Goal: Task Accomplishment & Management: Manage account settings

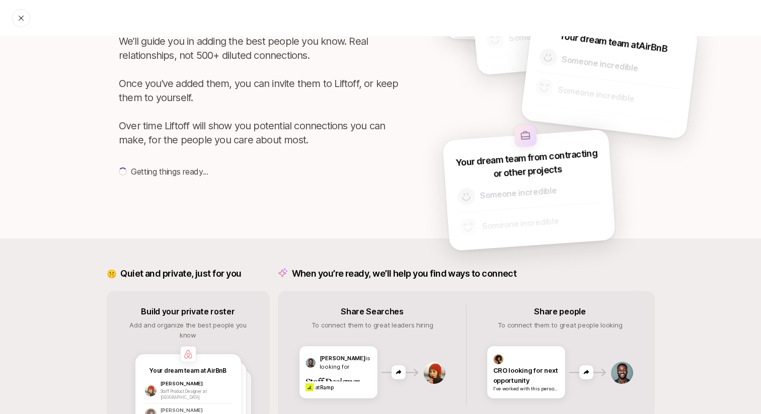
scroll to position [140, 0]
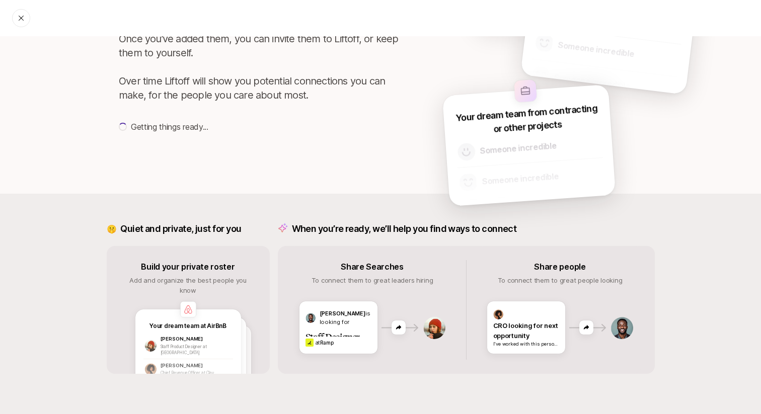
click at [434, 326] on img at bounding box center [434, 328] width 23 height 23
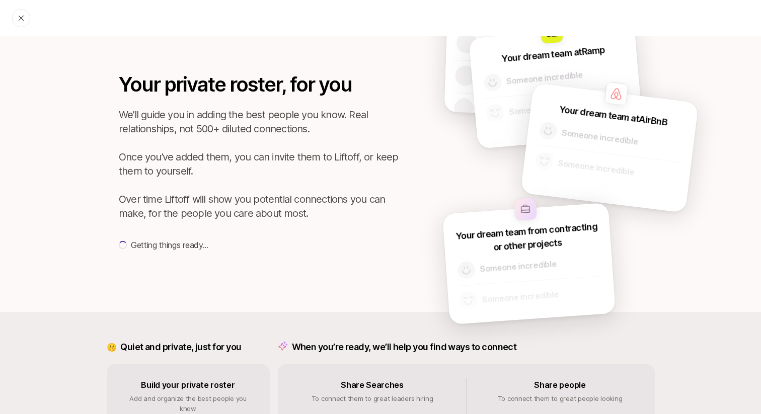
scroll to position [0, 0]
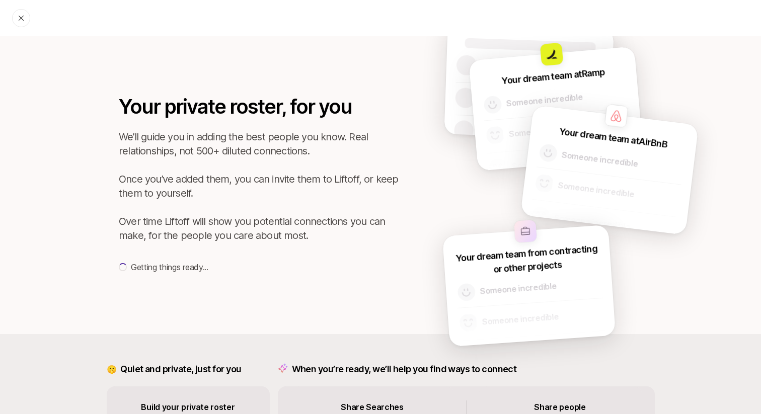
click at [615, 115] on img at bounding box center [616, 116] width 24 height 24
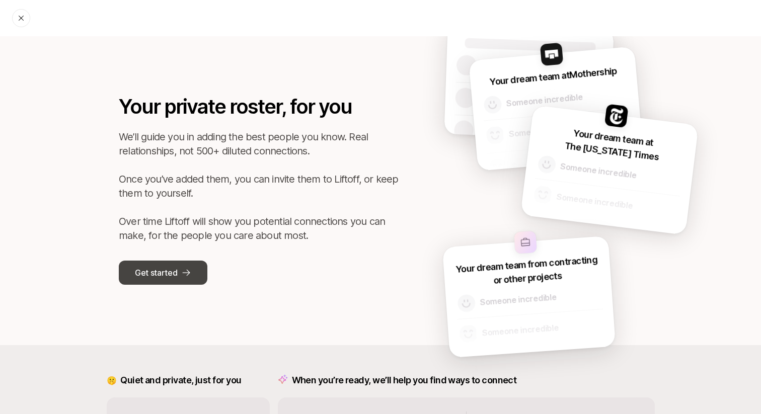
click at [173, 270] on p "Get started" at bounding box center [156, 272] width 42 height 13
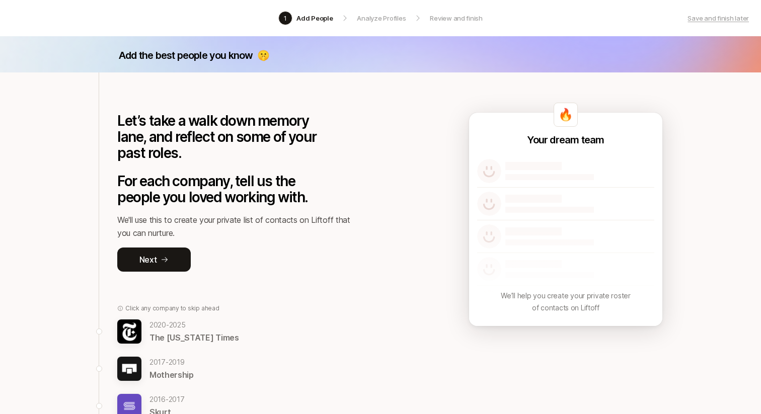
click at [182, 325] on p "2020 - 2025" at bounding box center [195, 325] width 90 height 12
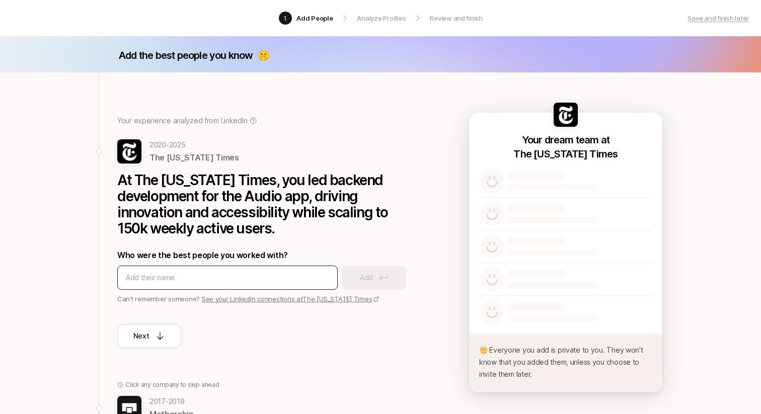
click at [233, 270] on div at bounding box center [227, 278] width 220 height 24
click at [236, 296] on link "See your LinkedIn connections at The New York Times" at bounding box center [291, 299] width 178 height 8
click at [141, 279] on input at bounding box center [227, 278] width 203 height 12
click at [312, 295] on link "See your LinkedIn connections at The New York Times" at bounding box center [291, 299] width 178 height 8
click at [144, 277] on input at bounding box center [227, 278] width 203 height 12
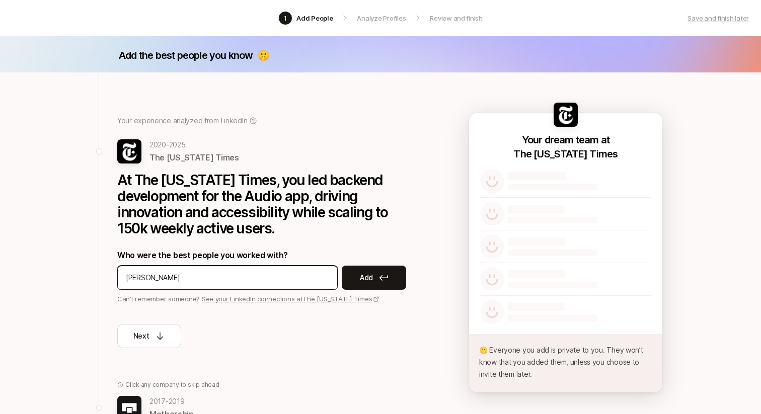
type input "Angela"
type input "Amal"
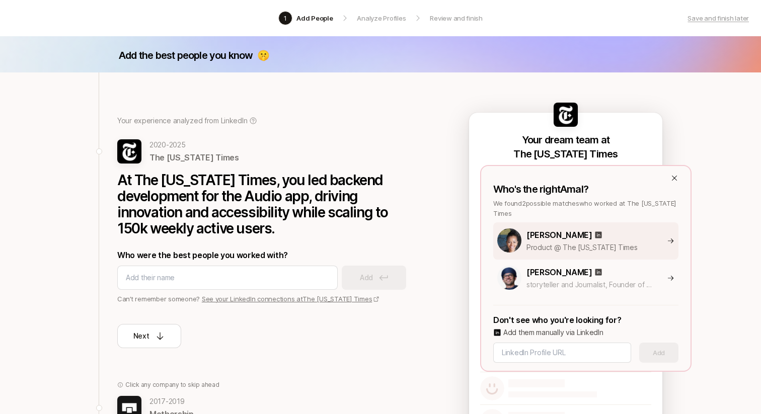
click at [642, 245] on p "Product @ The New York Times" at bounding box center [591, 248] width 129 height 12
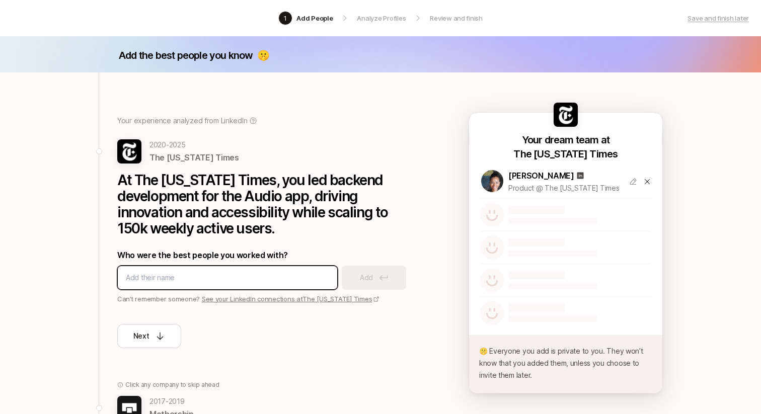
click at [226, 277] on input at bounding box center [227, 278] width 203 height 12
type input "Bryan Weber"
click at [151, 276] on input at bounding box center [227, 278] width 203 height 12
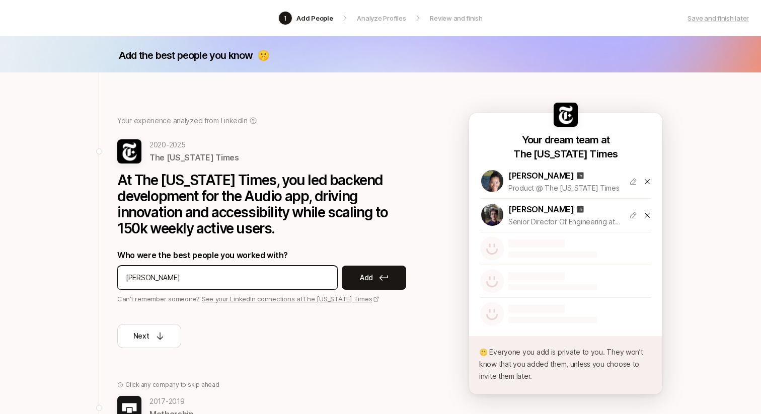
type input "Corey Beach"
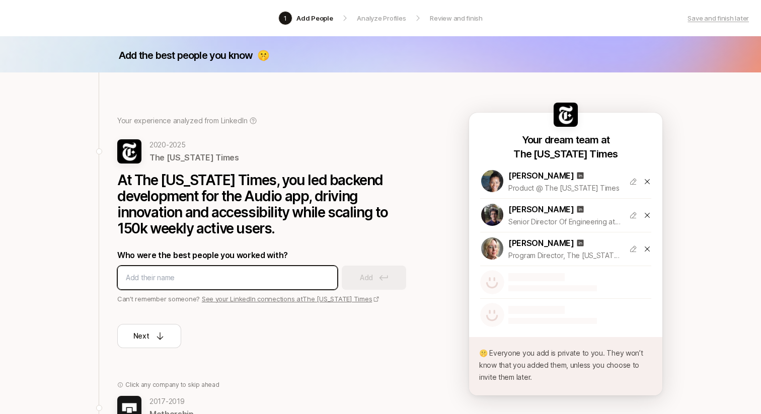
click at [144, 275] on input at bounding box center [227, 278] width 203 height 12
type input "Preiss"
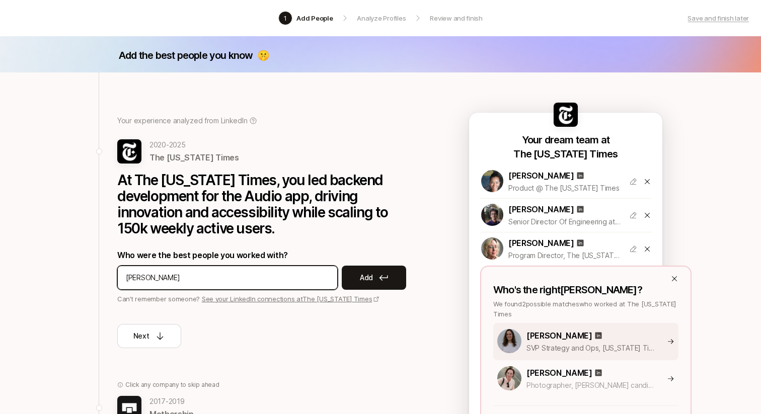
type input "Sam Dolnick"
click at [629, 327] on div "Stephanie Preiss SVP Strategy and Ops, New York Times" at bounding box center [585, 341] width 185 height 37
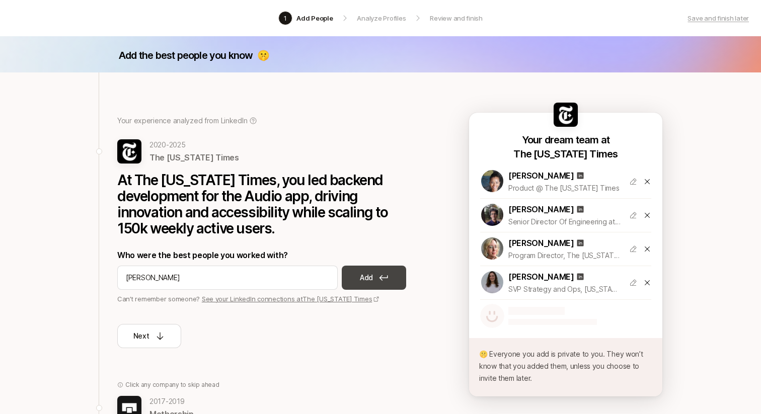
click at [370, 280] on p "Add" at bounding box center [366, 278] width 13 height 12
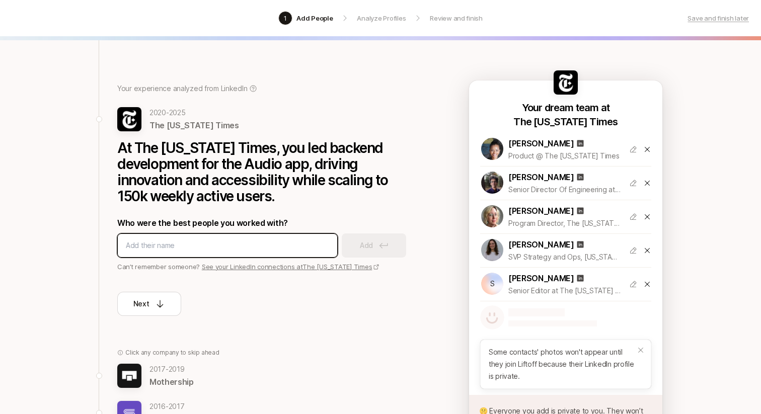
scroll to position [43, 0]
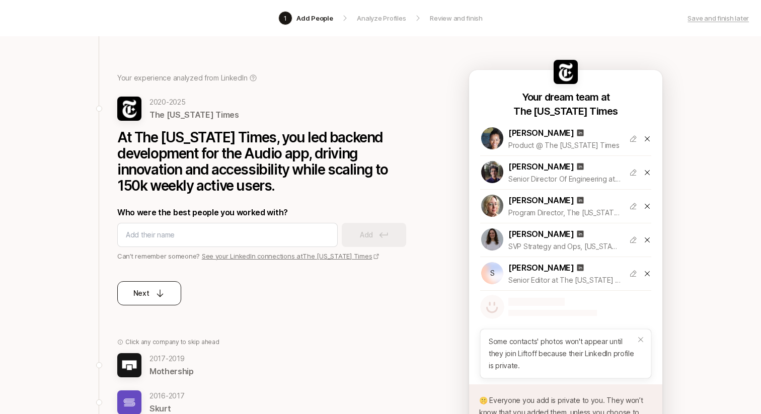
click at [158, 297] on icon at bounding box center [160, 293] width 10 height 10
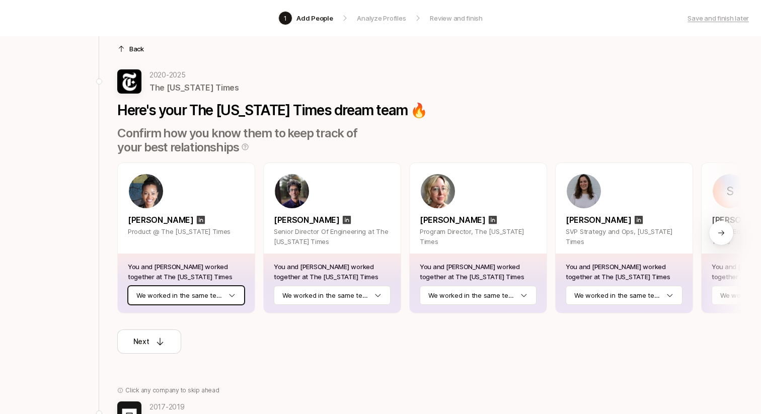
click at [190, 296] on html "1 Add People Analyze Profiles Review and finish Save and finish later Add the b…" at bounding box center [380, 164] width 761 height 414
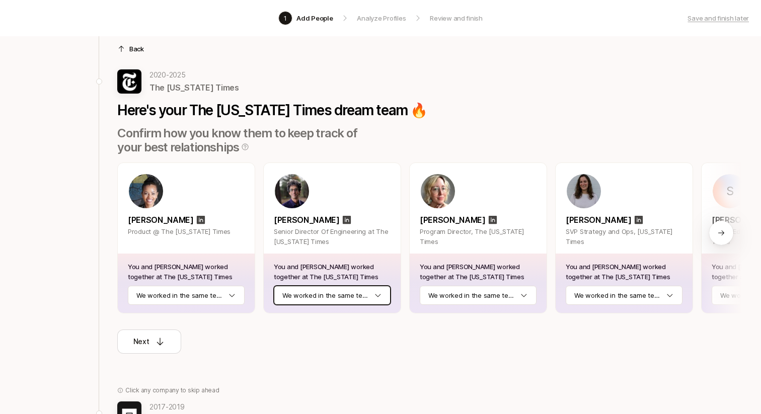
click at [343, 294] on html "1 Add People Analyze Profiles Review and finish Save and finish later Add the b…" at bounding box center [380, 164] width 761 height 414
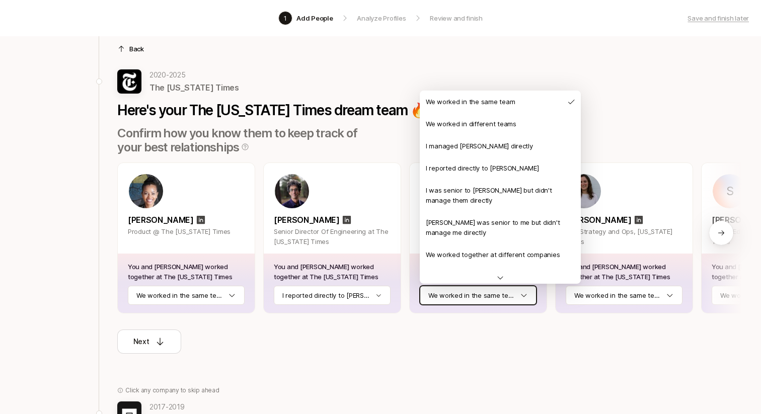
click at [490, 300] on html "1 Add People Analyze Profiles Review and finish Save and finish later Add the b…" at bounding box center [380, 164] width 761 height 414
click at [621, 109] on html "1 Add People Analyze Profiles Review and finish Save and finish later Add the b…" at bounding box center [380, 164] width 761 height 414
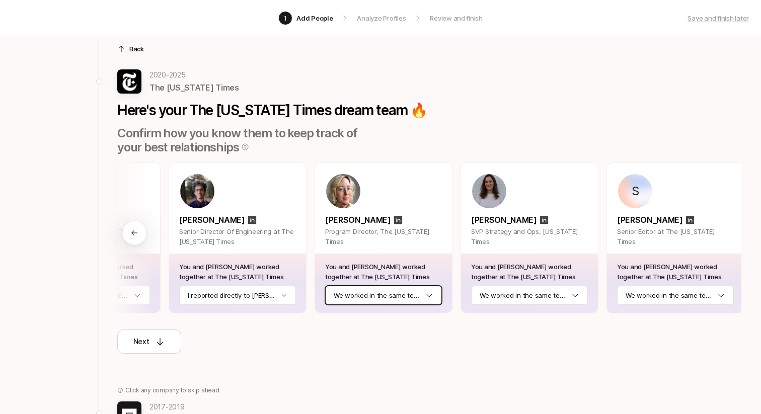
scroll to position [0, 98]
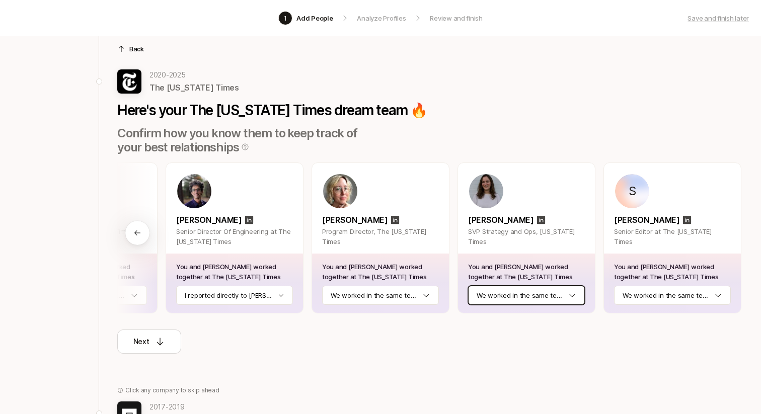
click at [531, 298] on html "1 Add People Analyze Profiles Review and finish Save and finish later Add the b…" at bounding box center [380, 164] width 761 height 414
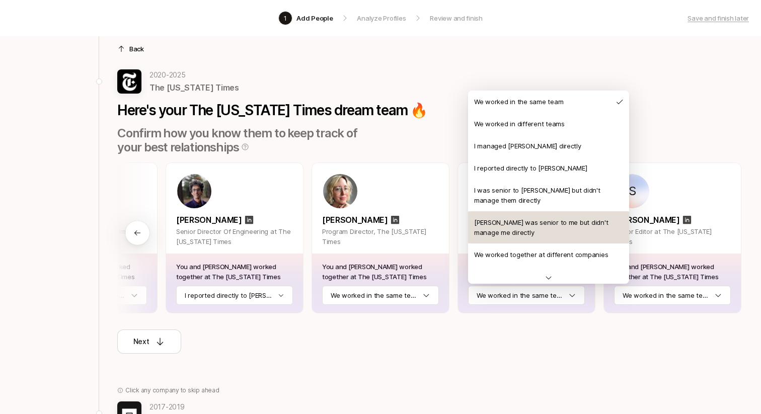
scroll to position [38, 0]
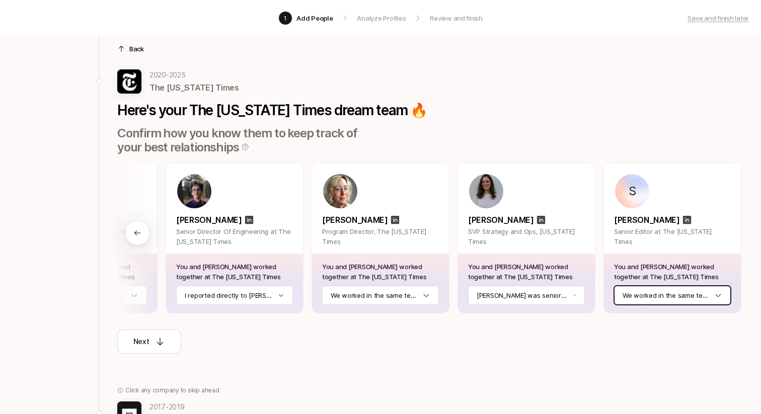
click at [647, 290] on html "1 Add People Analyze Profiles Review and finish Save and finish later Add the b…" at bounding box center [380, 164] width 761 height 414
click at [521, 339] on div "Next" at bounding box center [429, 334] width 624 height 40
click at [138, 232] on icon at bounding box center [137, 233] width 8 height 8
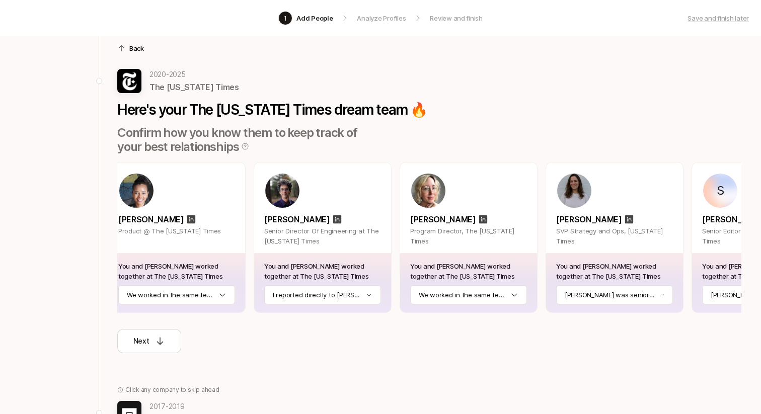
scroll to position [0, 0]
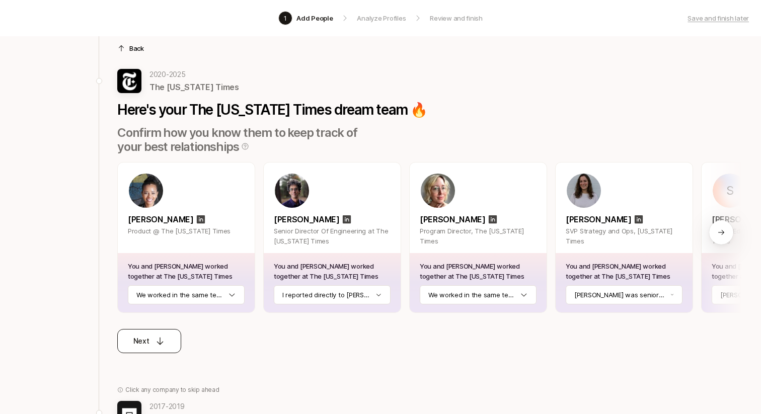
click at [150, 342] on div "Next" at bounding box center [149, 341] width 32 height 12
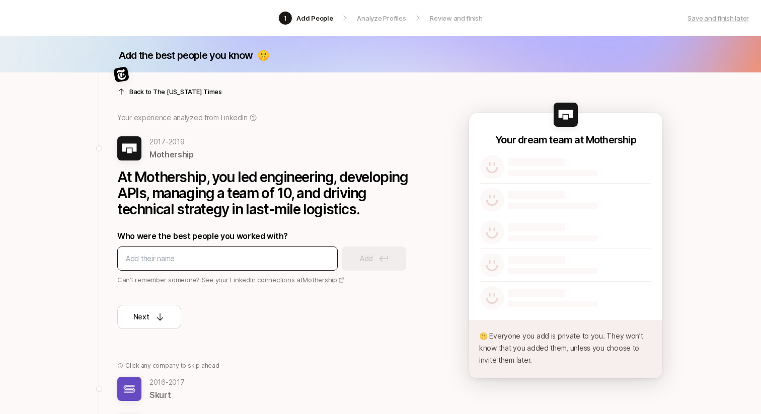
click at [182, 257] on input at bounding box center [227, 259] width 203 height 12
click at [246, 279] on link "See your LinkedIn connections at Mothership" at bounding box center [273, 280] width 143 height 8
click at [178, 260] on input at bounding box center [227, 259] width 203 height 12
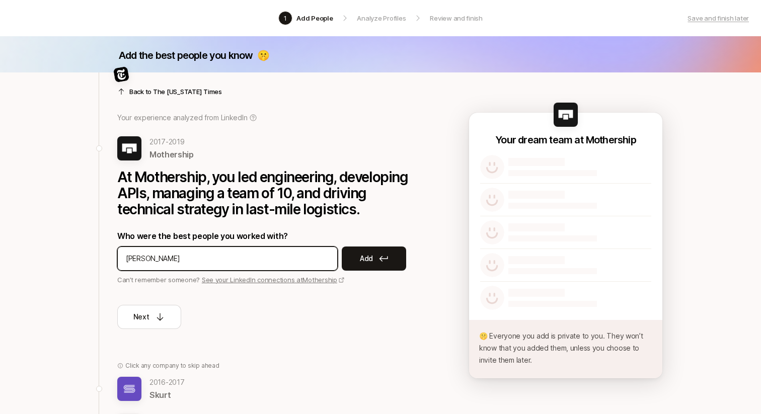
type input "Brad Carr"
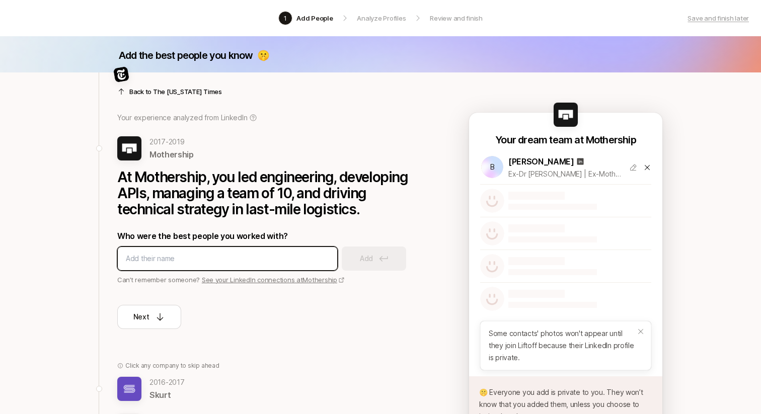
click at [137, 259] on input at bounding box center [227, 259] width 203 height 12
type input "Landis"
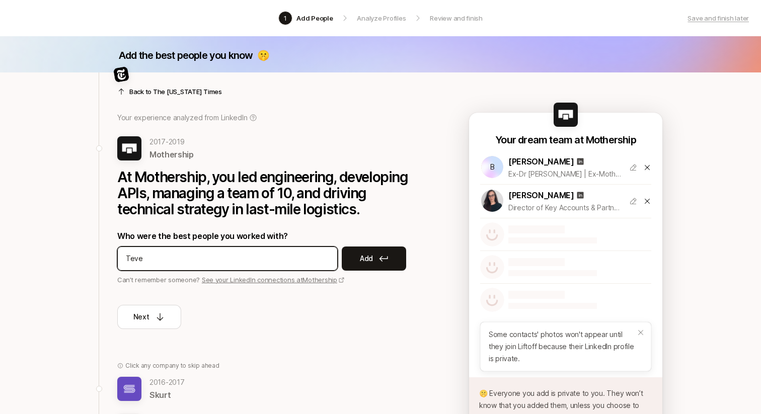
type input "Teves"
type input "Shane"
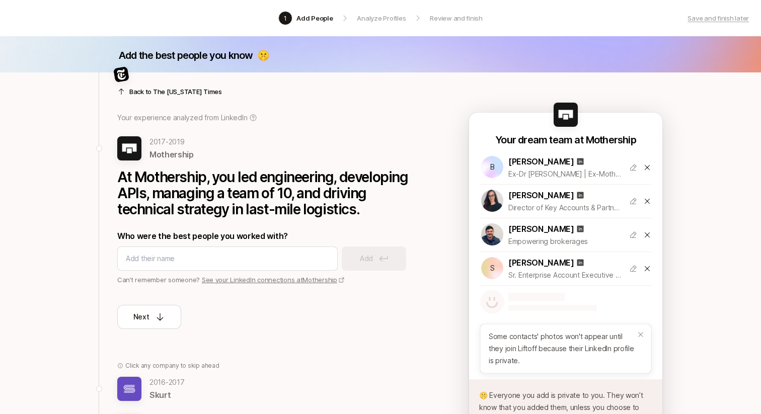
click at [340, 227] on div "At Mothership, you led engineering, developing APIs, managing a team of 10, and…" at bounding box center [268, 245] width 302 height 168
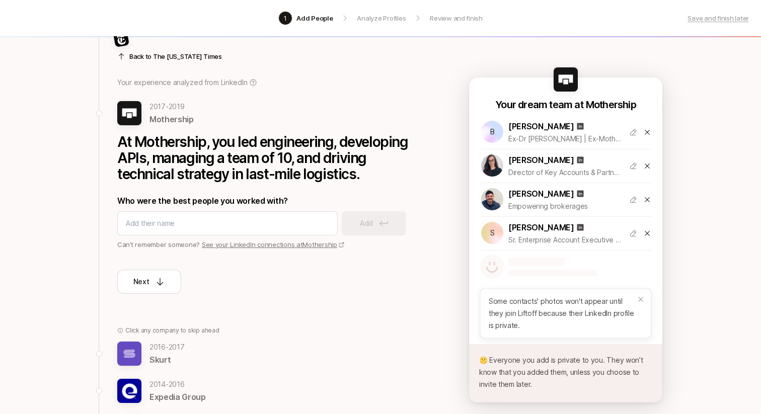
scroll to position [44, 0]
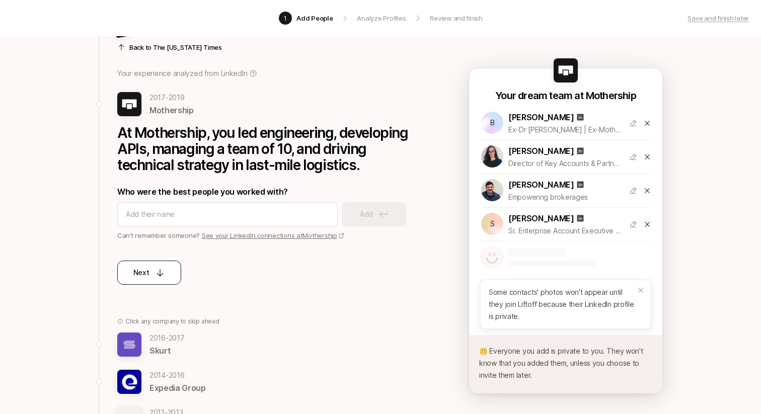
click at [171, 269] on button "Next" at bounding box center [149, 273] width 64 height 24
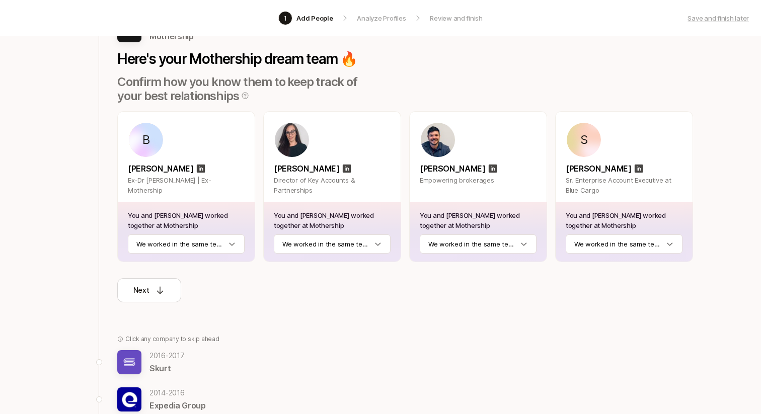
scroll to position [95, 0]
click at [219, 243] on html "1 Add People Analyze Profiles Review and finish Save and finish later Add the b…" at bounding box center [380, 112] width 761 height 414
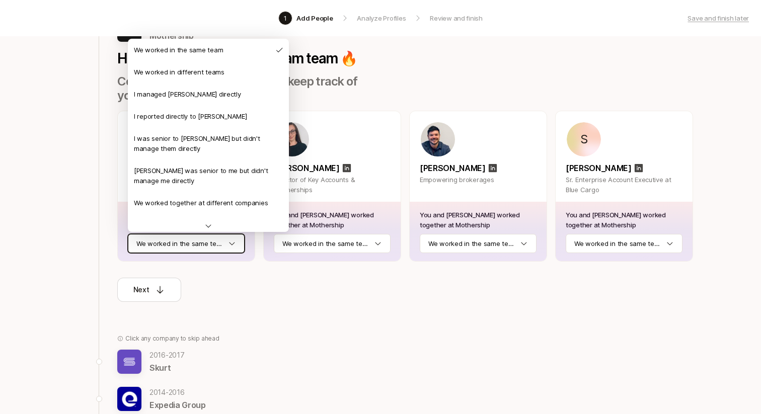
click at [75, 180] on html "1 Add People Analyze Profiles Review and finish Save and finish later Add the b…" at bounding box center [380, 112] width 761 height 414
click at [197, 248] on html "1 Add People Analyze Profiles Review and finish Save and finish later Add the b…" at bounding box center [380, 112] width 761 height 414
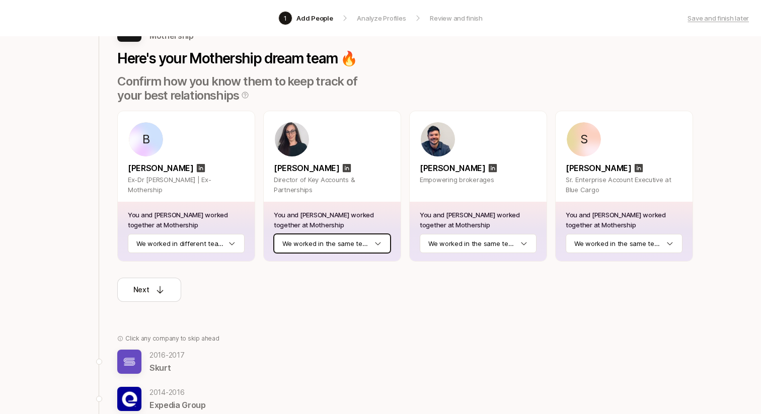
click at [322, 242] on html "1 Add People Analyze Profiles Review and finish Save and finish later Add the b…" at bounding box center [380, 112] width 761 height 414
click at [449, 248] on html "1 Add People Analyze Profiles Review and finish Save and finish later Add the b…" at bounding box center [380, 112] width 761 height 414
click at [610, 242] on html "1 Add People Analyze Profiles Review and finish Save and finish later Add the b…" at bounding box center [380, 112] width 761 height 414
click at [156, 290] on icon at bounding box center [160, 290] width 10 height 10
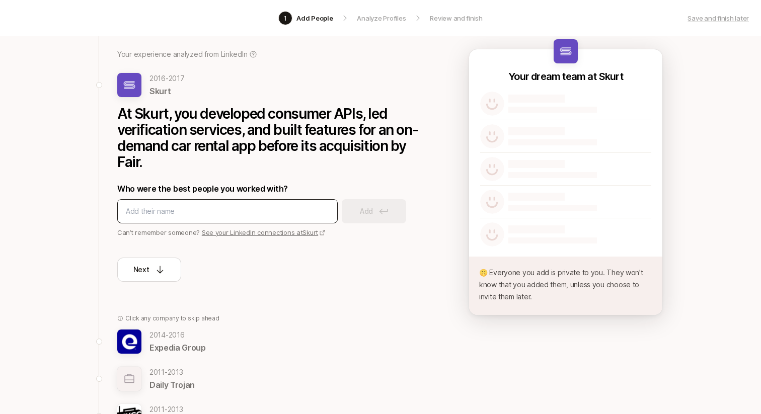
scroll to position [0, 0]
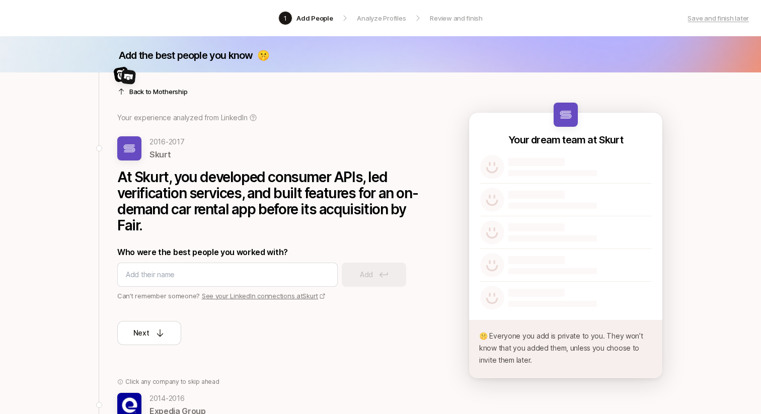
click at [222, 294] on link "See your LinkedIn connections at Skurt" at bounding box center [264, 296] width 124 height 8
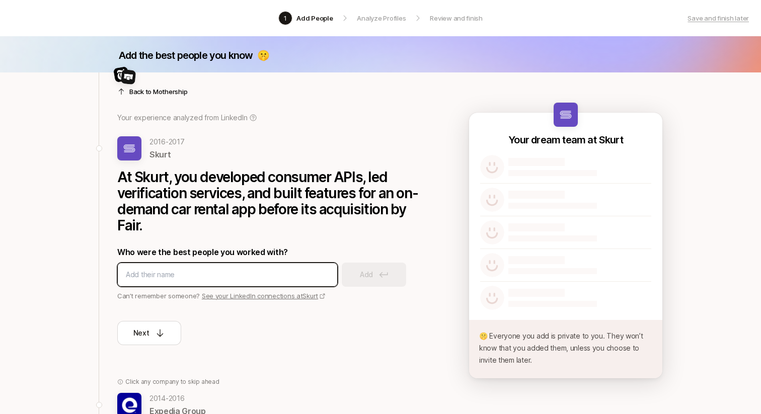
click at [144, 274] on input at bounding box center [227, 275] width 203 height 12
type input "Herbie Huff"
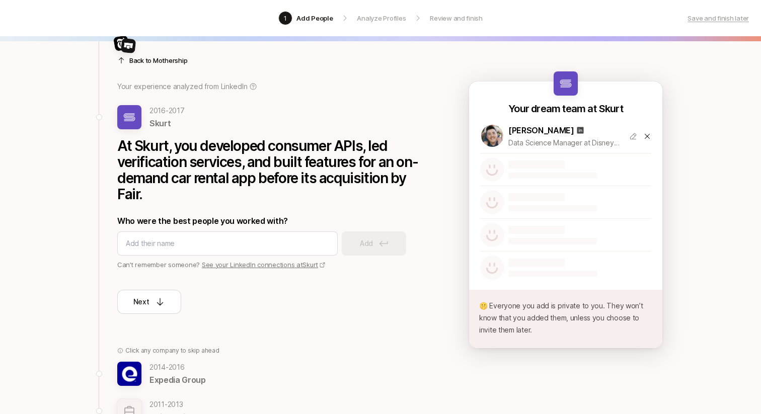
click at [176, 381] on p "Expedia Group" at bounding box center [178, 380] width 56 height 13
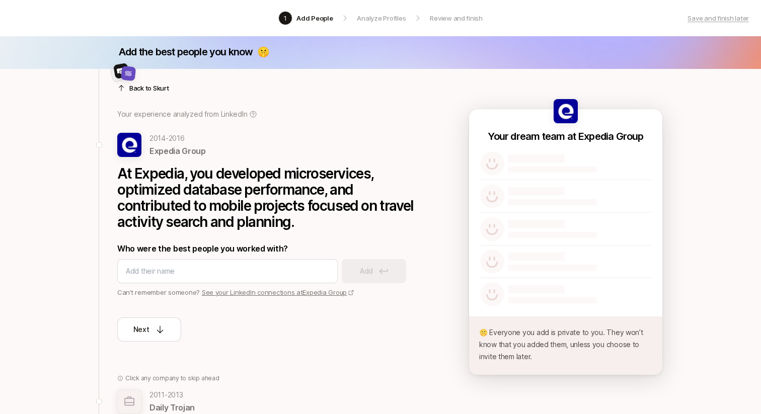
scroll to position [0, 0]
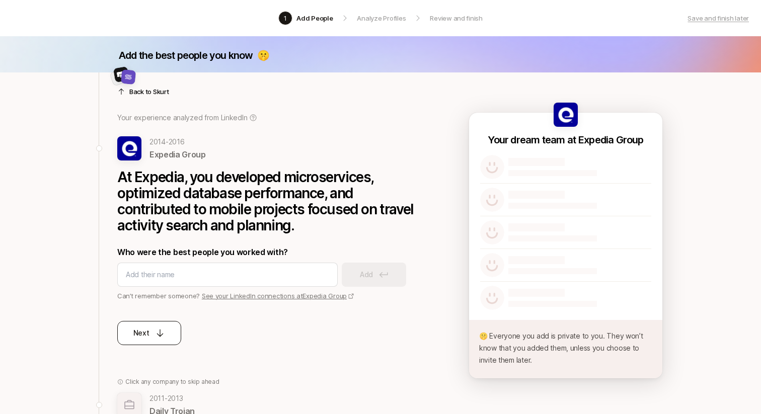
click at [149, 328] on div "Next" at bounding box center [149, 333] width 32 height 12
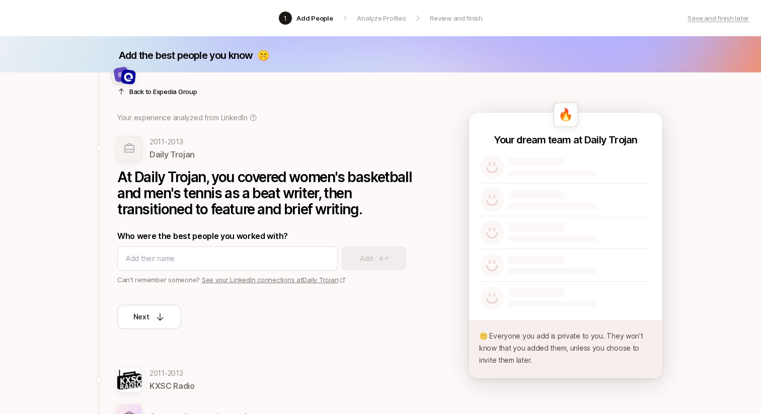
click at [152, 85] on div at bounding box center [268, 79] width 302 height 24
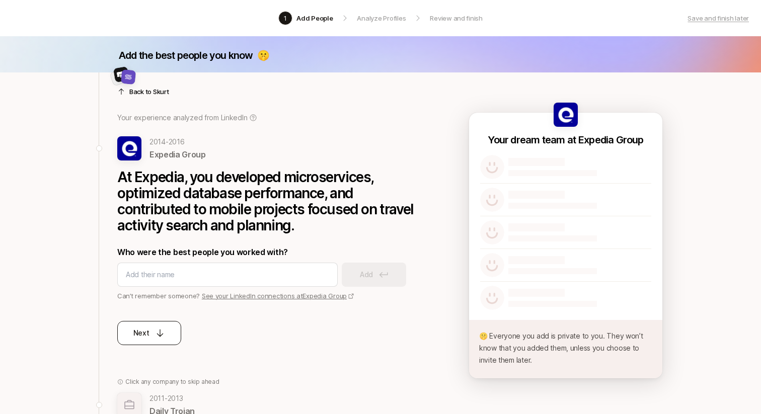
click at [154, 327] on div "Next" at bounding box center [149, 333] width 32 height 12
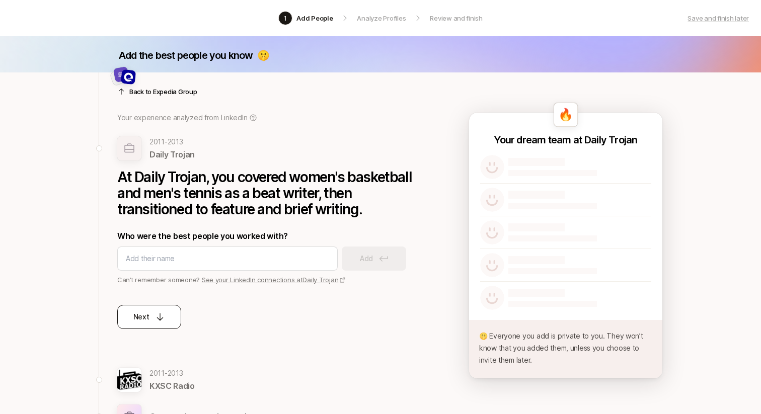
click at [152, 316] on div "Next" at bounding box center [149, 317] width 32 height 12
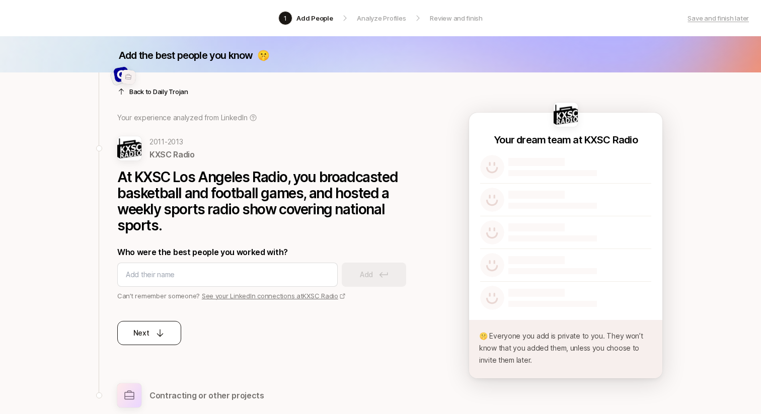
click at [151, 326] on button "Next" at bounding box center [149, 333] width 64 height 24
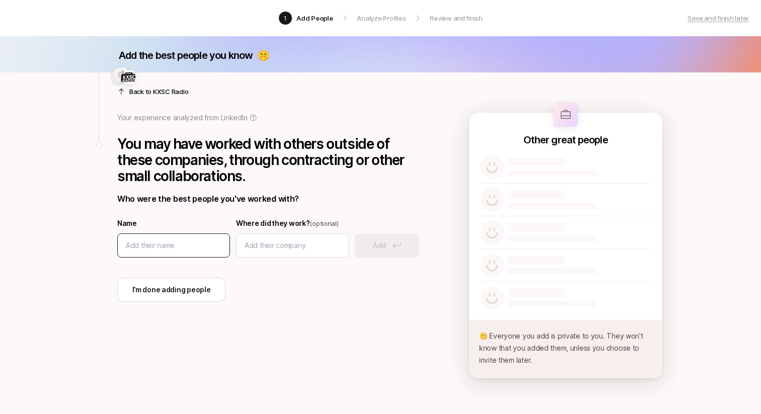
click at [179, 248] on input at bounding box center [174, 246] width 96 height 12
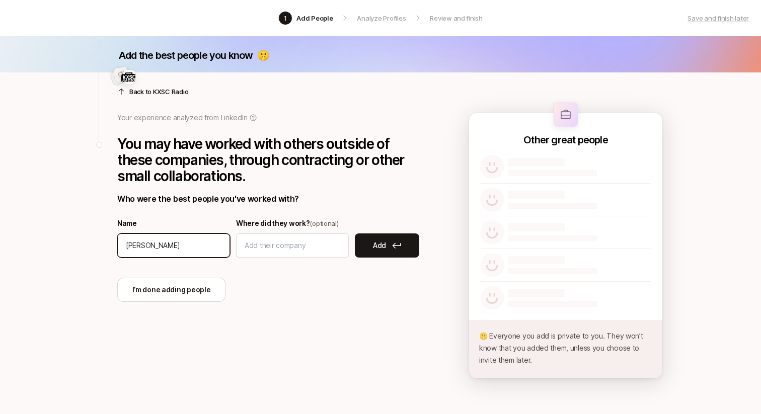
type input "Jeremiah Via"
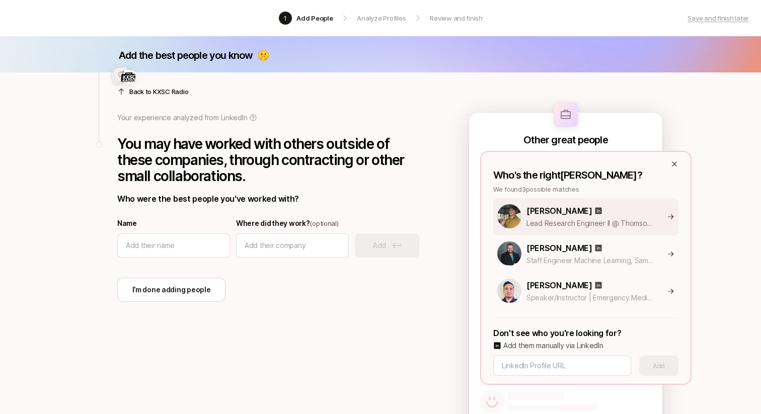
click at [625, 215] on div "Jeremiah Via" at bounding box center [612, 210] width 170 height 13
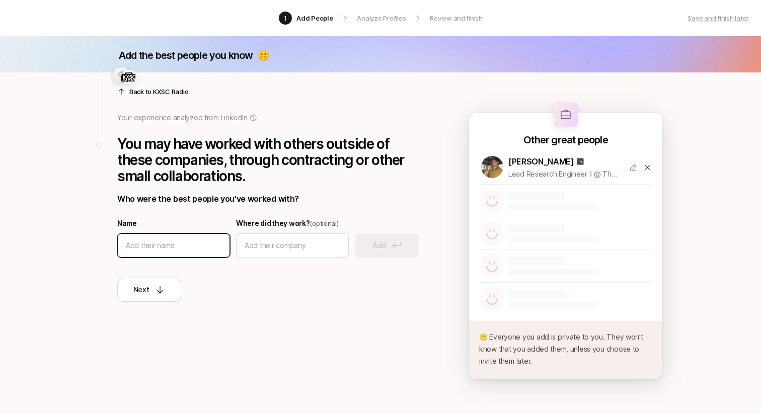
click at [159, 243] on input at bounding box center [174, 246] width 96 height 12
type input "Michael Ruder"
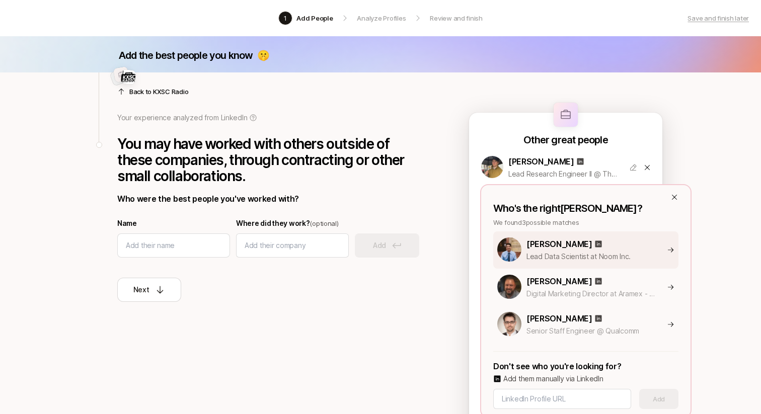
click at [633, 243] on div "Michael Ruder" at bounding box center [612, 244] width 170 height 13
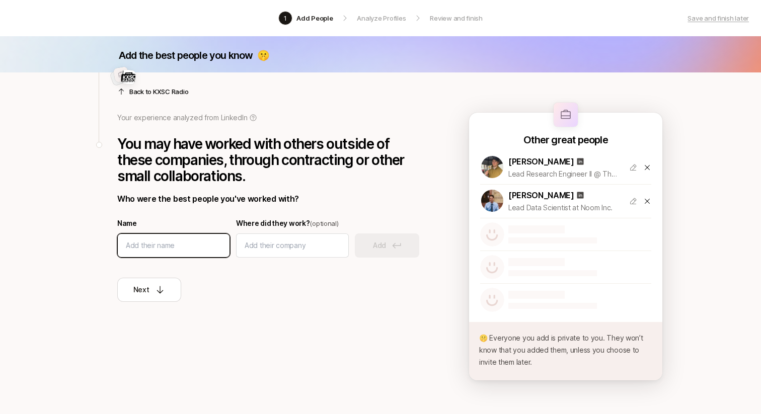
click at [150, 244] on input at bounding box center [174, 246] width 96 height 12
type input "Shoshana Seidenfeld"
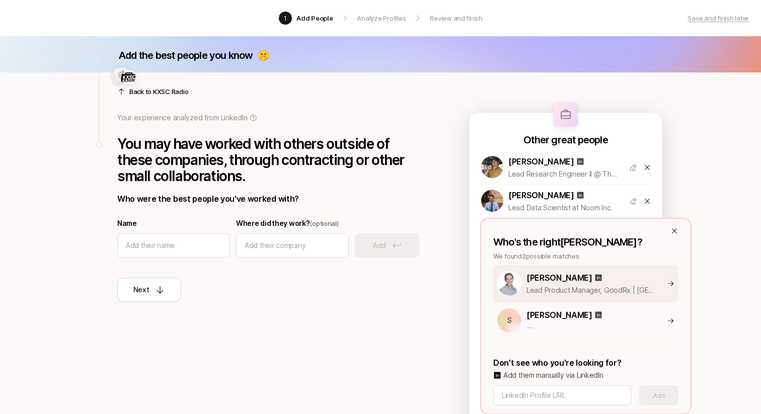
click at [636, 279] on div "Shoshana Seidenfeld" at bounding box center [612, 277] width 170 height 13
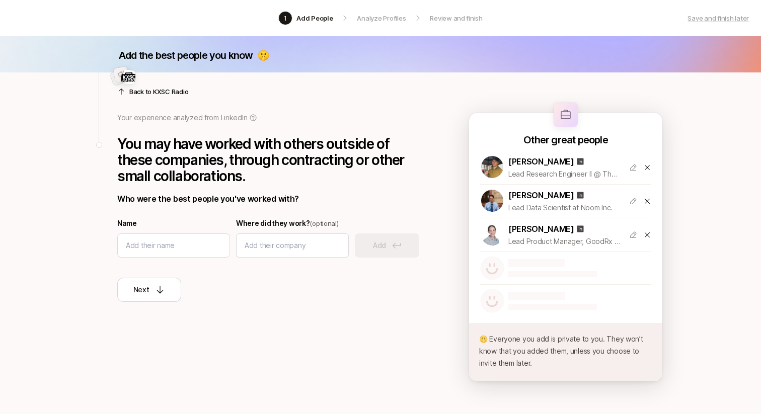
click at [257, 314] on div "Back to KXSC Radio Your experience analyzed from LinkedIn You may have worked w…" at bounding box center [263, 206] width 329 height 268
click at [165, 289] on icon at bounding box center [160, 290] width 10 height 10
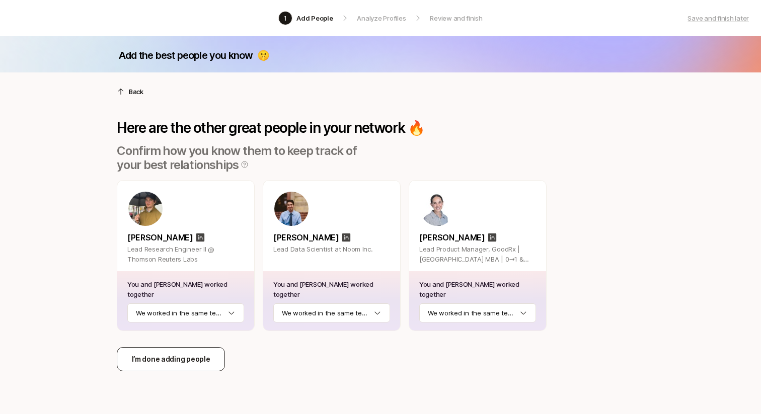
click at [198, 360] on p "I’m done adding people" at bounding box center [171, 359] width 79 height 12
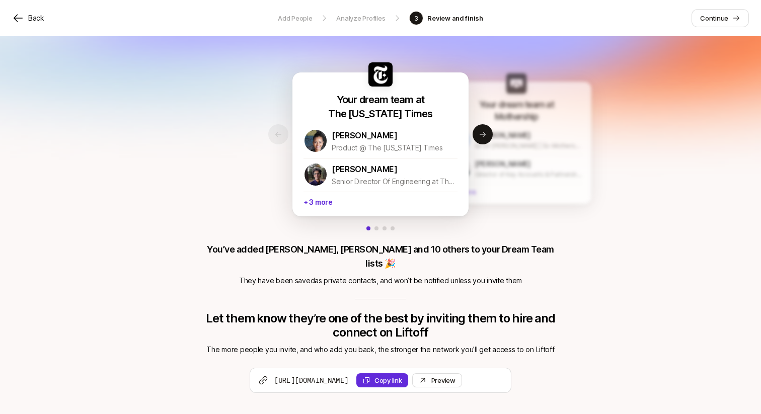
click at [470, 140] on icon at bounding box center [461, 139] width 19 height 19
click at [481, 139] on button "Next slide" at bounding box center [483, 134] width 20 height 20
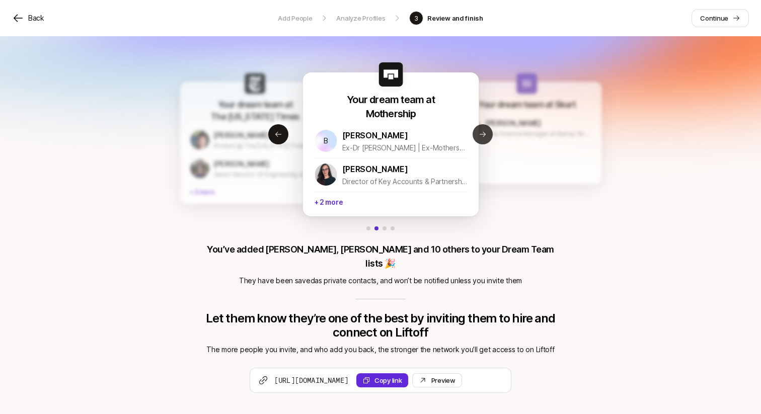
click at [480, 139] on button "Next slide" at bounding box center [483, 134] width 20 height 20
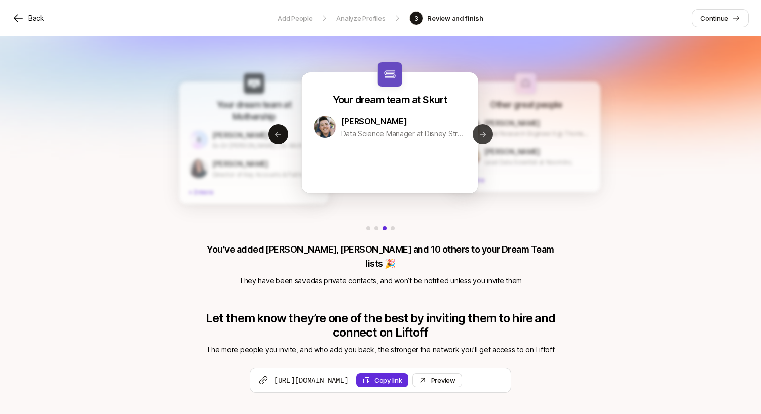
click at [480, 139] on button "Next slide" at bounding box center [483, 134] width 20 height 20
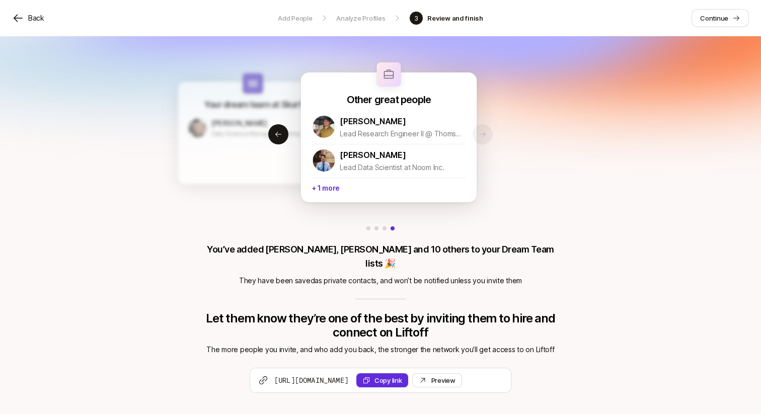
click at [480, 139] on div "Your dream team at The New York Times Amal Abukar Product @ The New York Times …" at bounding box center [380, 236] width 355 height 369
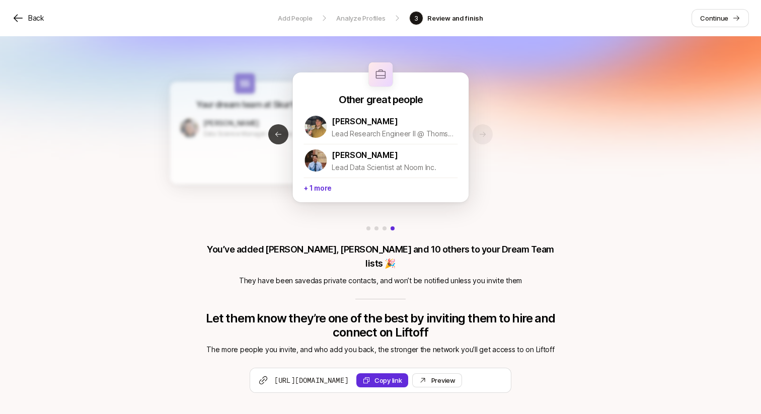
click at [279, 134] on icon at bounding box center [278, 134] width 6 height 5
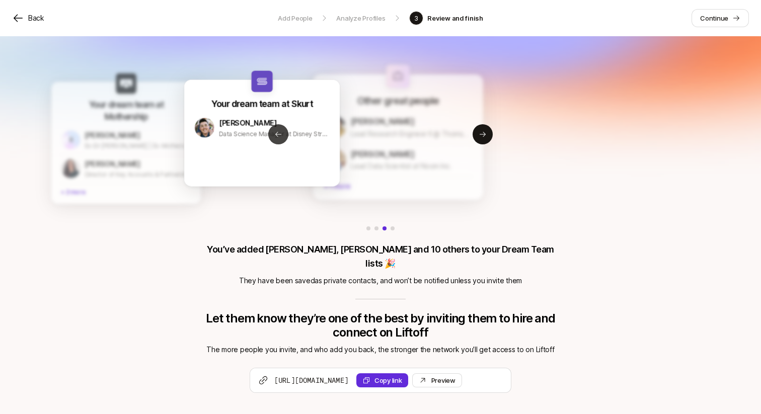
click at [279, 134] on icon at bounding box center [278, 134] width 6 height 5
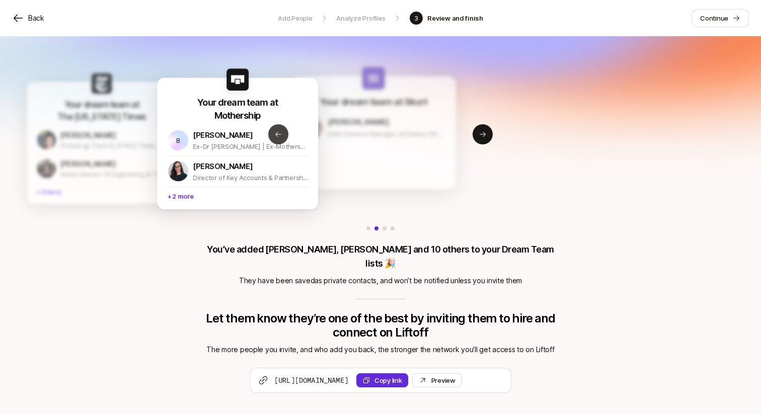
click at [279, 134] on icon at bounding box center [278, 134] width 6 height 5
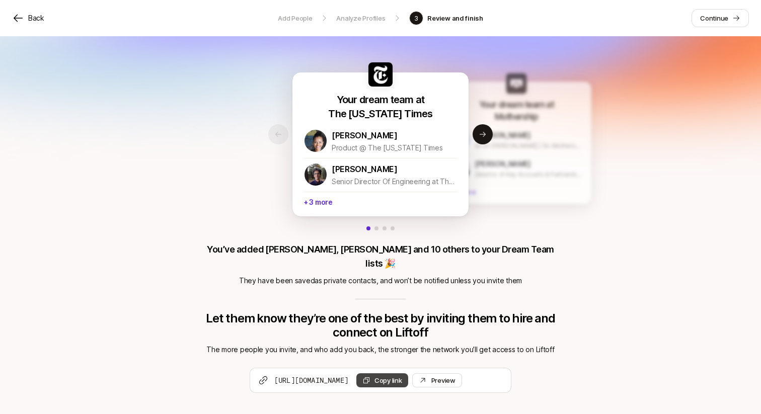
click at [408, 374] on button "Copy link" at bounding box center [382, 381] width 52 height 14
click at [724, 18] on p "Continue" at bounding box center [714, 18] width 28 height 10
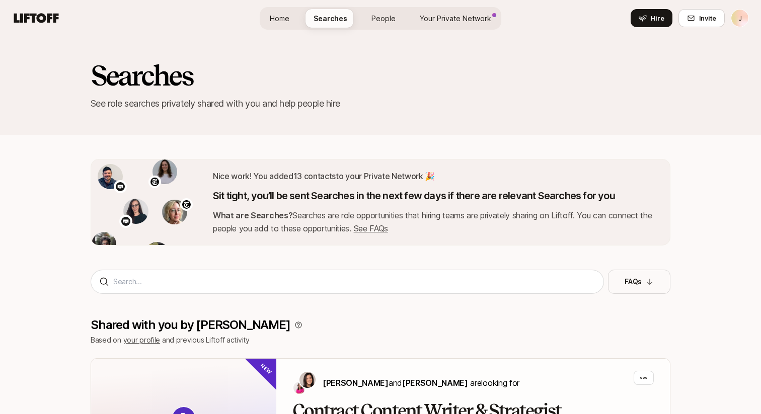
click at [383, 226] on link "See FAQs" at bounding box center [371, 229] width 34 height 10
click at [465, 19] on span "Your Private Network" at bounding box center [455, 18] width 71 height 11
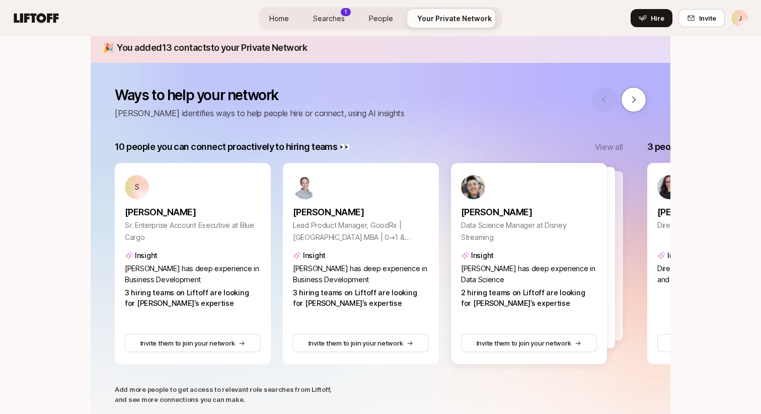
click at [614, 140] on p "View all" at bounding box center [609, 146] width 28 height 13
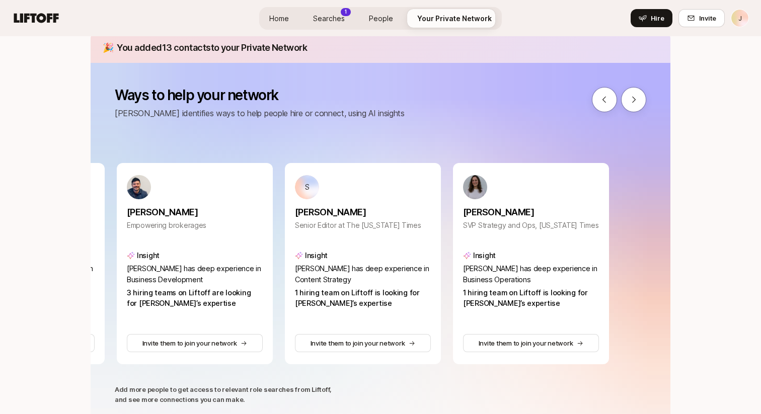
scroll to position [0, 504]
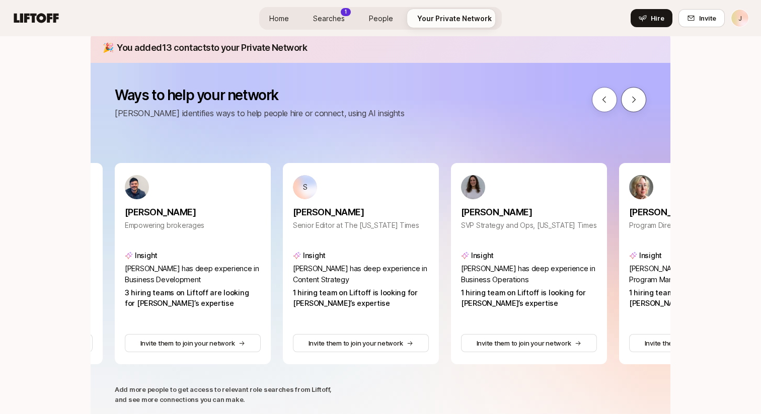
click at [633, 103] on icon at bounding box center [633, 99] width 9 height 9
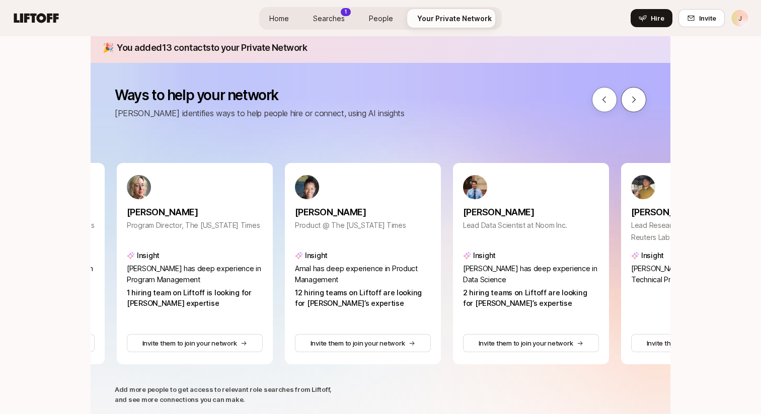
scroll to position [0, 1009]
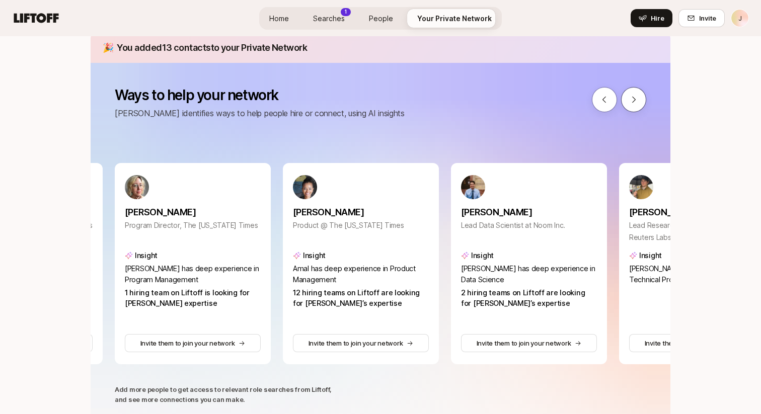
click at [633, 103] on icon at bounding box center [633, 99] width 9 height 9
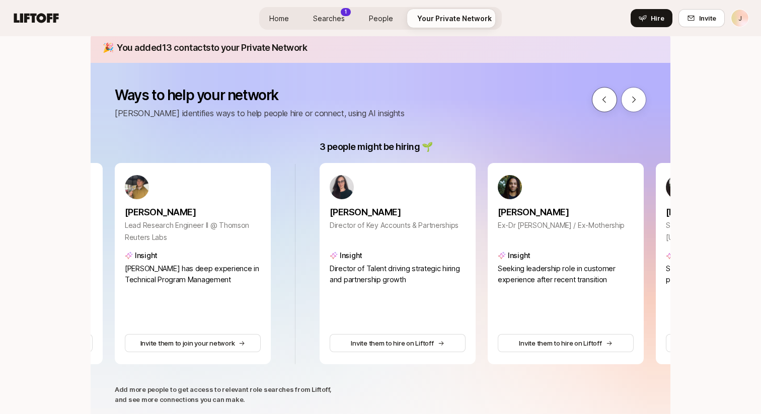
click at [604, 89] on button at bounding box center [604, 99] width 25 height 25
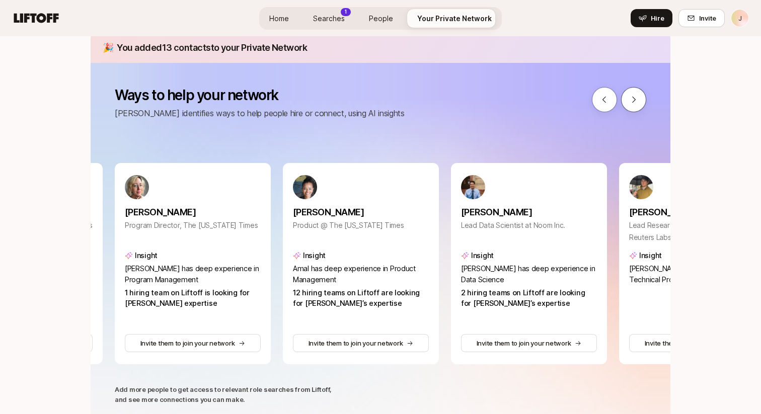
click at [639, 97] on button at bounding box center [633, 99] width 25 height 25
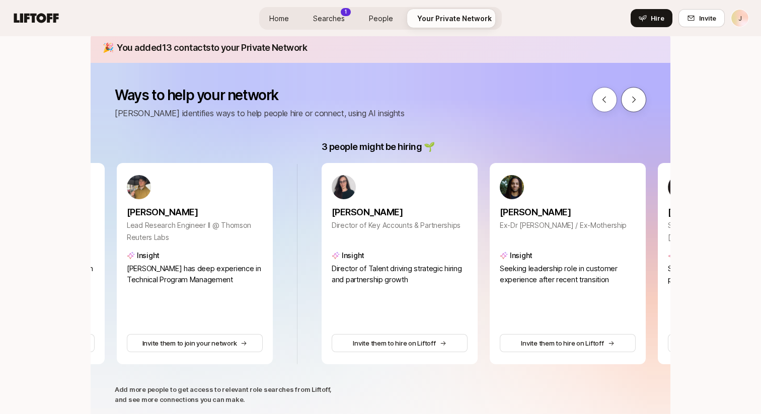
scroll to position [0, 1513]
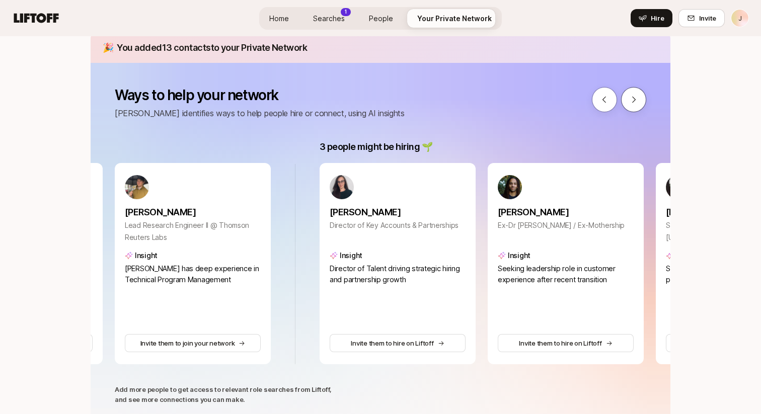
click at [639, 97] on button at bounding box center [633, 99] width 25 height 25
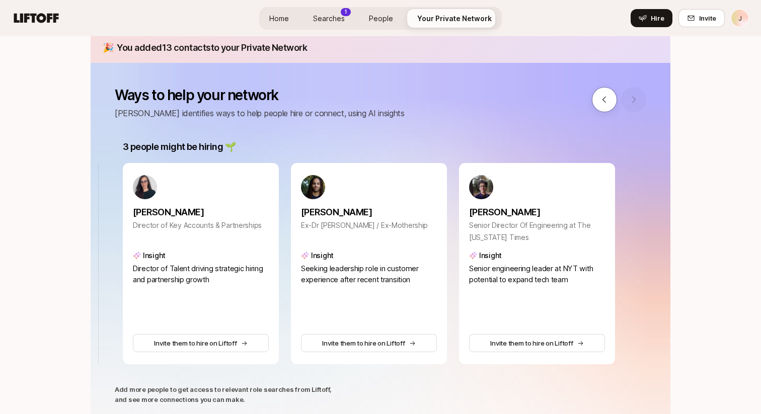
scroll to position [0, 1718]
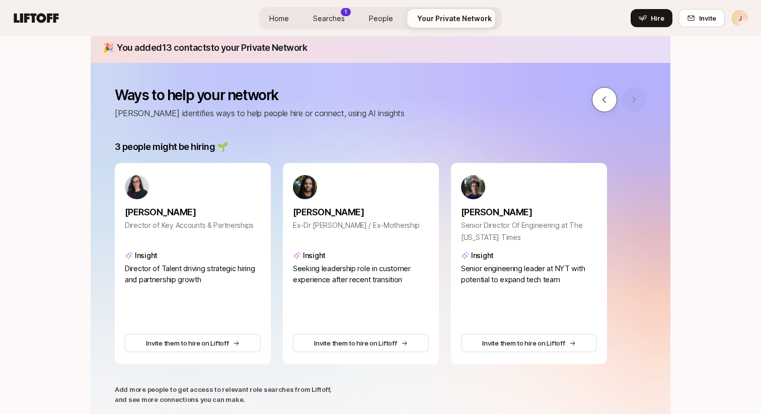
click at [613, 95] on button at bounding box center [604, 99] width 25 height 25
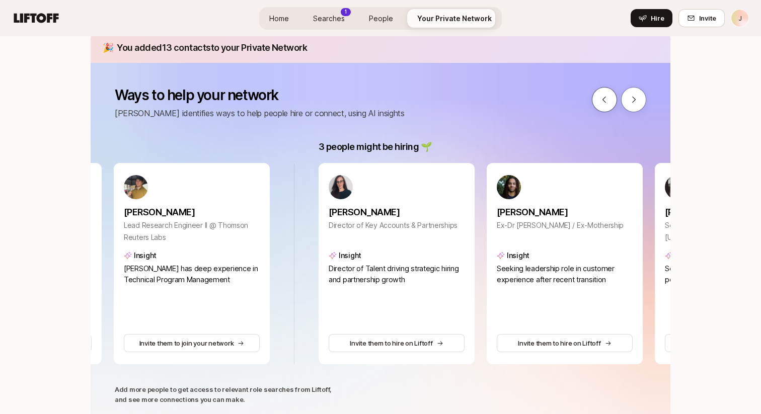
click at [613, 95] on button at bounding box center [604, 99] width 25 height 25
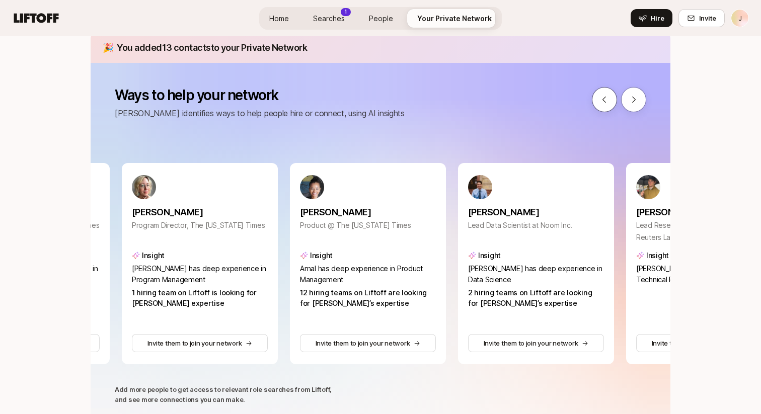
click at [613, 95] on button at bounding box center [604, 99] width 25 height 25
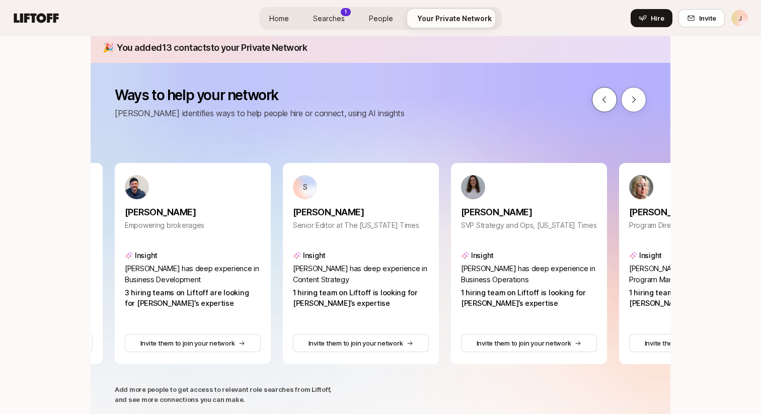
click at [610, 96] on button at bounding box center [604, 99] width 25 height 25
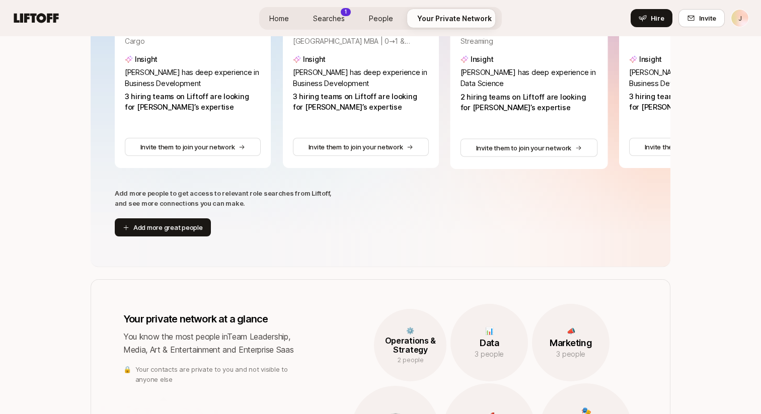
scroll to position [330, 0]
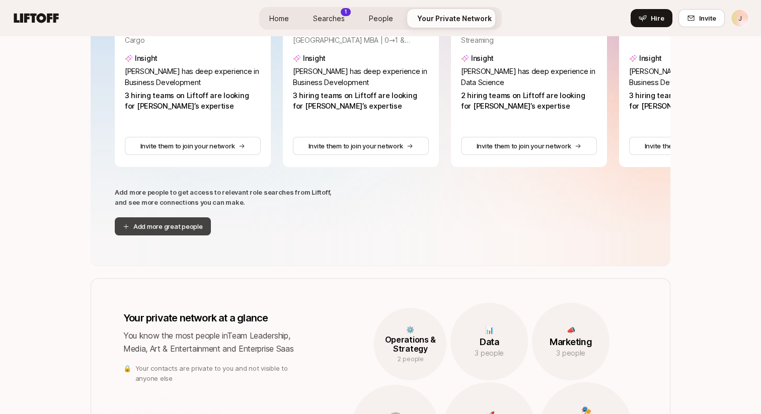
click at [167, 225] on button "Add more great people" at bounding box center [163, 226] width 96 height 18
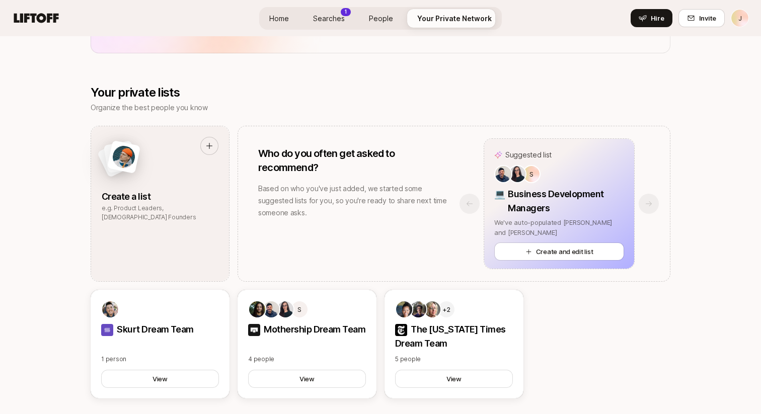
scroll to position [880, 0]
click at [576, 318] on div "Create a list e.g. Product Leaders, Female Founders Who do you often get asked …" at bounding box center [381, 263] width 580 height 273
click at [646, 209] on div "Suggested list S 💻 Business Development Managers We've auto-populated Dustin, L…" at bounding box center [559, 204] width 221 height 155
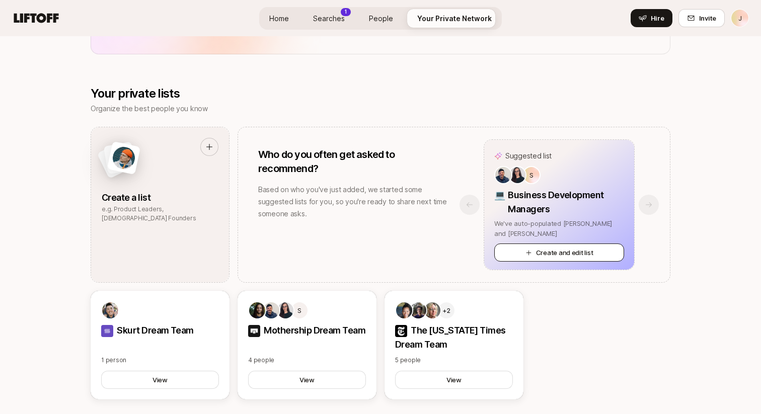
click at [527, 250] on icon at bounding box center [529, 253] width 7 height 7
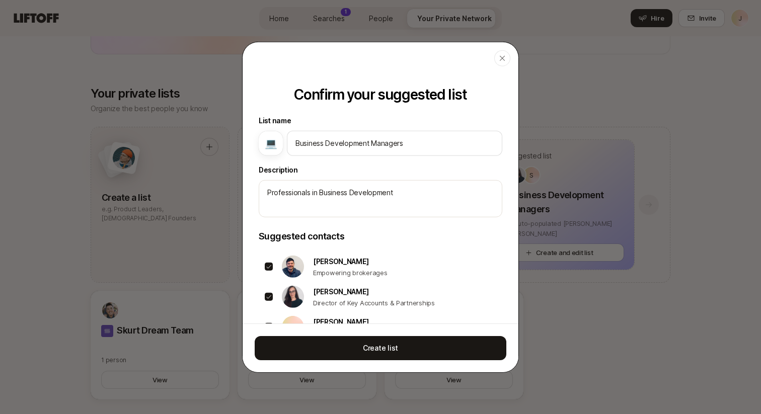
scroll to position [26, 0]
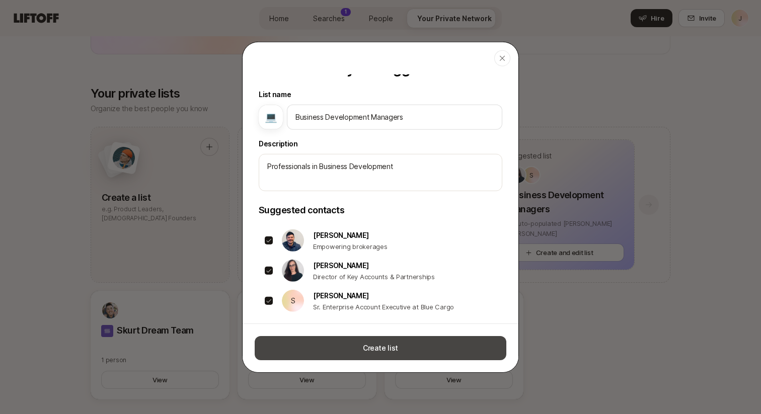
click at [393, 344] on button "Create list" at bounding box center [381, 348] width 252 height 24
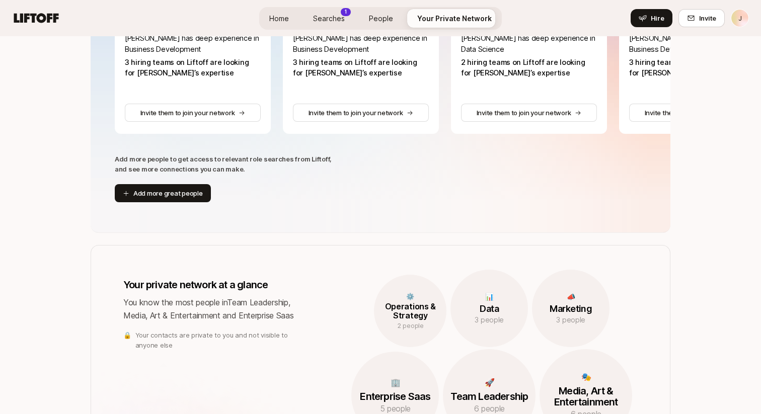
scroll to position [0, 0]
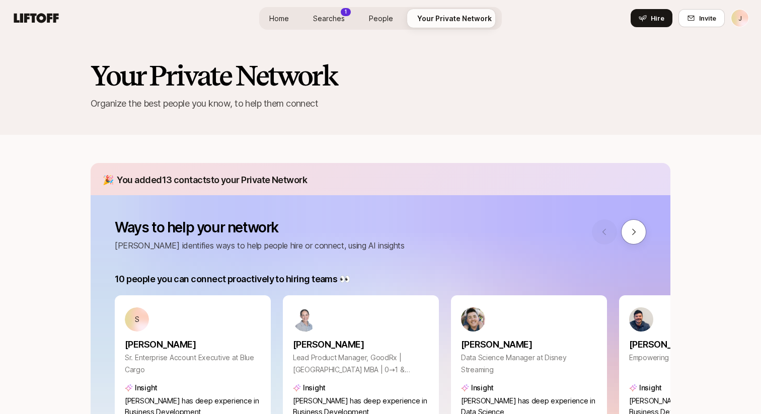
click at [369, 16] on link "People" at bounding box center [381, 18] width 40 height 19
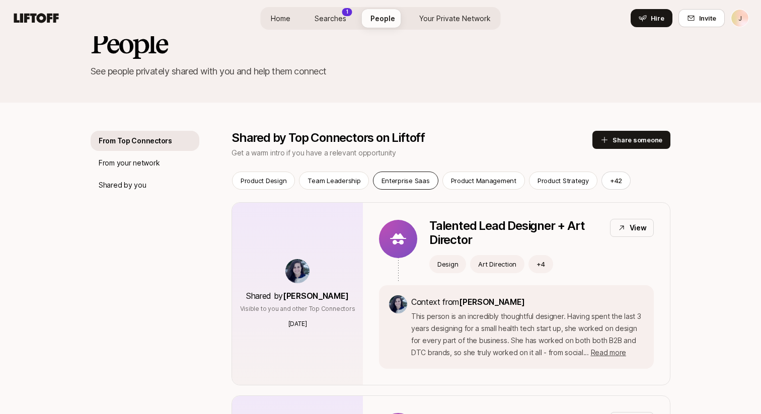
scroll to position [5, 0]
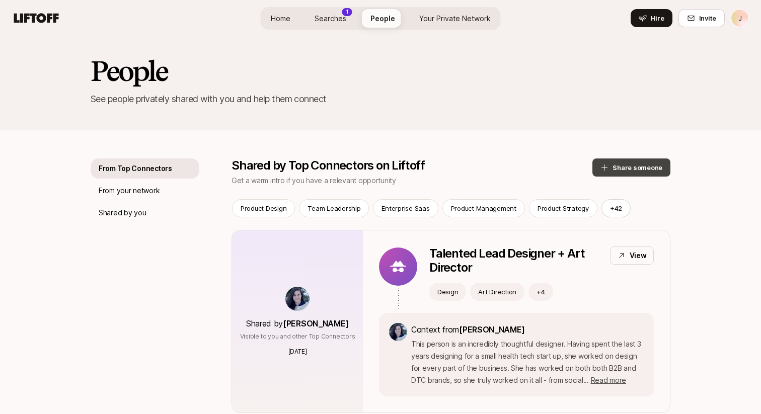
click at [658, 163] on button "Share someone" at bounding box center [631, 168] width 78 height 18
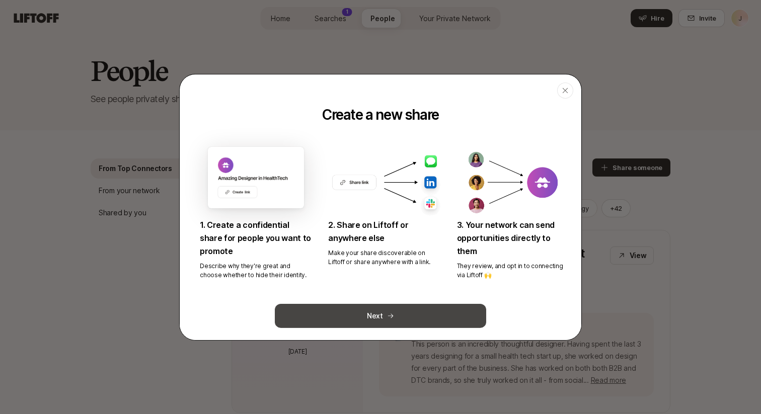
click at [427, 314] on button "Next" at bounding box center [380, 316] width 211 height 24
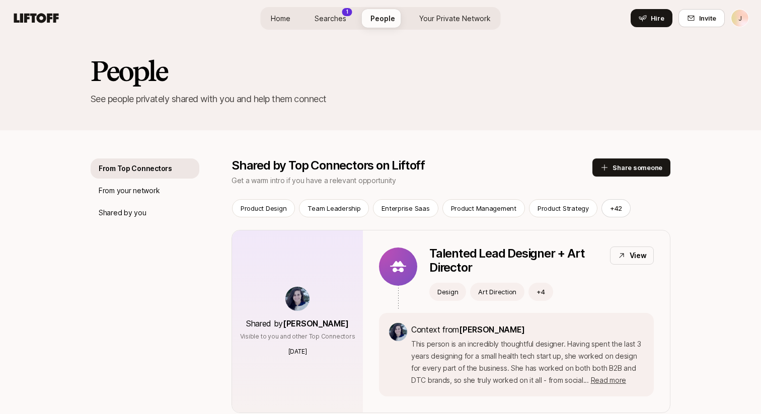
click at [453, 10] on link "Your Private Network" at bounding box center [455, 18] width 88 height 19
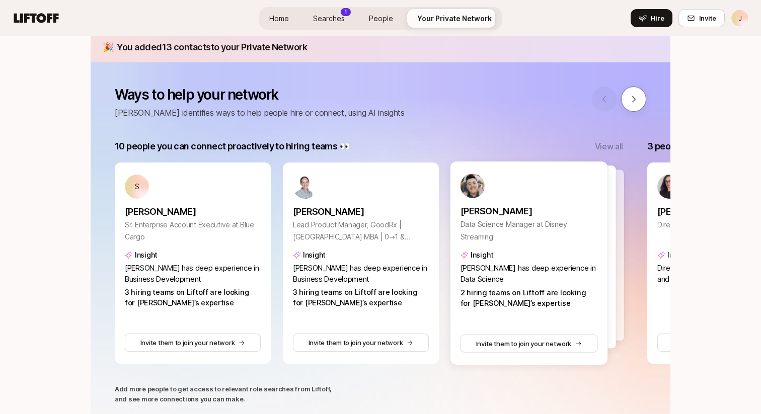
scroll to position [134, 0]
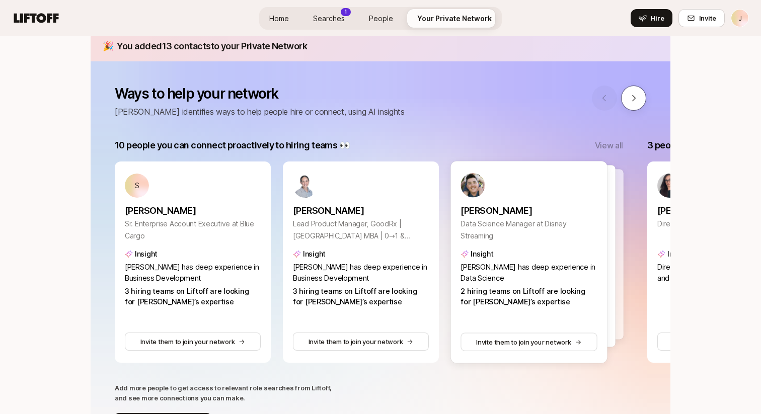
click at [633, 97] on icon at bounding box center [633, 98] width 9 height 9
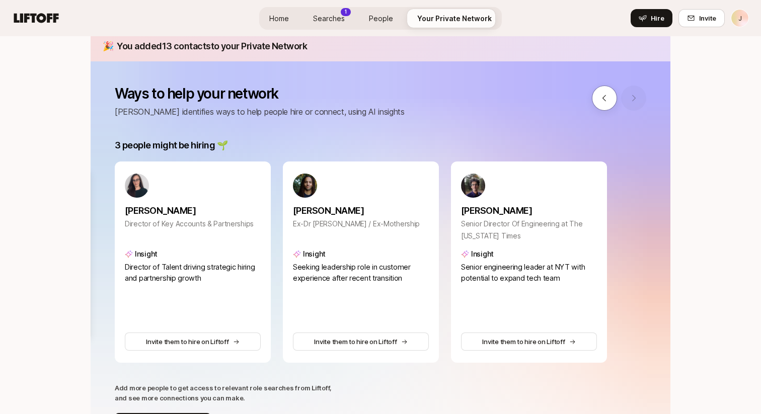
click at [633, 97] on div at bounding box center [619, 98] width 54 height 25
click at [608, 99] on icon at bounding box center [604, 98] width 9 height 9
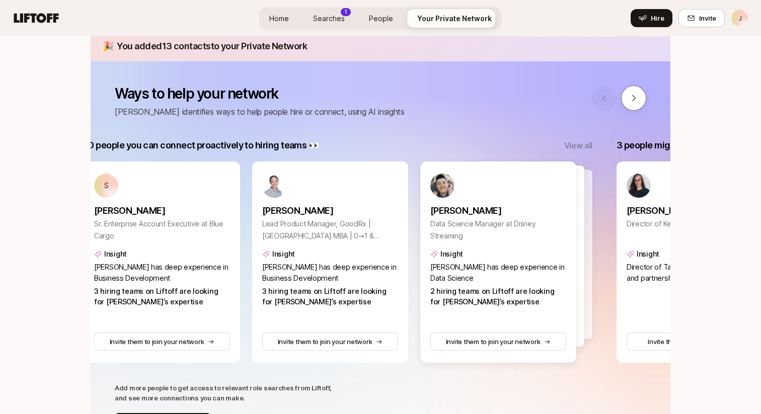
click at [608, 99] on div at bounding box center [619, 98] width 54 height 25
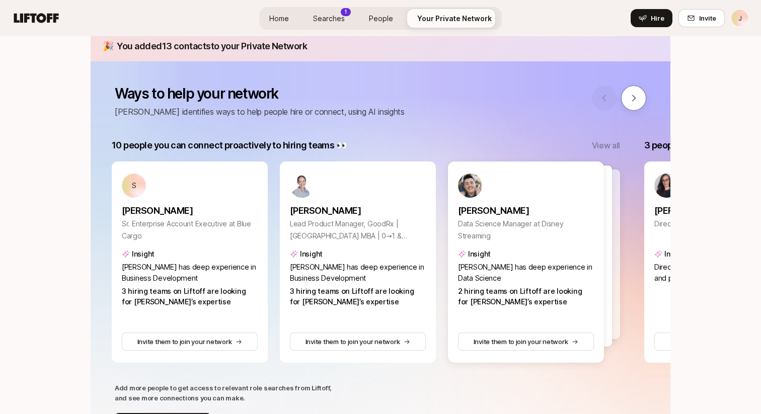
scroll to position [0, 0]
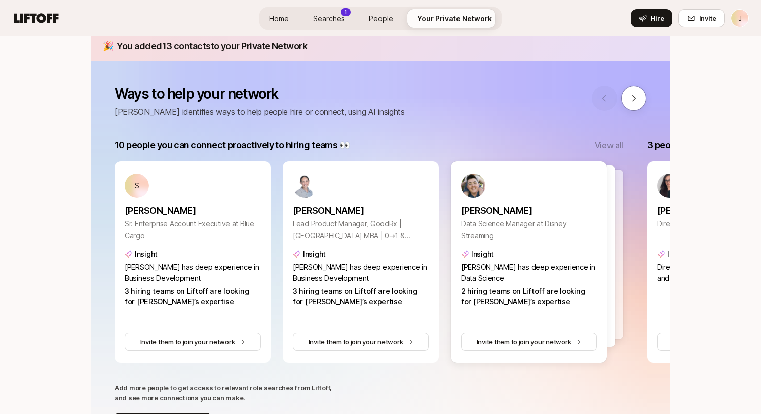
click at [312, 13] on link "Searches 1" at bounding box center [329, 18] width 48 height 19
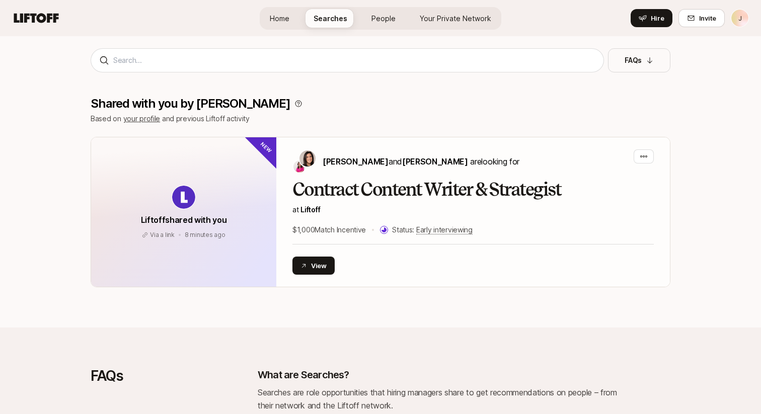
scroll to position [222, 0]
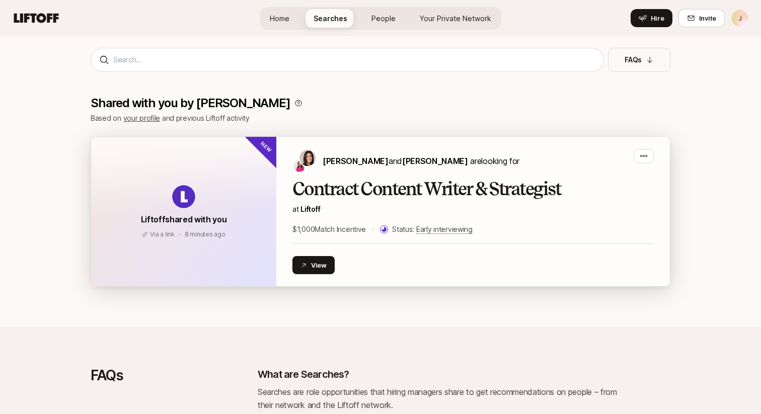
click at [260, 150] on div "New" at bounding box center [269, 145] width 50 height 50
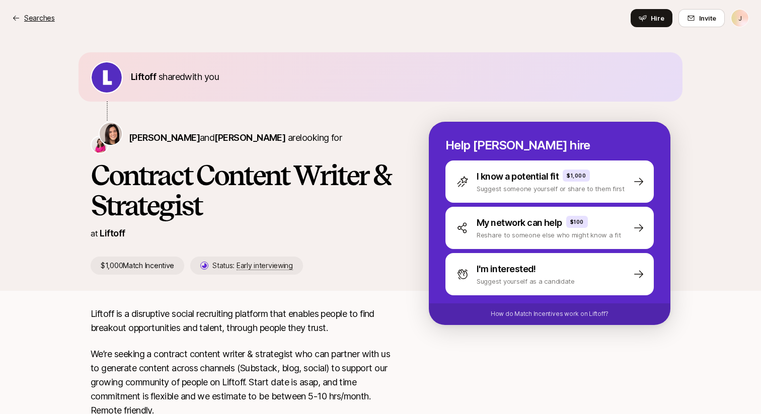
click at [38, 20] on p "Searches" at bounding box center [39, 18] width 31 height 12
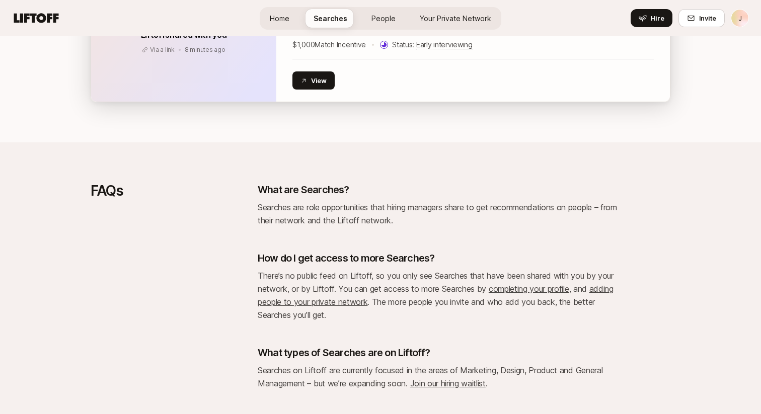
scroll to position [462, 0]
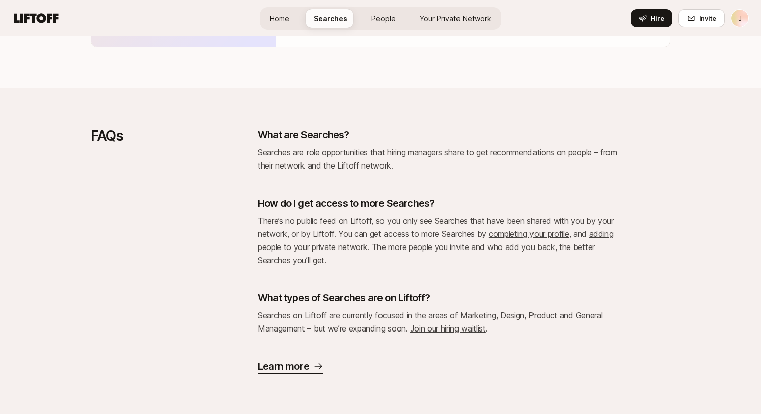
click at [295, 374] on div "FAQs What are Searches? Searches are role opportunities that hiring managers sh…" at bounding box center [380, 251] width 761 height 327
click at [291, 369] on p "Learn more" at bounding box center [283, 366] width 51 height 14
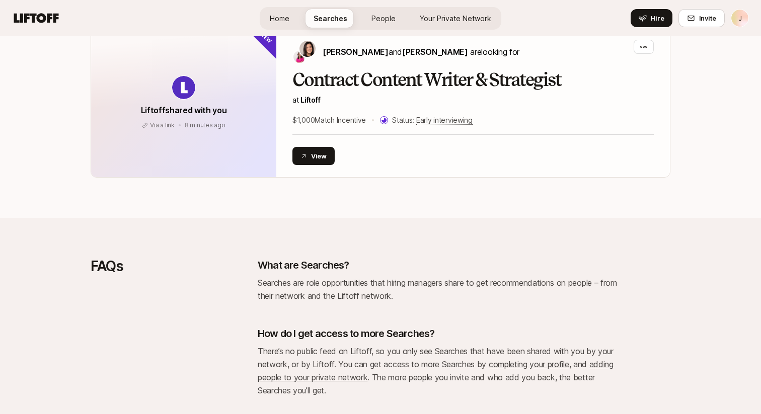
scroll to position [0, 0]
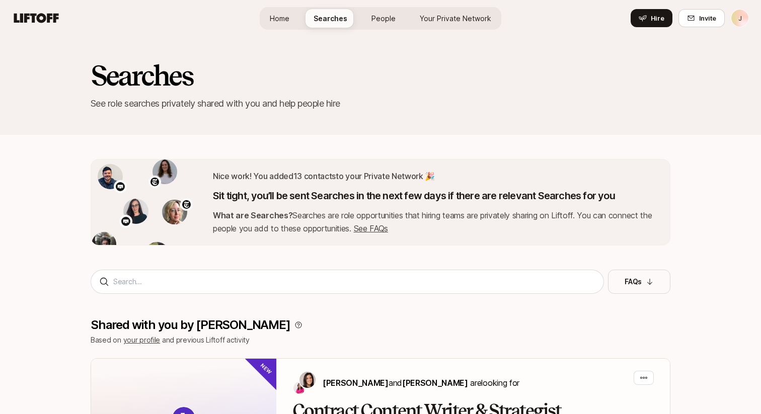
click at [280, 19] on span "Home" at bounding box center [280, 18] width 20 height 11
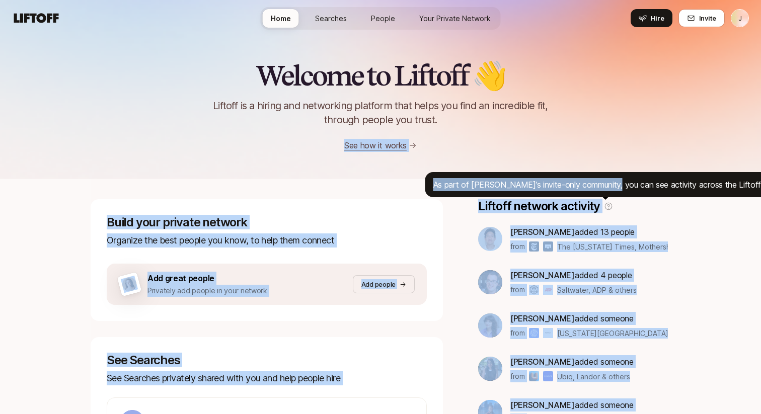
drag, startPoint x: 604, startPoint y: 182, endPoint x: 562, endPoint y: 149, distance: 53.0
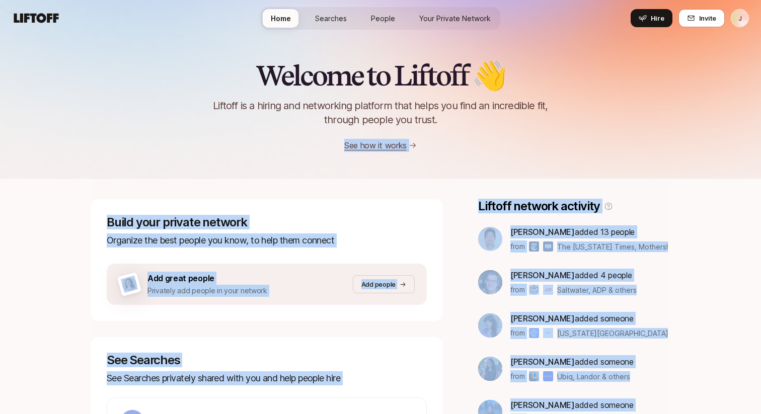
click at [562, 149] on div "Welcome to Liftoff 👋 Liftoff is a hiring and networking platform that helps you…" at bounding box center [380, 106] width 761 height 92
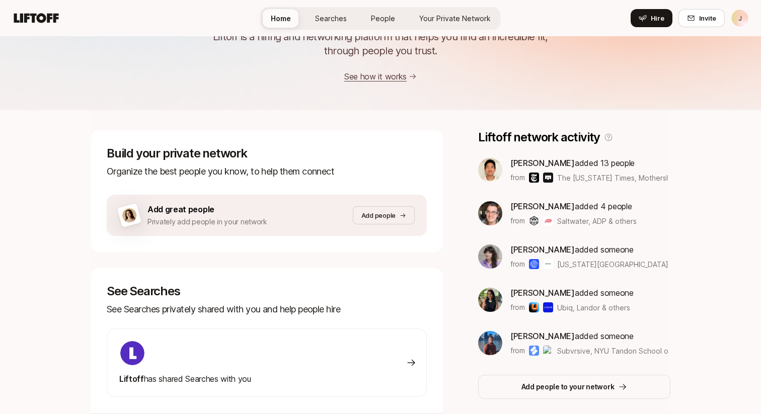
scroll to position [72, 0]
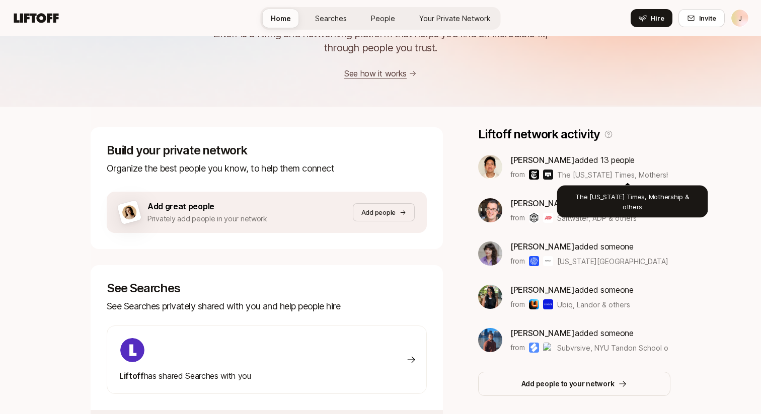
click at [564, 174] on span "The New York Times, Mothership & others" at bounding box center [632, 175] width 150 height 9
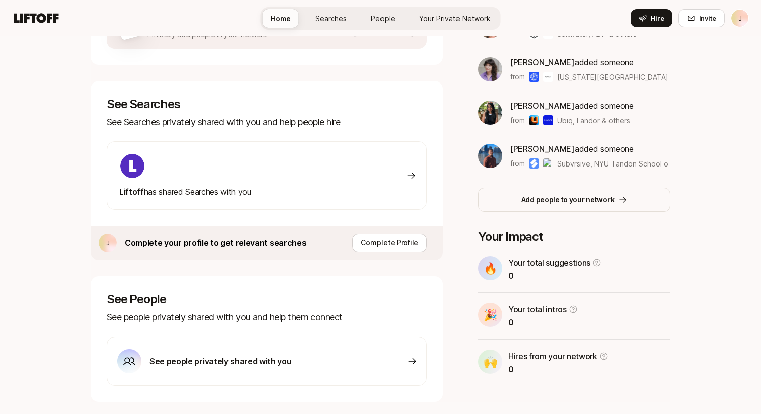
scroll to position [261, 0]
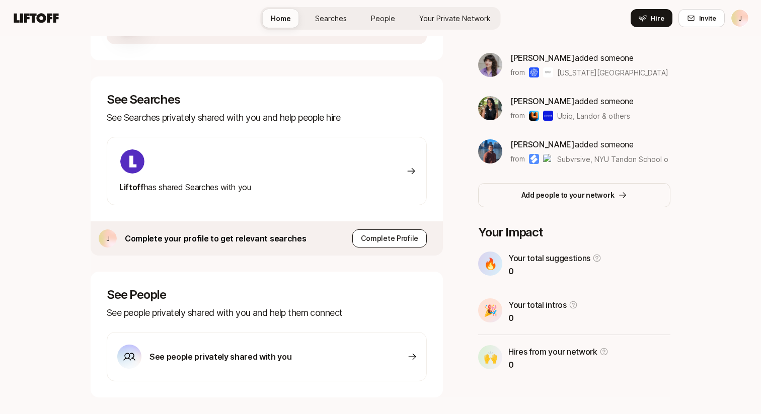
click at [374, 241] on p "Complete Profile" at bounding box center [389, 239] width 57 height 12
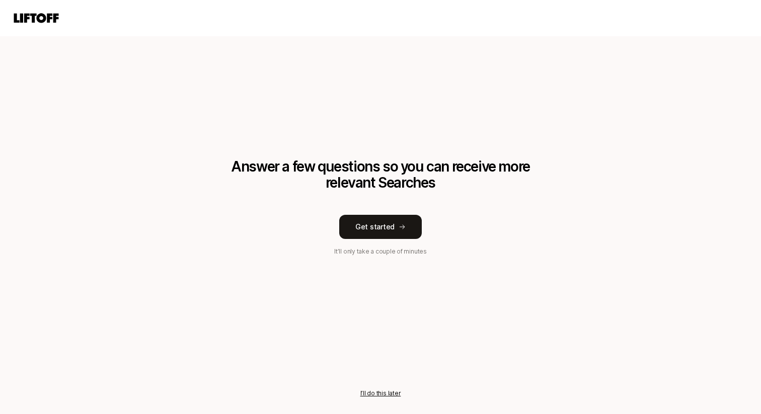
click at [380, 392] on button "I’ll do this later" at bounding box center [380, 393] width 41 height 9
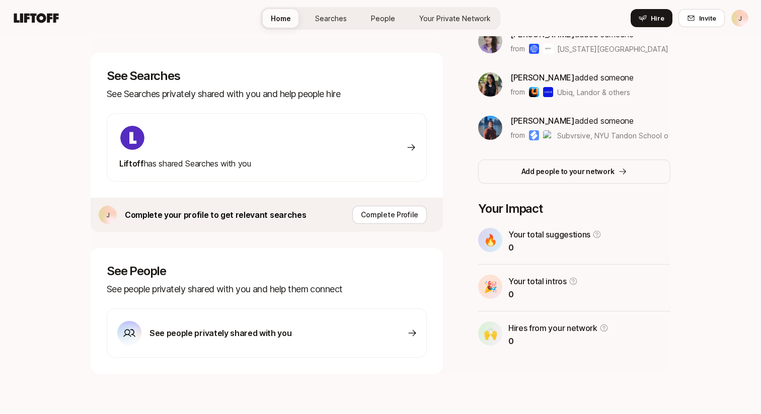
click at [350, 329] on div "See people privately shared with you" at bounding box center [267, 333] width 320 height 49
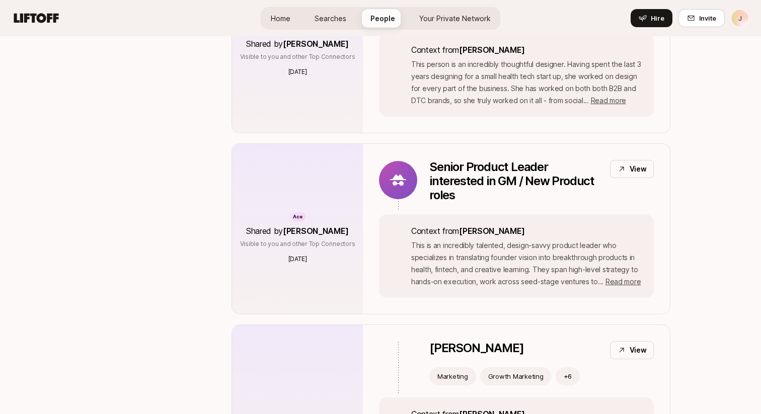
scroll to position [5, 0]
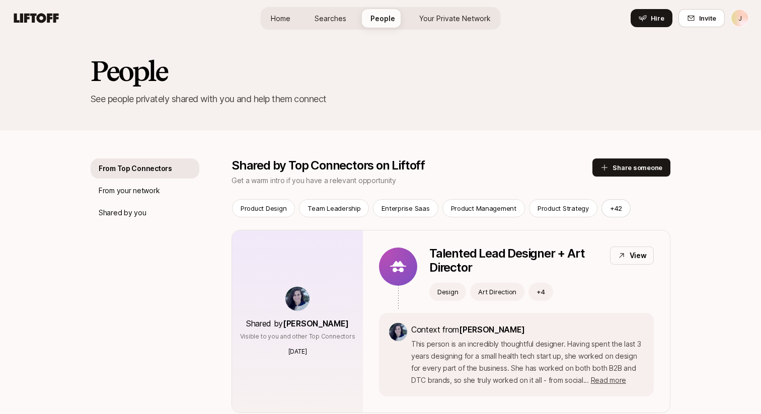
click at [275, 13] on span "Home" at bounding box center [281, 18] width 20 height 11
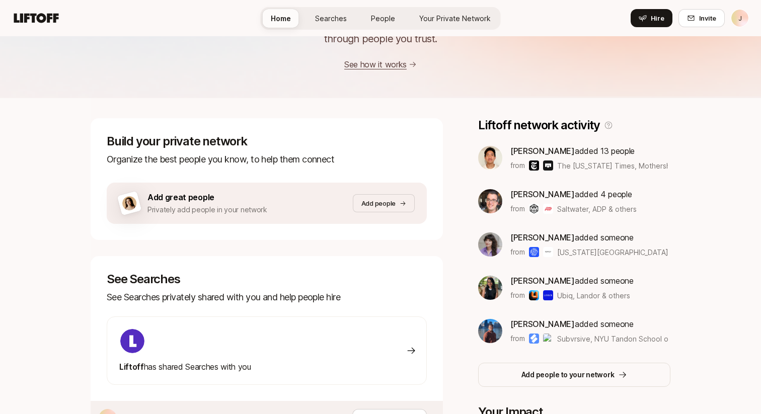
scroll to position [123, 0]
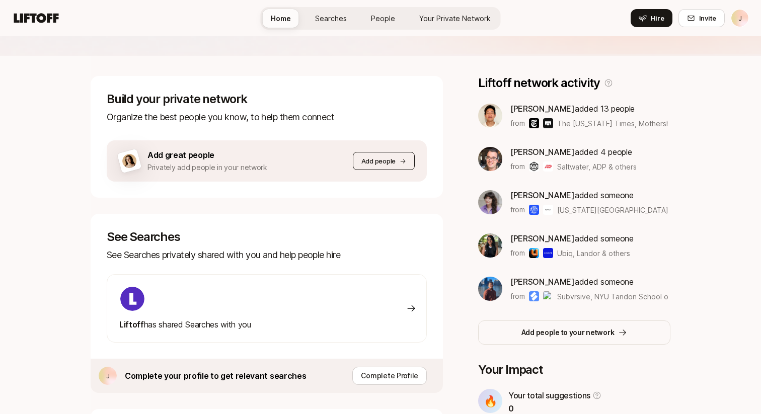
click at [386, 163] on p "Add people" at bounding box center [378, 161] width 34 height 10
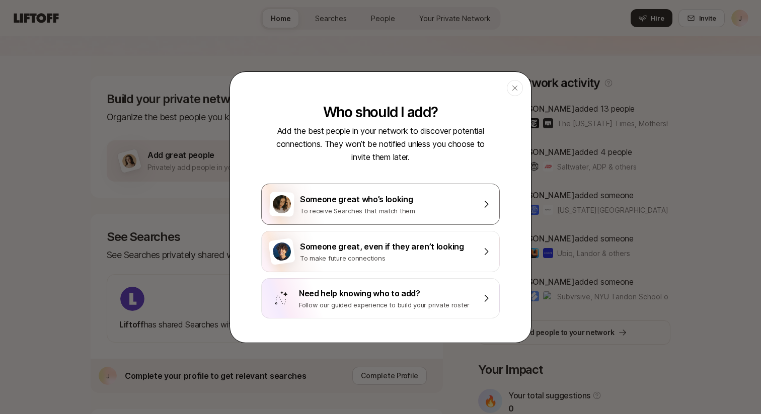
click at [372, 201] on div "Someone great who’s looking" at bounding box center [387, 199] width 175 height 13
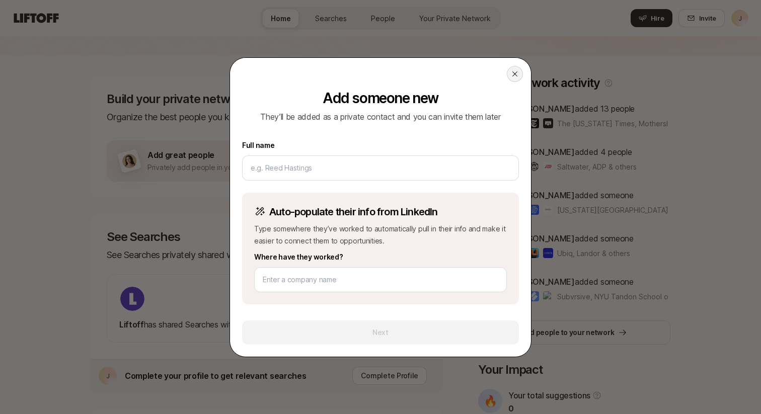
click at [510, 71] on div at bounding box center [515, 74] width 16 height 16
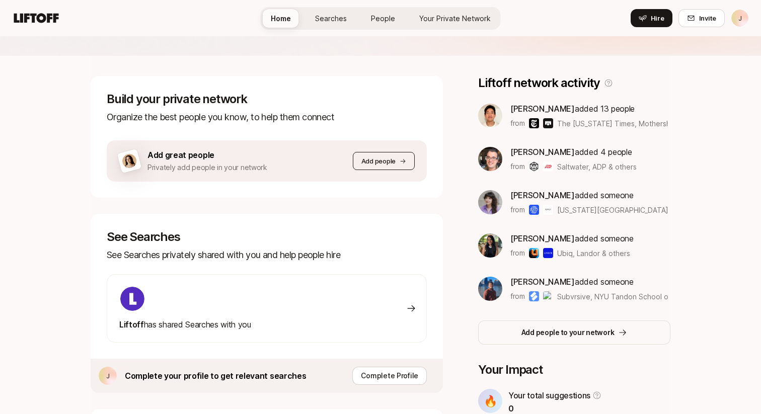
click at [386, 163] on p "Add people" at bounding box center [378, 161] width 34 height 10
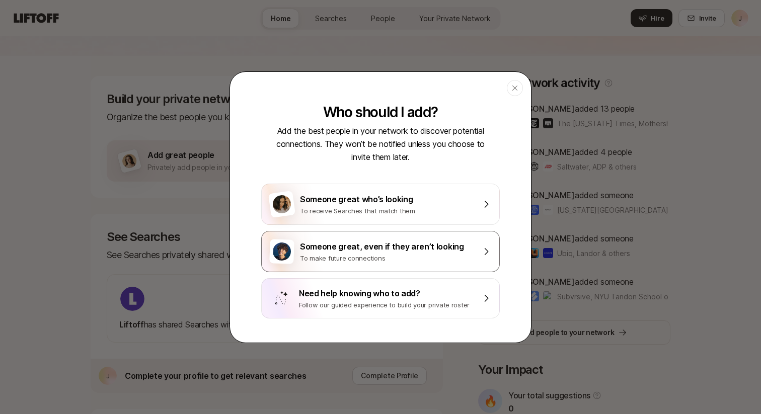
click at [394, 254] on div "To make future connections" at bounding box center [387, 258] width 175 height 10
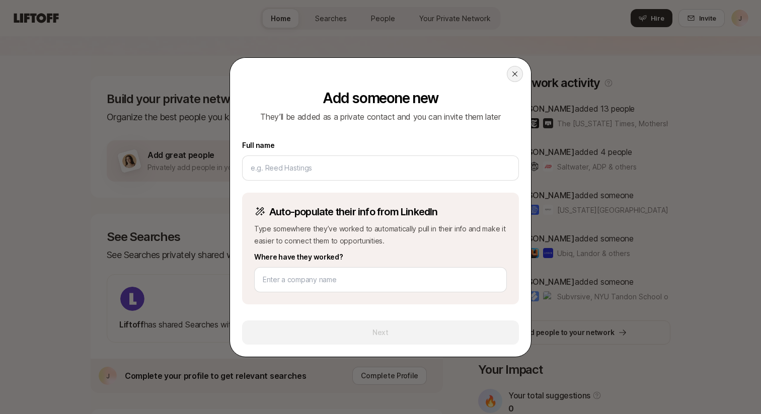
click at [514, 75] on icon at bounding box center [515, 74] width 8 height 8
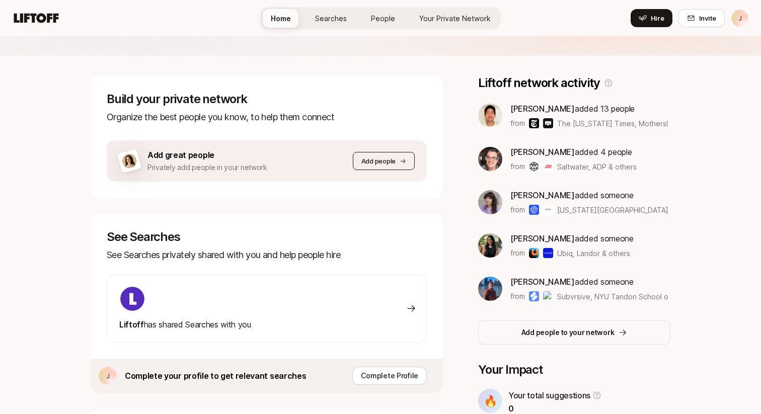
click at [395, 160] on p "Add people" at bounding box center [378, 161] width 34 height 10
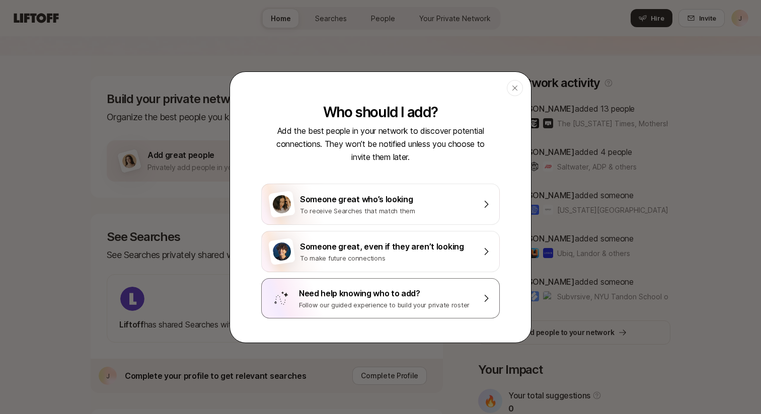
click at [392, 313] on div "Need help knowing who to add? Follow our guided experience to build your privat…" at bounding box center [380, 298] width 239 height 40
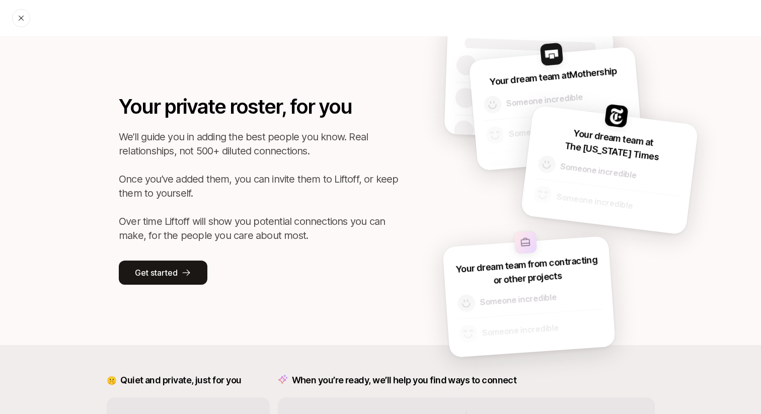
click at [21, 16] on icon at bounding box center [21, 18] width 8 height 8
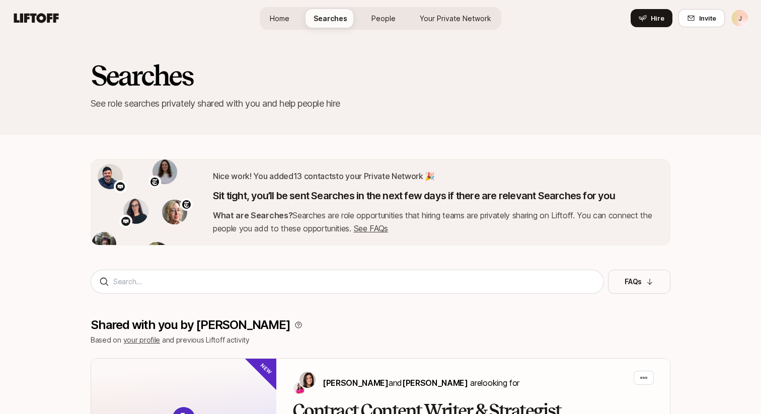
click at [463, 10] on link "Your Private Network" at bounding box center [456, 18] width 88 height 19
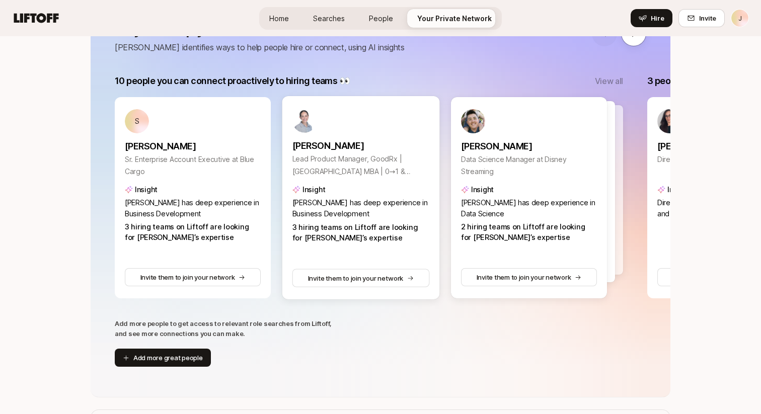
scroll to position [172, 0]
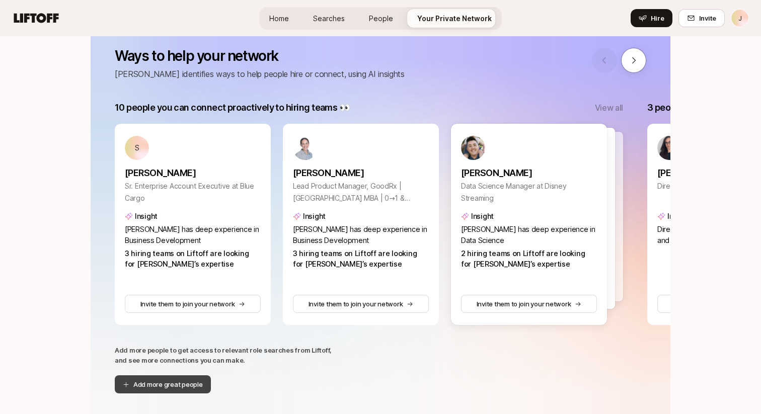
click at [183, 386] on button "Add more great people" at bounding box center [163, 385] width 96 height 18
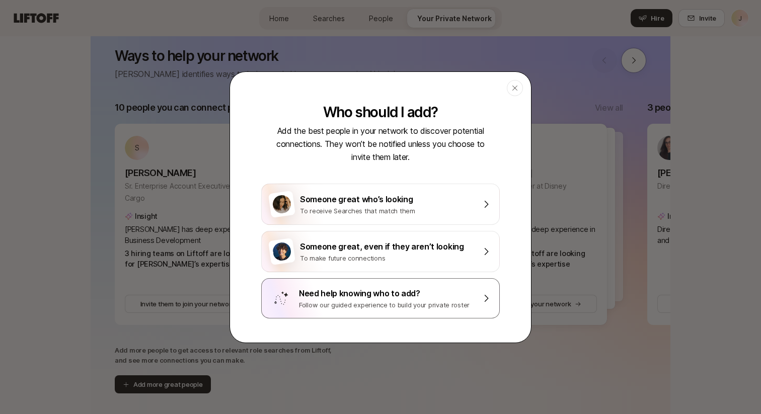
click at [361, 294] on div "Need help knowing who to add?" at bounding box center [387, 293] width 176 height 13
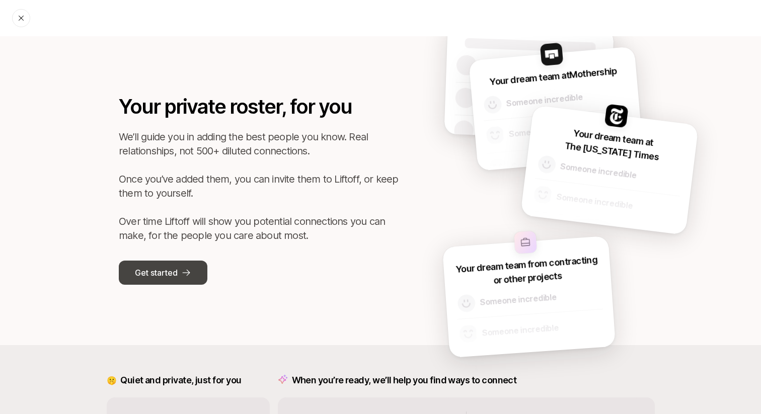
click at [166, 265] on button "Get started" at bounding box center [163, 273] width 89 height 24
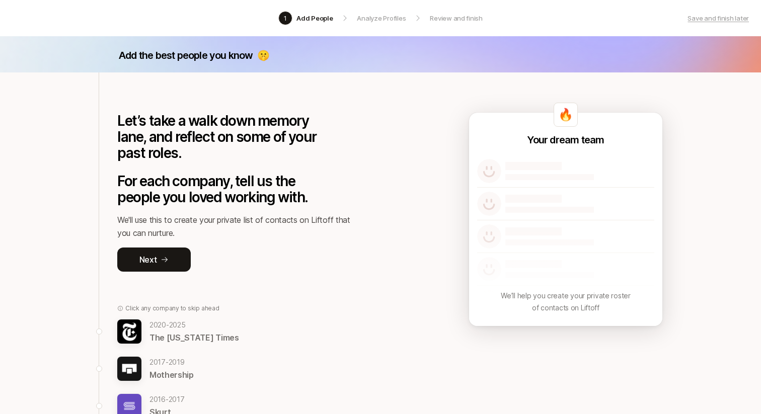
scroll to position [24, 0]
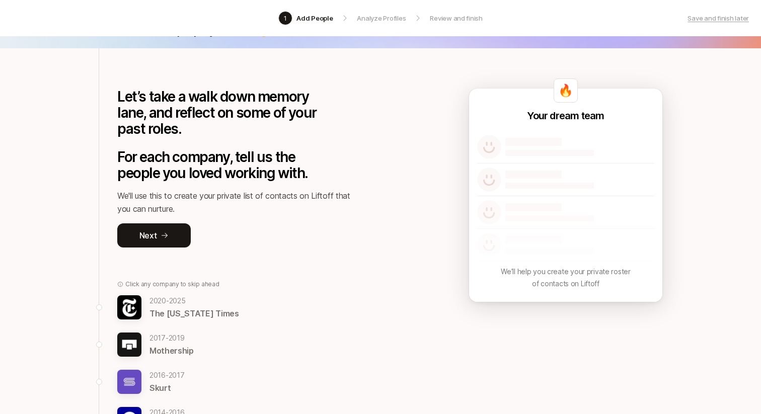
click at [178, 297] on p "2020 - 2025" at bounding box center [195, 301] width 90 height 12
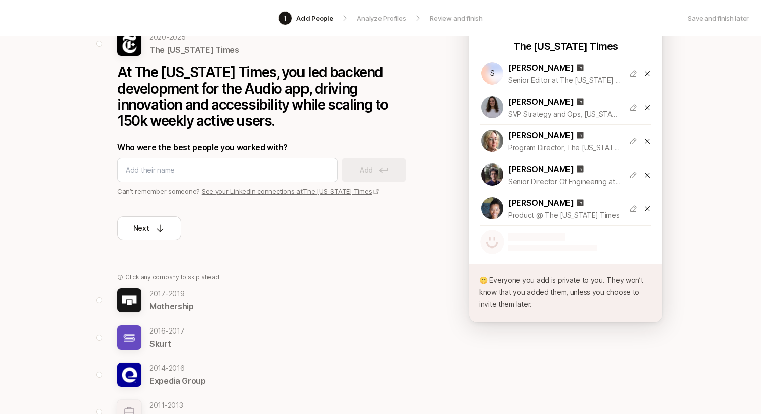
scroll to position [113, 0]
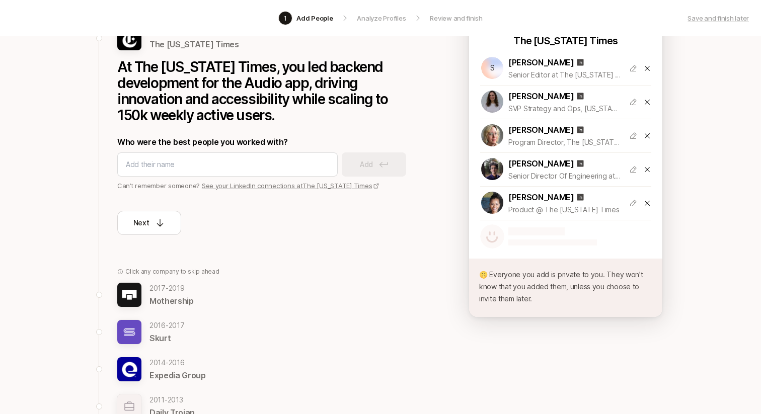
click at [171, 298] on p "Mothership" at bounding box center [172, 300] width 44 height 13
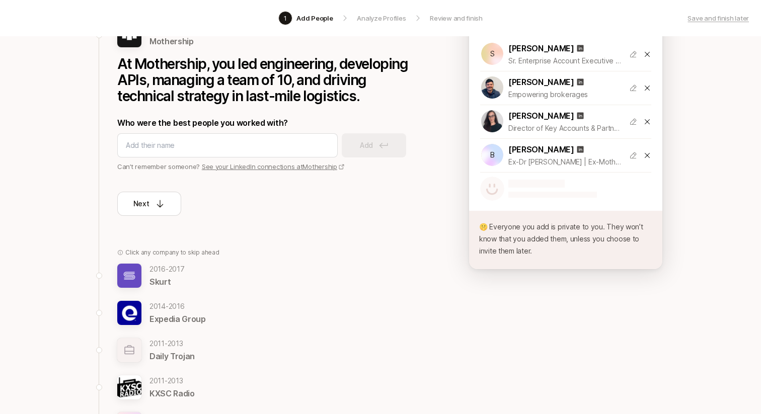
click at [172, 312] on p "2014 - 2016" at bounding box center [178, 307] width 56 height 12
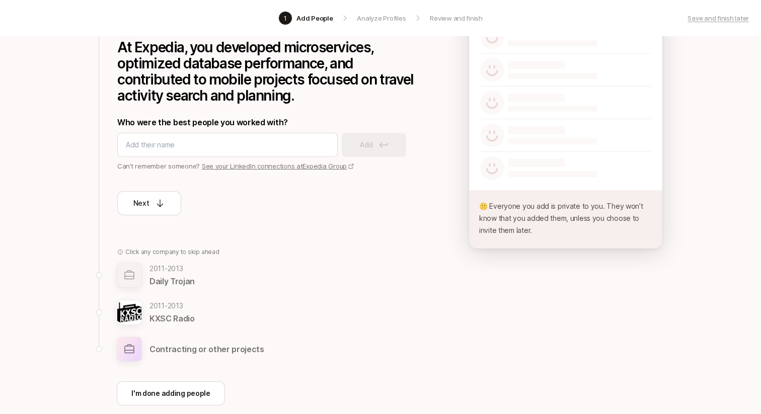
click at [175, 273] on p "2011 - 2013" at bounding box center [172, 269] width 45 height 12
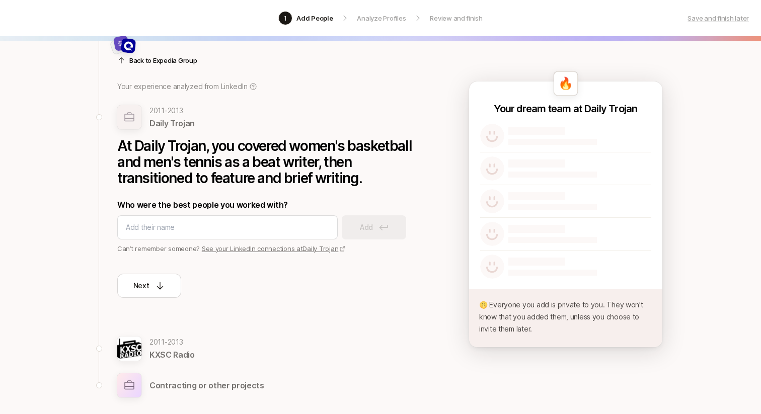
scroll to position [0, 0]
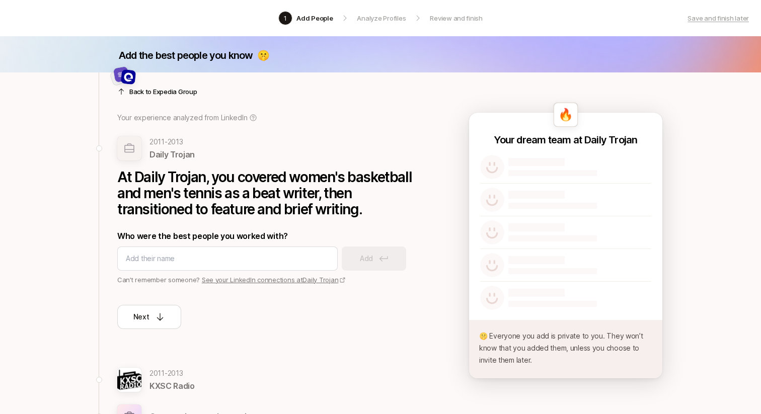
click at [156, 98] on div "Back to Expedia Group Your experience analyzed from LinkedIn 2011 - 2013 Daily …" at bounding box center [268, 200] width 302 height 257
click at [156, 93] on p "Back to Expedia Group" at bounding box center [163, 92] width 68 height 10
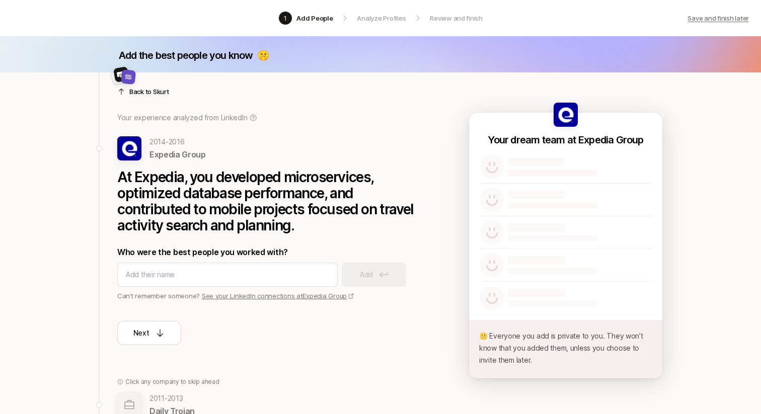
click at [697, 17] on p "Save and finish later" at bounding box center [718, 18] width 61 height 10
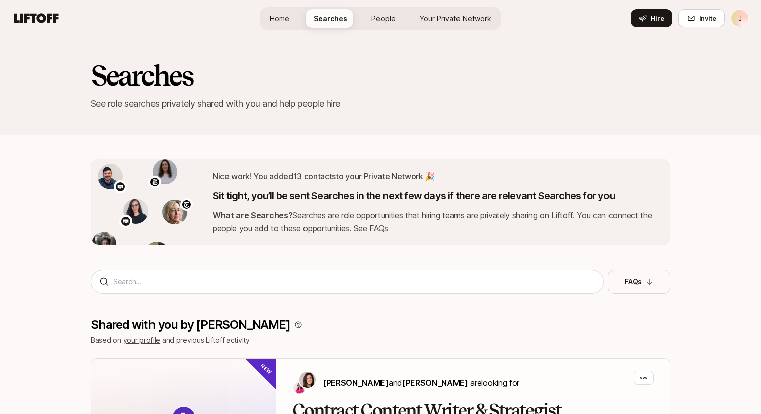
click at [289, 9] on link "Home" at bounding box center [280, 18] width 36 height 19
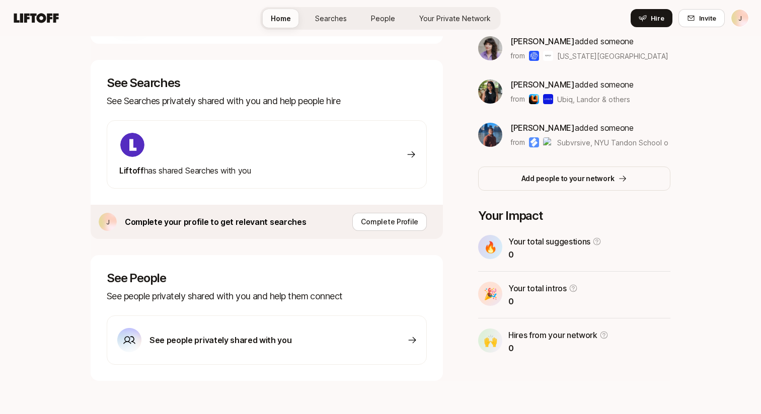
scroll to position [284, 0]
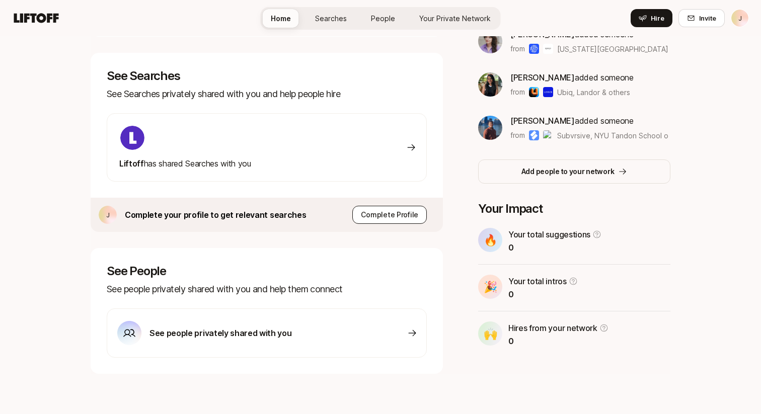
click at [384, 219] on p "Complete Profile" at bounding box center [389, 215] width 57 height 12
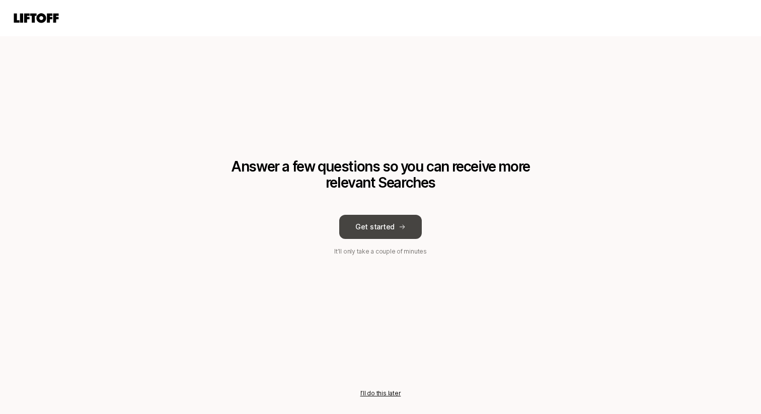
click at [392, 227] on button "Get started" at bounding box center [380, 227] width 83 height 24
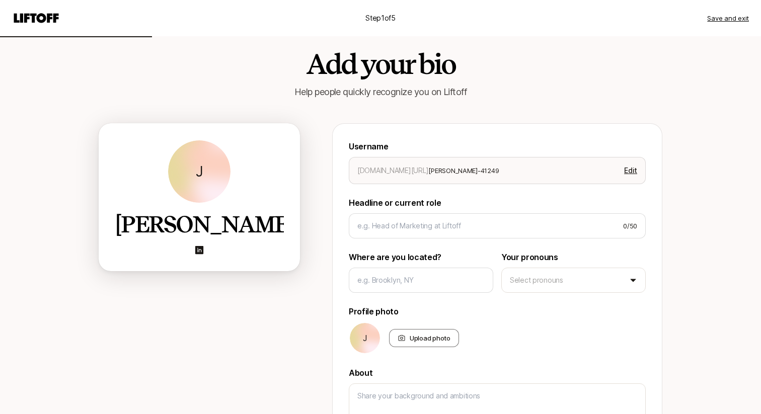
scroll to position [14, 0]
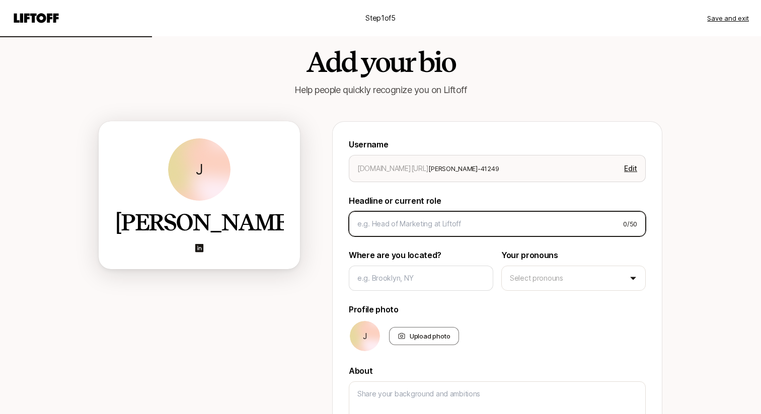
click at [512, 225] on input at bounding box center [486, 224] width 258 height 12
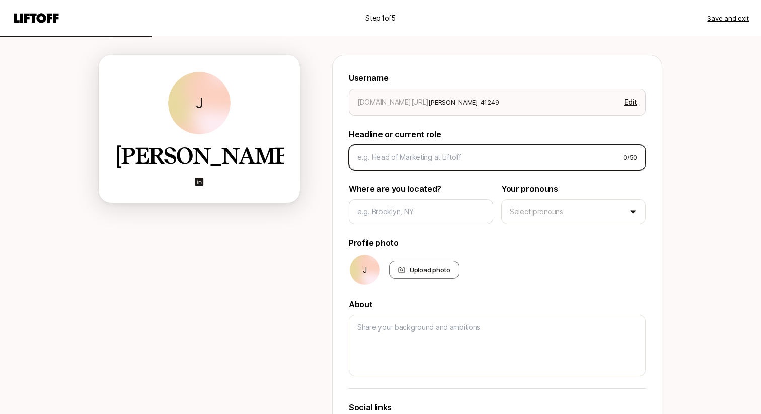
scroll to position [265, 0]
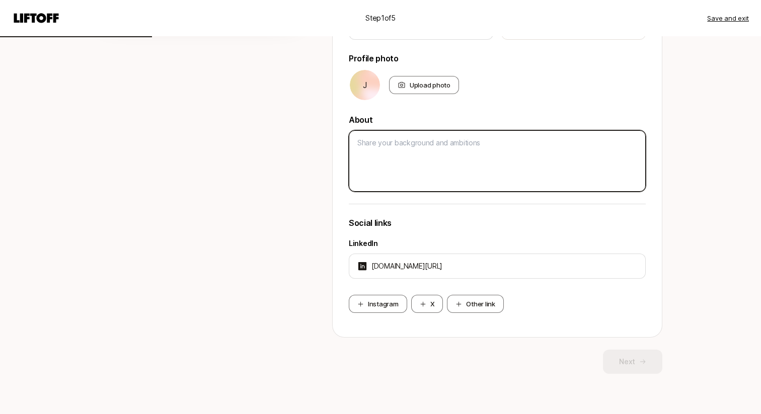
click at [555, 179] on textarea at bounding box center [497, 160] width 297 height 61
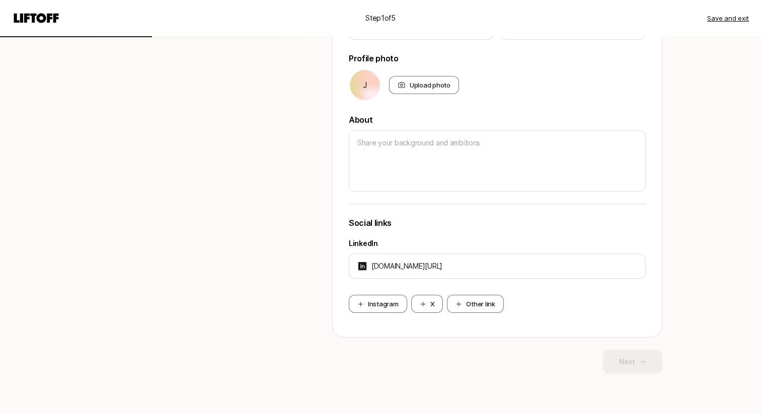
click at [612, 356] on div "Next" at bounding box center [497, 362] width 330 height 24
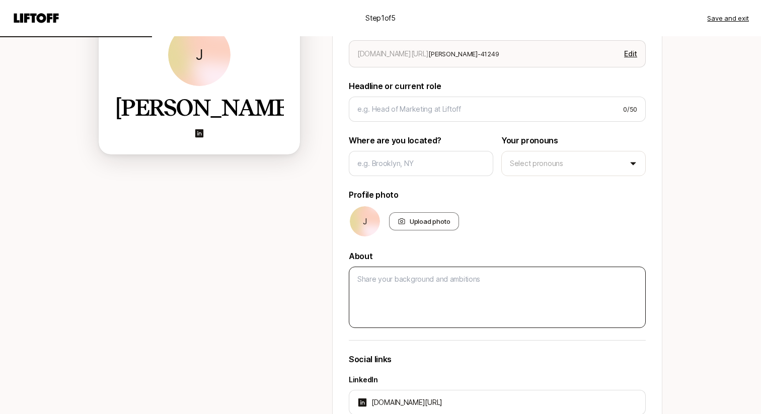
scroll to position [0, 0]
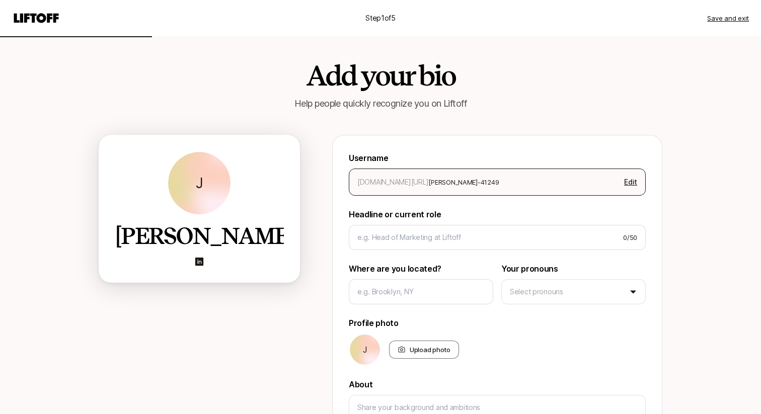
click at [453, 189] on div "app.liftoff.xyz/ jeremy-chen-41249 Edit" at bounding box center [497, 182] width 297 height 27
click at [475, 210] on p "Headline or current role" at bounding box center [497, 214] width 297 height 13
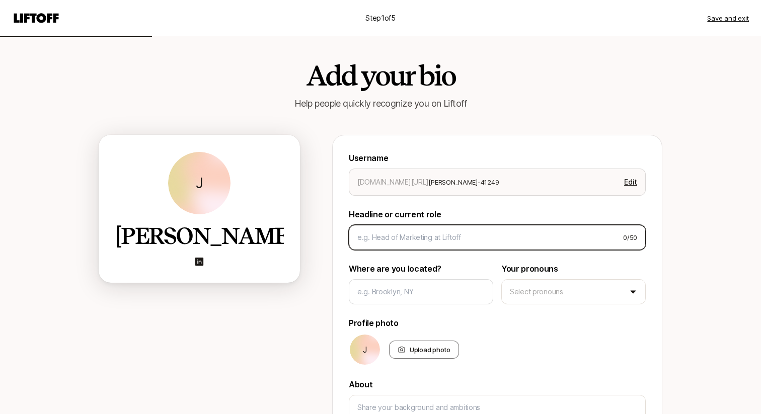
click at [461, 237] on input at bounding box center [486, 238] width 258 height 12
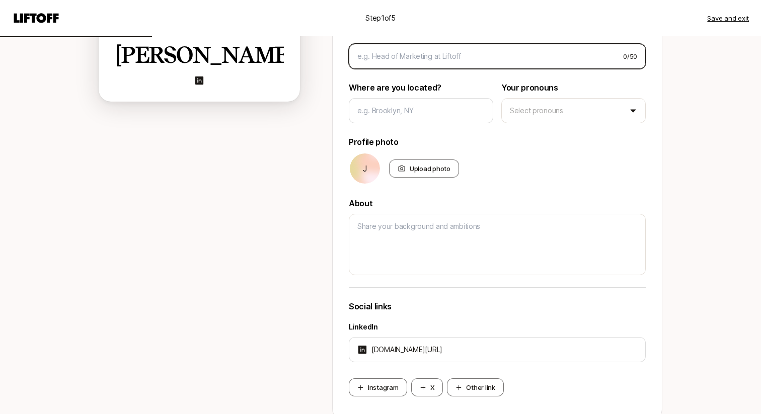
scroll to position [265, 0]
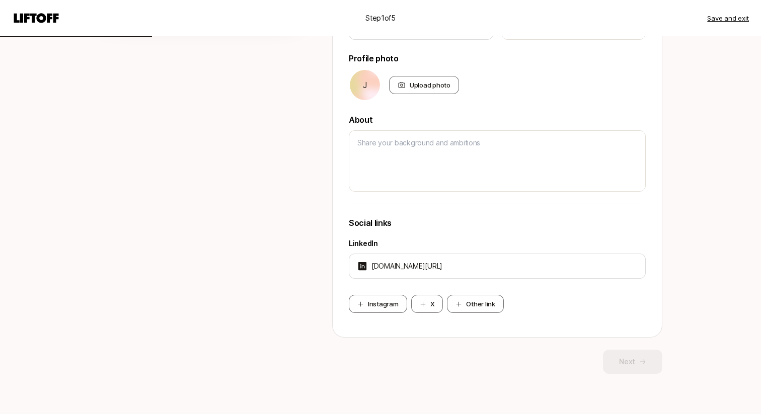
click at [708, 257] on div "Step 1 of 5 Save and exit Add your bio Help people quickly recognize you on Lif…" at bounding box center [380, 74] width 761 height 679
click at [631, 365] on div "Next" at bounding box center [497, 362] width 330 height 24
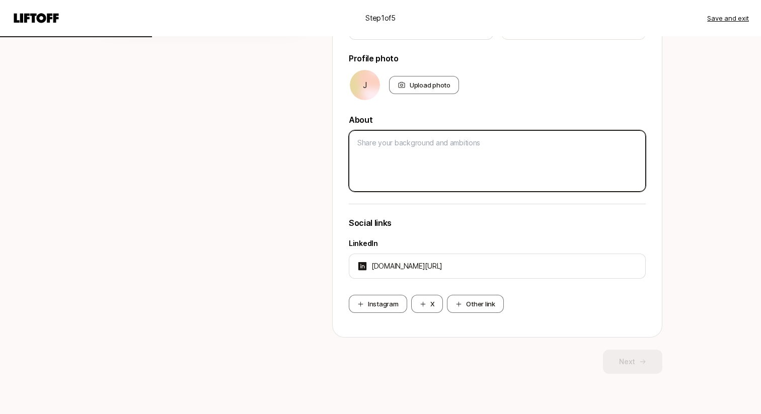
click at [405, 153] on textarea at bounding box center [497, 160] width 297 height 61
type textarea "x"
type textarea "L"
type textarea "x"
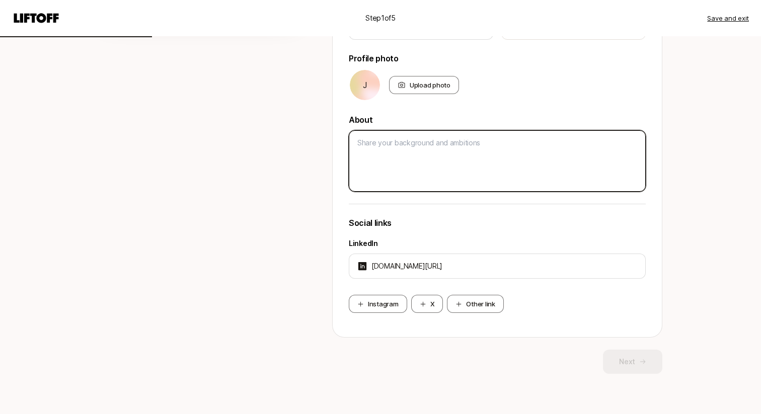
type textarea "F"
type textarea "x"
type textarea "Fo"
type textarea "x"
type textarea "Fou"
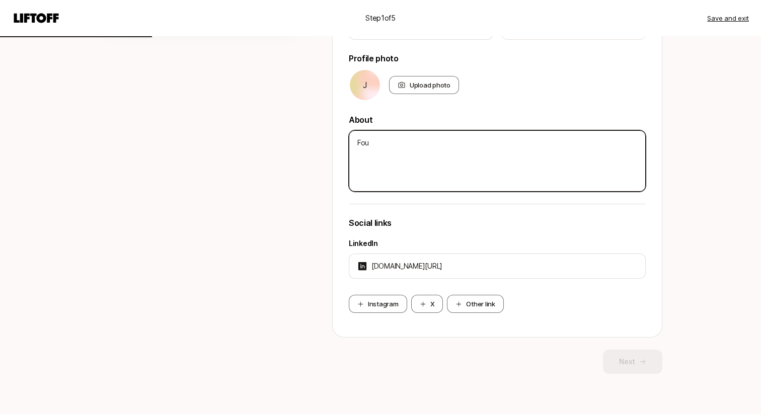
type textarea "x"
type textarea "Foun"
type textarea "x"
type textarea "Found"
type textarea "x"
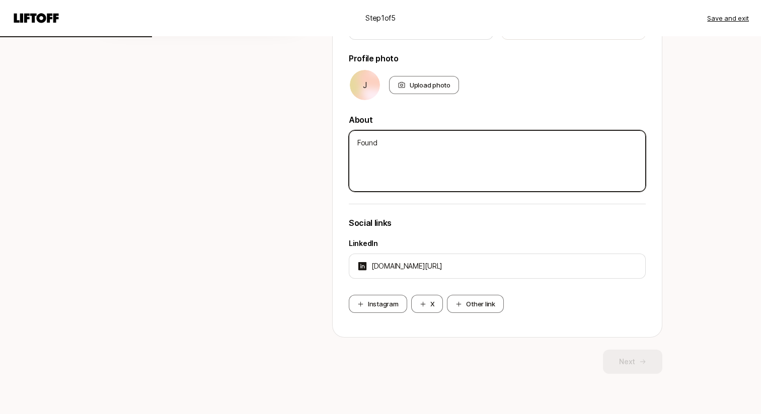
type textarea "Foundi"
type textarea "x"
type textarea "Foundin"
type textarea "x"
type textarea "Founding"
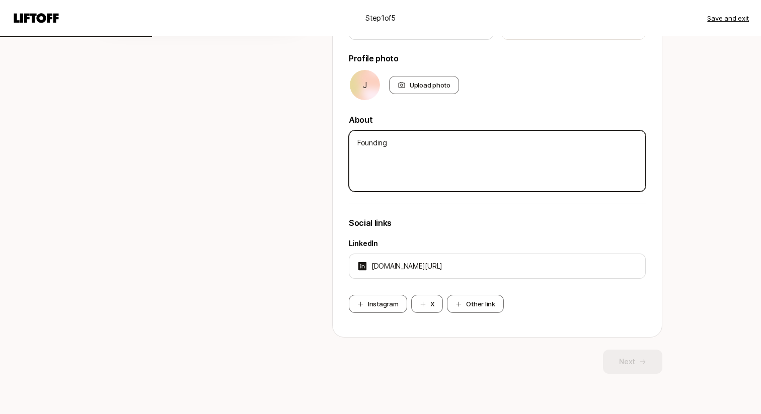
type textarea "x"
type textarea "Founding"
type textarea "x"
type textarea "Founding Pr"
type textarea "x"
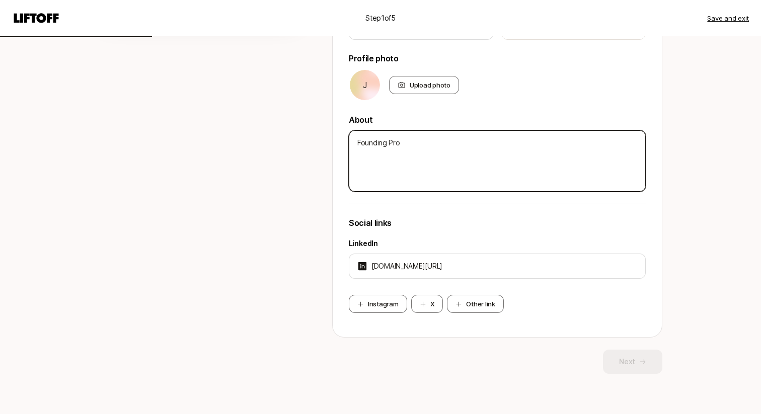
type textarea "Founding Prod"
type textarea "x"
type textarea "Founding Produ"
type textarea "x"
type textarea "Founding Produc"
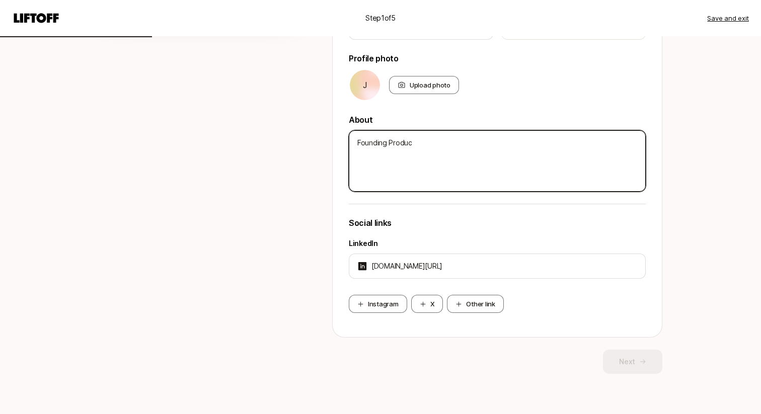
type textarea "x"
type textarea "Founding Product"
type textarea "x"
type textarea "Founding Product"
type textarea "x"
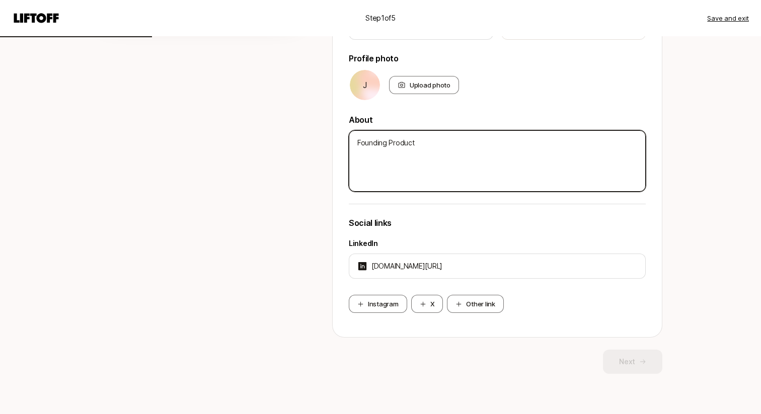
type textarea "Founding Product E"
type textarea "x"
type textarea "Founding Product En"
type textarea "x"
type textarea "Founding Product Eng"
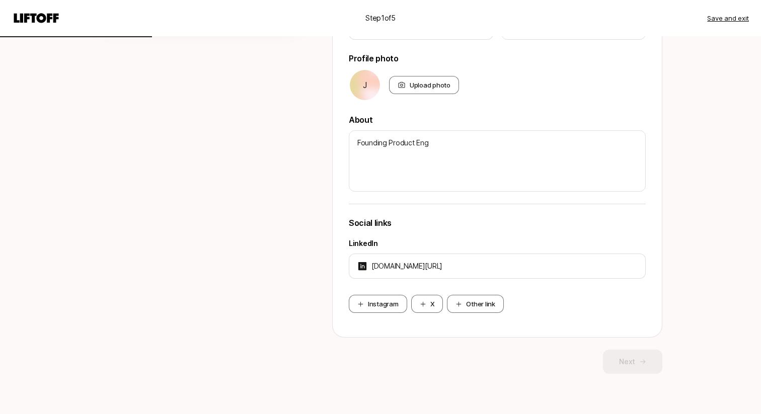
click at [608, 196] on div "Username app.liftoff.xyz/ jeremy-chen-41249 Edit Headline or current role 0 / 5…" at bounding box center [497, 104] width 297 height 434
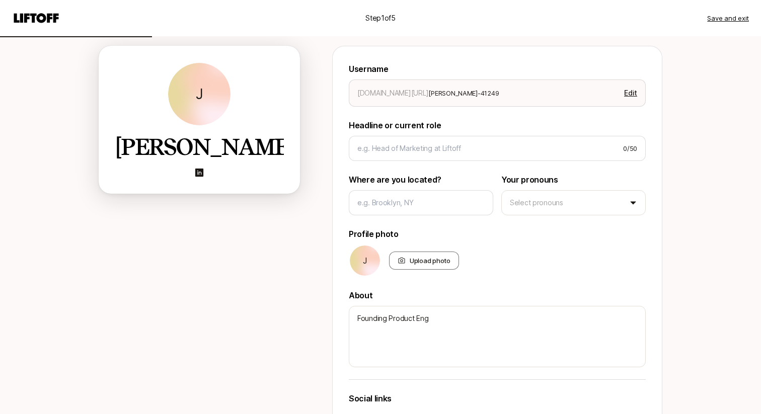
scroll to position [86, 0]
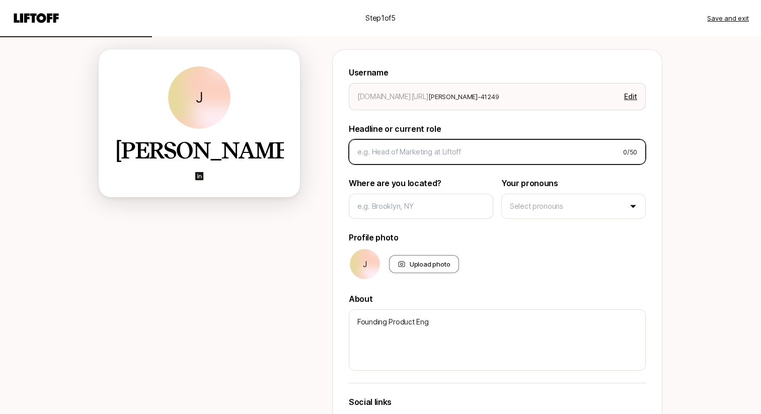
click at [442, 154] on input at bounding box center [486, 152] width 258 height 12
type textarea "x"
type input "F"
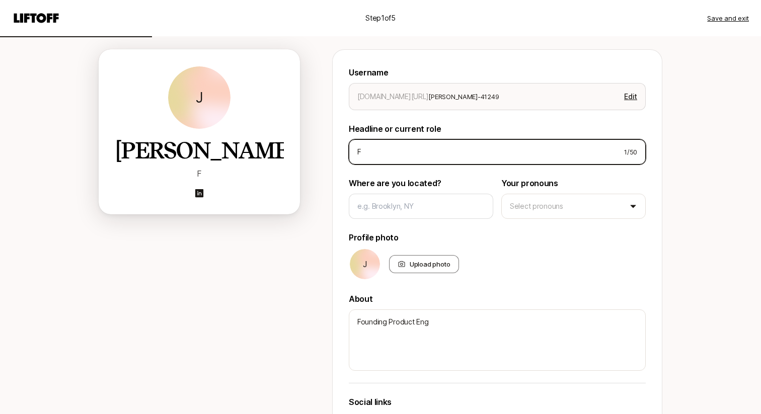
type textarea "x"
type input "Fo"
type textarea "x"
type input "Fou"
type textarea "x"
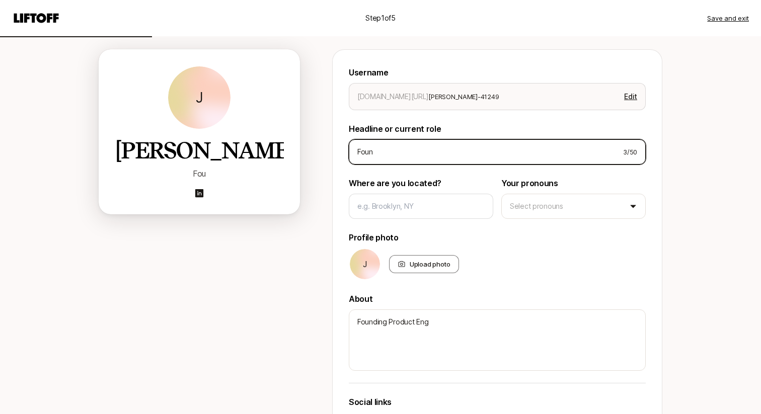
type input "Found"
type textarea "x"
type input "Foundi"
type textarea "x"
type input "Foundin"
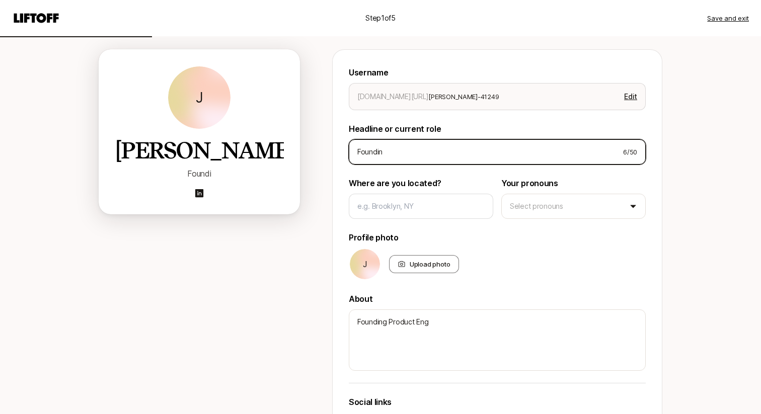
type textarea "x"
type input "Founding"
type textarea "x"
type input "Founding r"
type textarea "x"
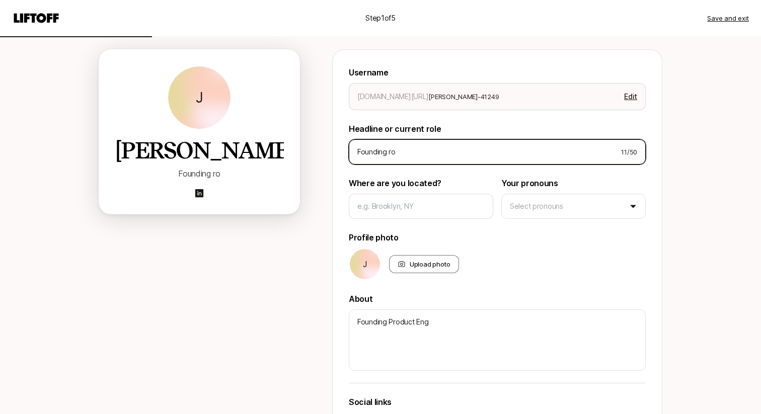
type input "Founding rod"
type textarea "x"
type input "Founding rodu"
type textarea "x"
type input "Founding roduc"
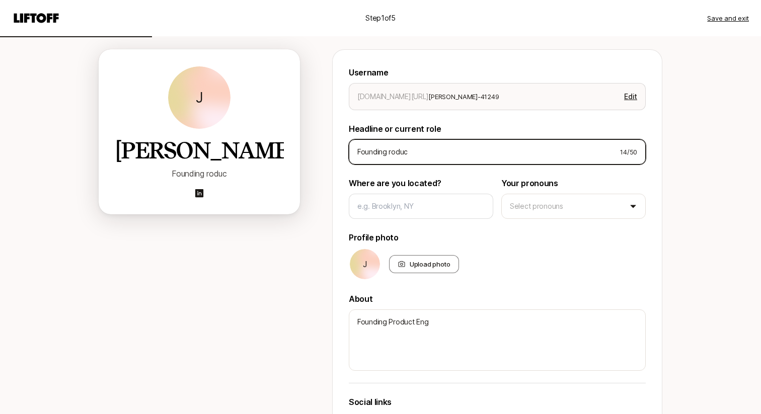
type textarea "x"
type input "Founding roduct"
type textarea "x"
type input "Founding roduct"
type textarea "x"
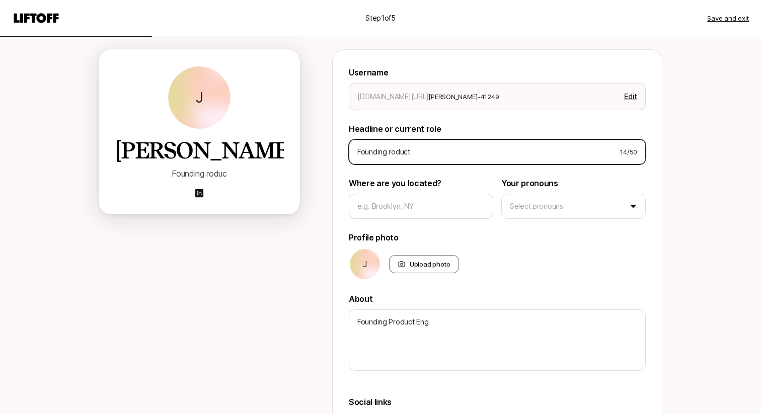
type input "Founding roduct E"
type textarea "x"
type input "R"
type textarea "x"
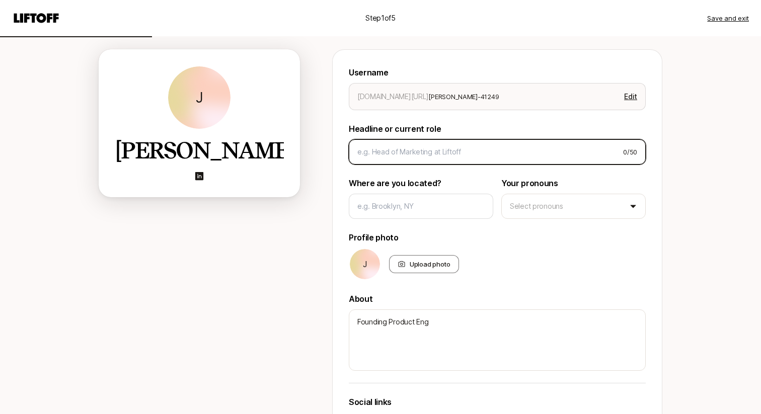
type textarea "x"
type input "F"
type textarea "x"
type input "Fo"
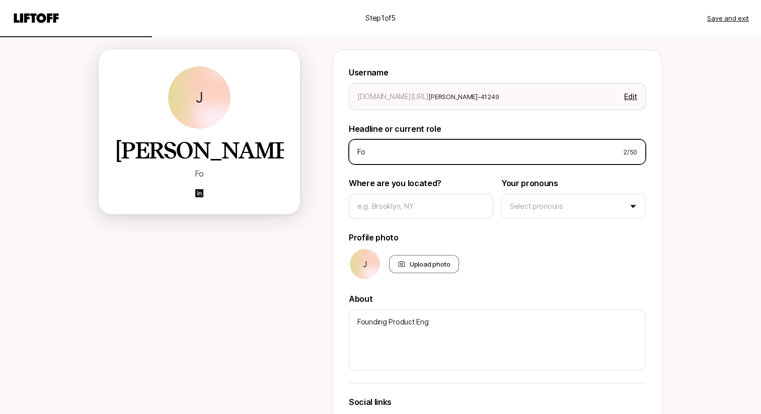
type textarea "x"
type input "Fou"
type textarea "x"
type input "Foun"
type textarea "x"
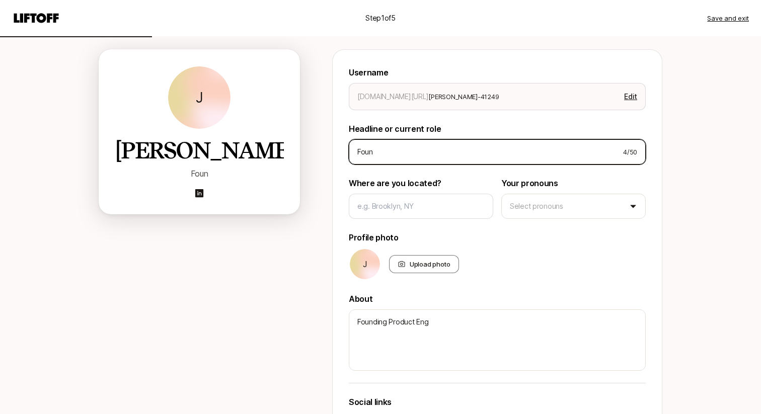
type input "Found"
type textarea "x"
type input "Foundi"
type textarea "x"
type input "Foundin"
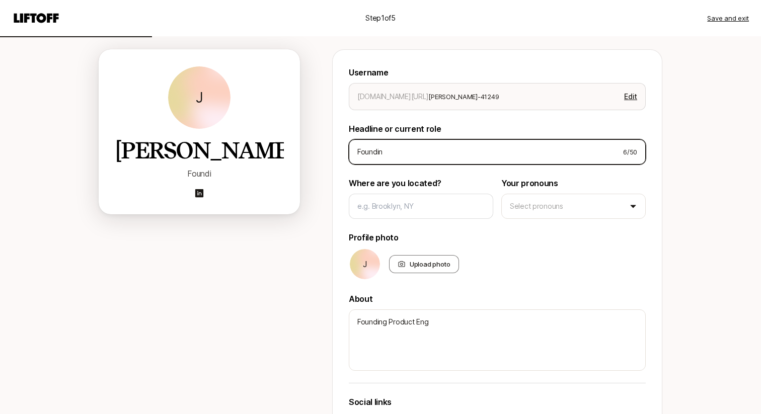
type textarea "x"
type input "Founding"
type textarea "x"
type input "Founding"
type textarea "x"
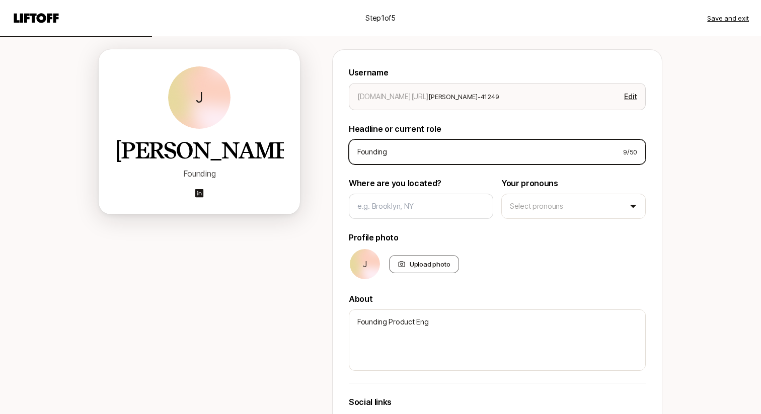
type input "Founding P"
type textarea "x"
type input "Founding Pr"
type textarea "x"
type input "Founding Prod"
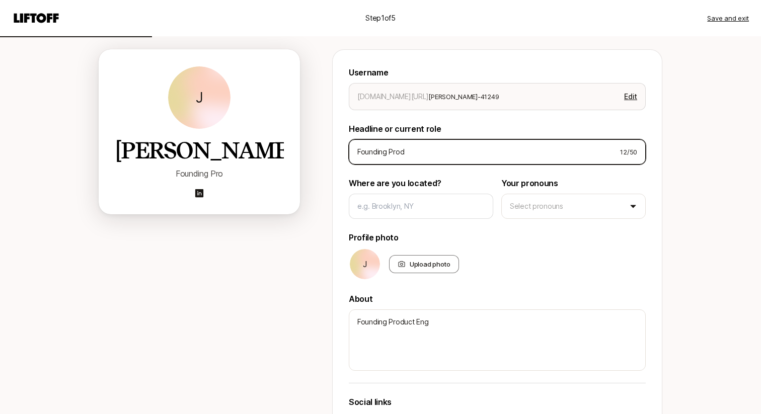
type textarea "x"
type input "Founding Produ"
type textarea "x"
type input "Founding Produc"
type textarea "x"
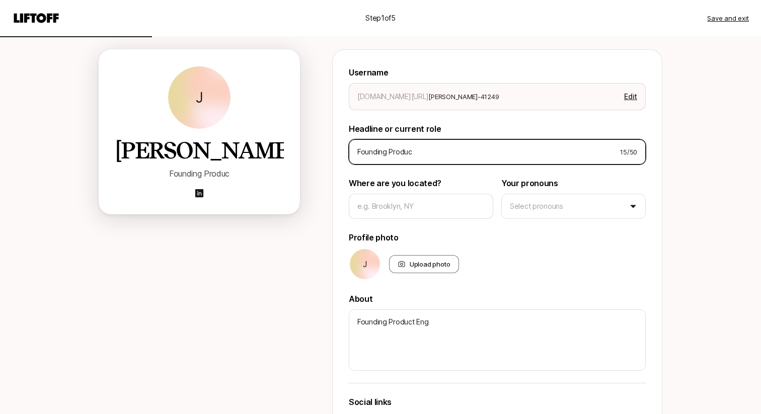
type input "Founding Product"
type textarea "x"
type input "Founding Product"
type textarea "x"
type input "Founding Product En"
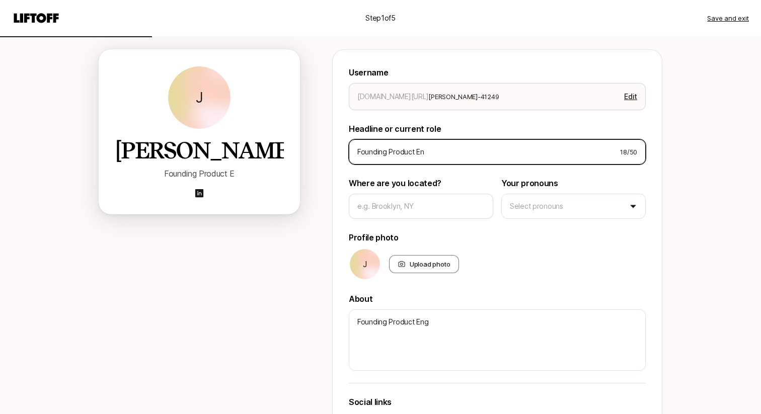
type textarea "x"
type input "Founding Product Eng"
type textarea "x"
type input "Founding Product Engi"
type textarea "x"
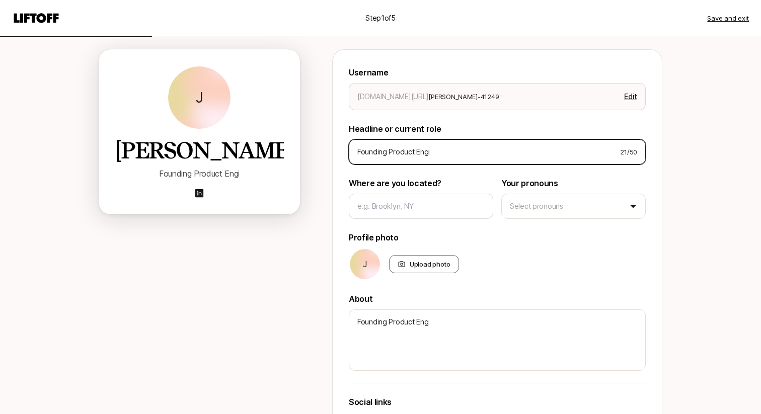
type input "Founding Product Engin"
type textarea "x"
type input "Founding Product Engine"
type textarea "x"
type input "Founding Product Enginee"
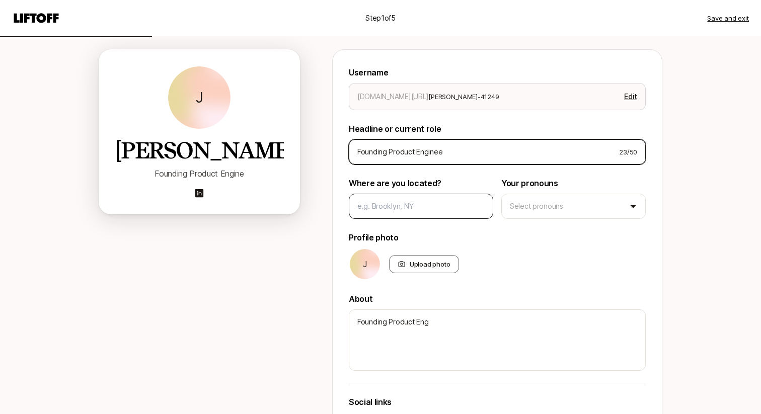
type textarea "x"
type input "Founding Product Engineer"
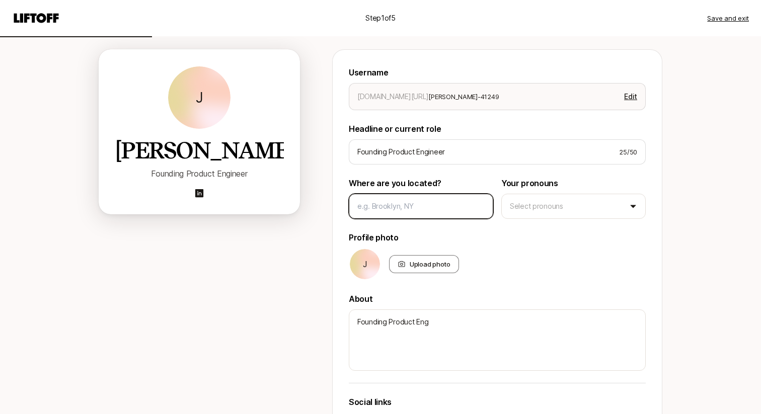
click at [408, 208] on input at bounding box center [420, 206] width 127 height 12
type textarea "x"
type input "L"
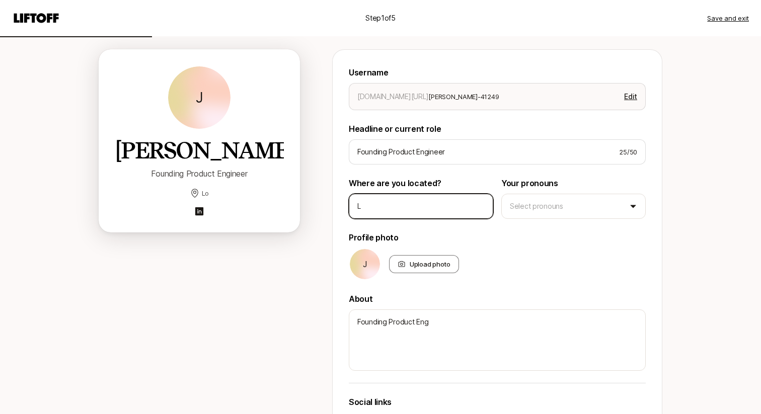
type textarea "x"
type input "Lo"
type textarea "x"
type input "Los"
type textarea "x"
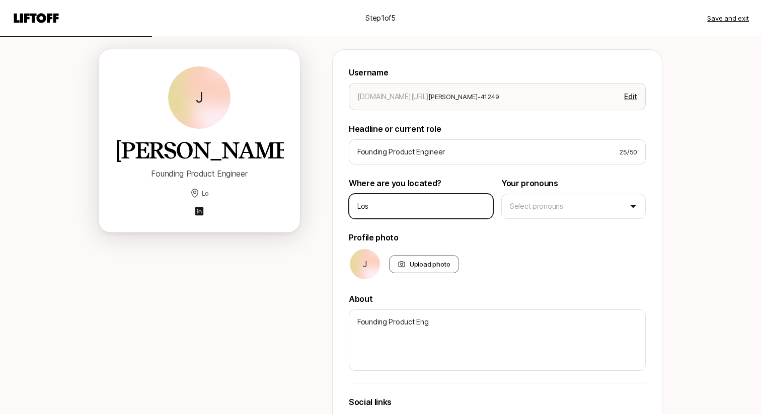
type input "Los"
type textarea "x"
type input "Los A"
type textarea "x"
type input "Los An"
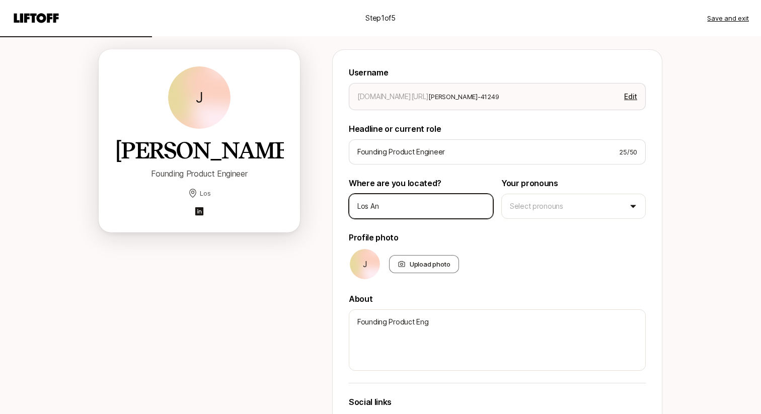
type textarea "x"
type input "Los Ang"
type textarea "x"
type input "Los Ange"
type textarea "x"
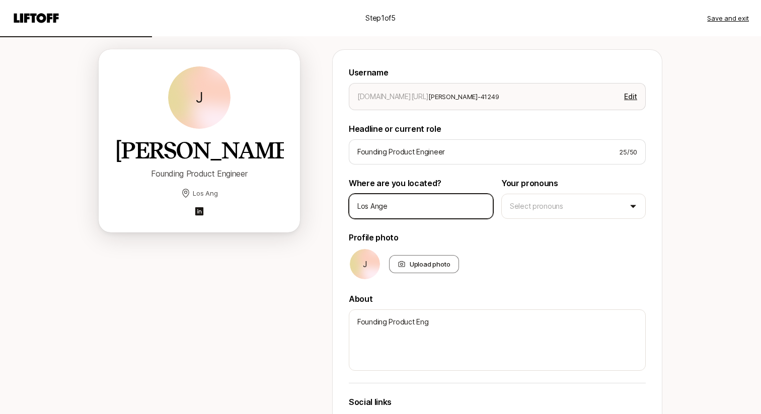
type input "Los Angel"
type textarea "x"
type input "Los Angele"
type textarea "x"
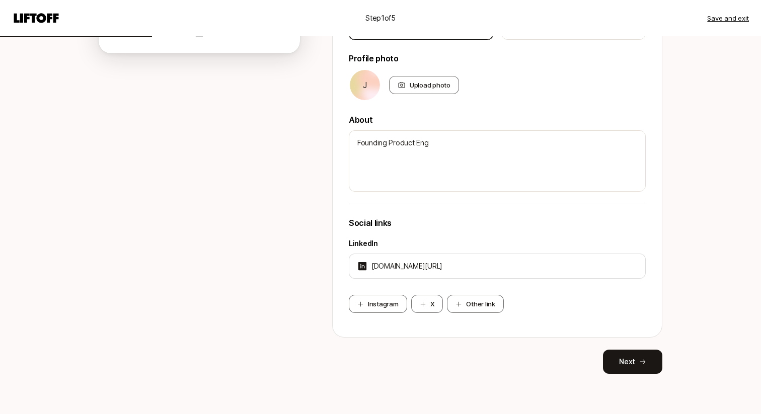
scroll to position [145, 0]
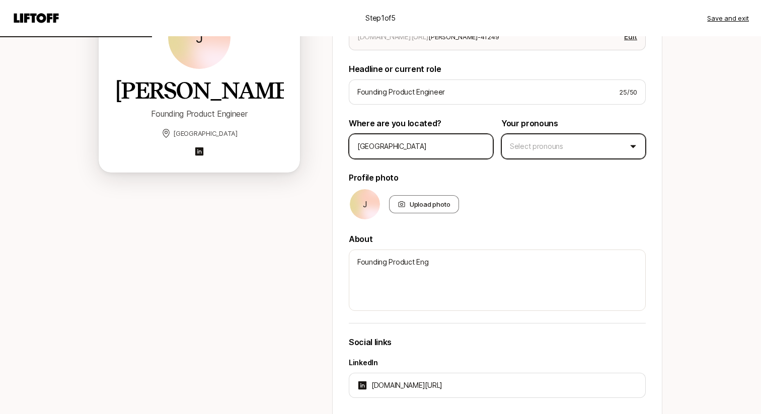
type input "Los Angeles"
click at [543, 141] on html "Step 1 of 5 Save and exit Add your bio Help people quickly recognize you on Lif…" at bounding box center [380, 62] width 761 height 414
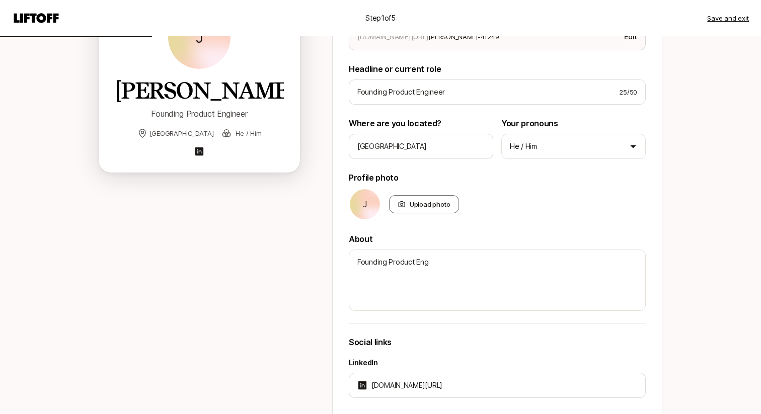
click at [623, 188] on div "J Upload photo" at bounding box center [497, 204] width 297 height 32
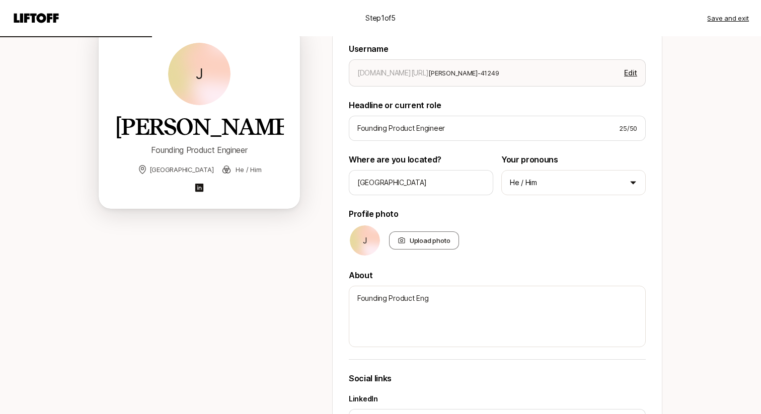
scroll to position [64, 0]
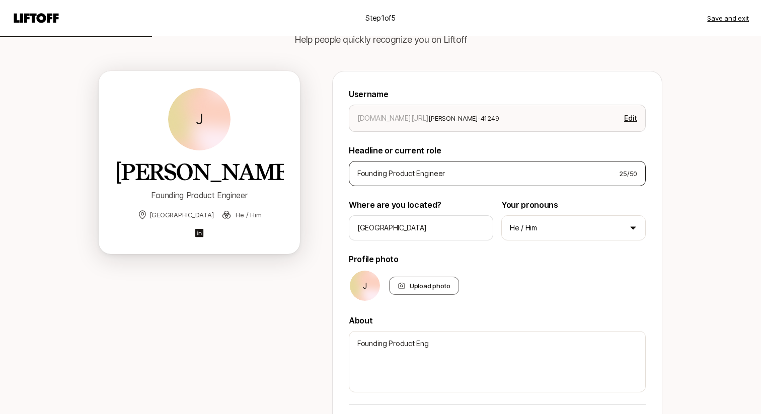
click at [477, 166] on div "Founding Product Engineer 25 / 50" at bounding box center [497, 173] width 297 height 25
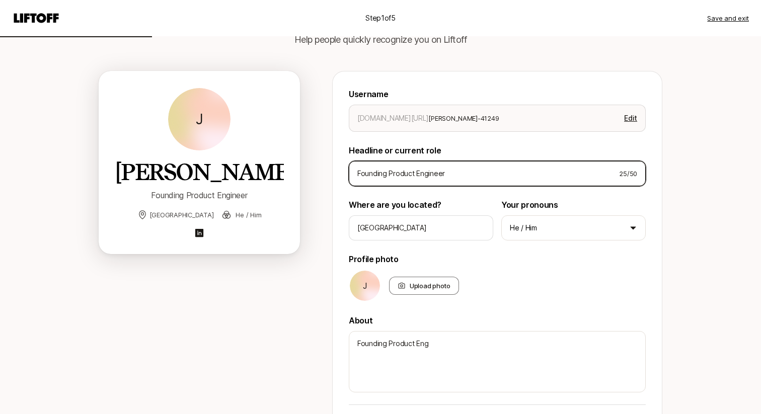
click at [480, 173] on input "Founding Product Engineer" at bounding box center [484, 174] width 254 height 12
type textarea "x"
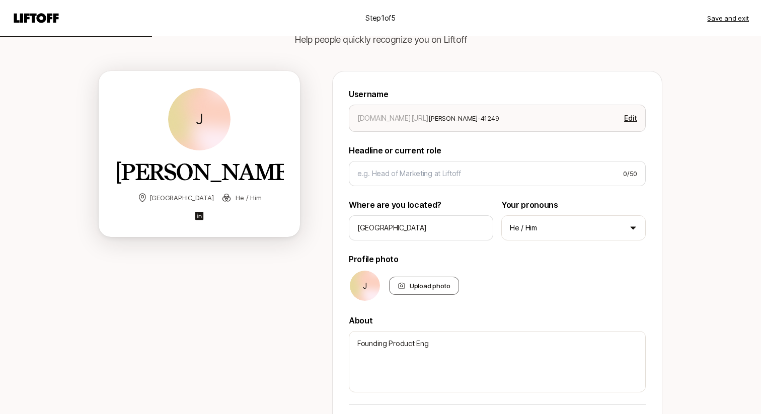
click at [673, 189] on div "Step 1 of 5 Save and exit Add your bio Help people quickly recognize you on Lif…" at bounding box center [380, 275] width 761 height 679
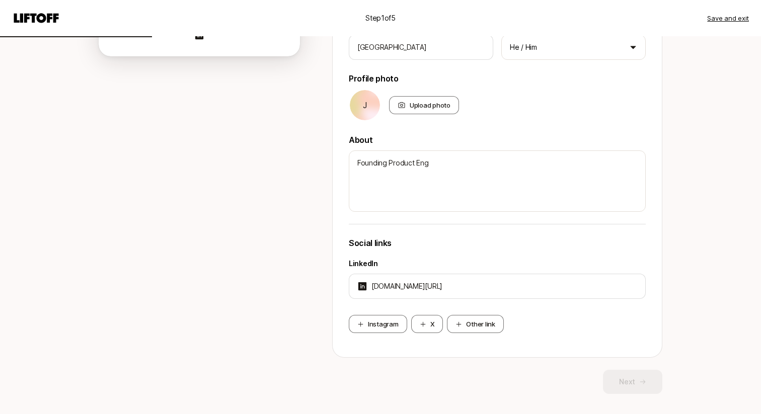
scroll to position [44, 0]
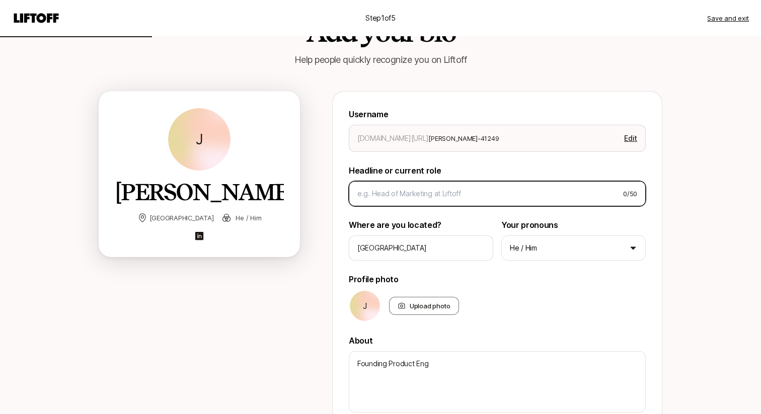
click at [380, 193] on input at bounding box center [486, 194] width 258 height 12
paste input "Founding Product Engineer"
type textarea "x"
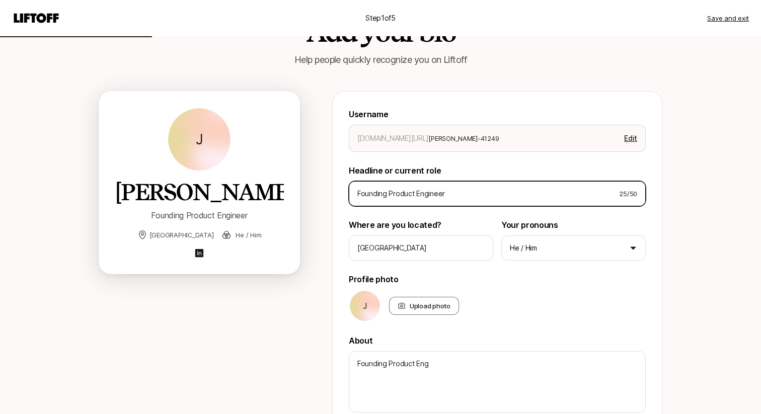
type input "Founding Product Engineer"
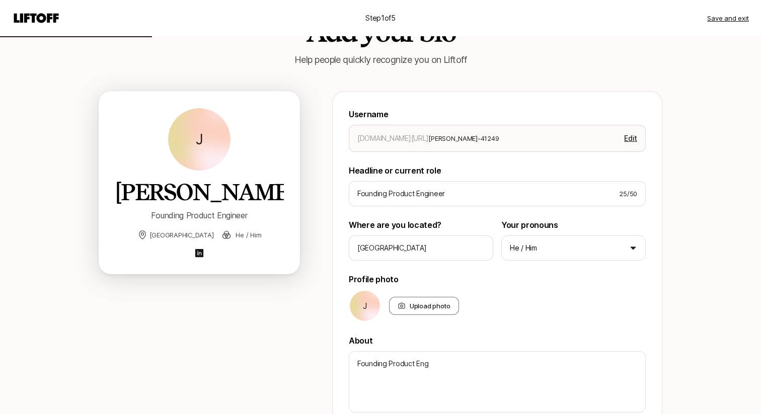
click at [723, 251] on div "Step 1 of 5 Save and exit Add your bio Help people quickly recognize you on Lif…" at bounding box center [380, 295] width 761 height 679
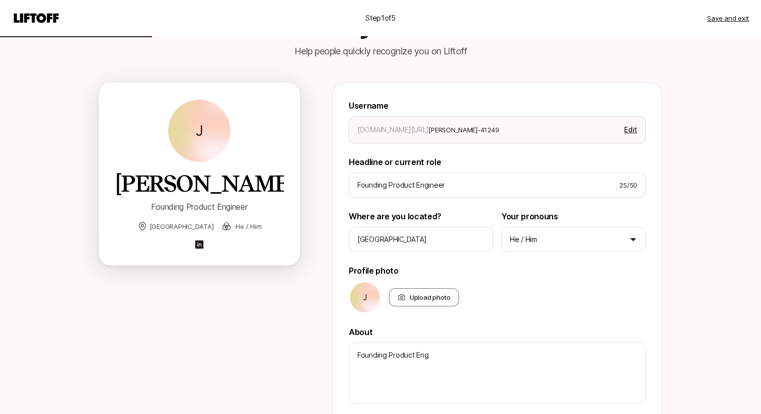
scroll to position [265, 0]
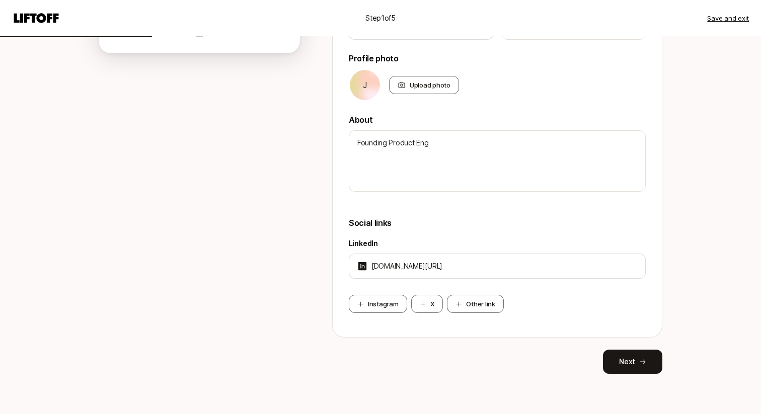
click at [636, 377] on div "Add your bio Help people quickly recognize you on Liftoff J Jeremy Chen Foundin…" at bounding box center [381, 92] width 580 height 643
click at [621, 361] on button "Next" at bounding box center [632, 362] width 59 height 24
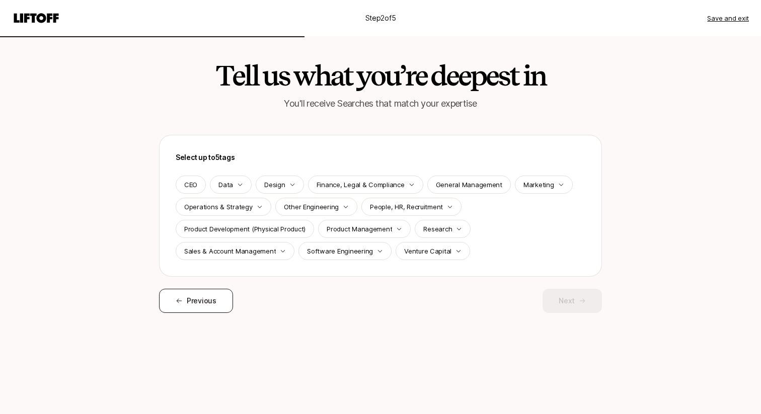
click at [195, 297] on span "Previous" at bounding box center [202, 301] width 30 height 12
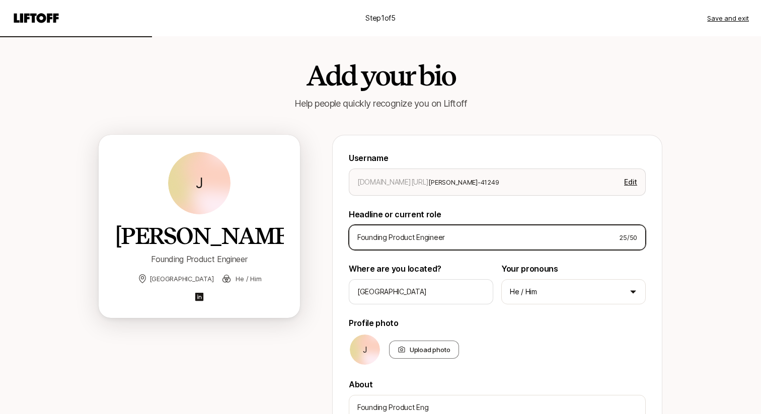
click at [433, 239] on input "Founding Product Engineer" at bounding box center [484, 238] width 254 height 12
type textarea "x"
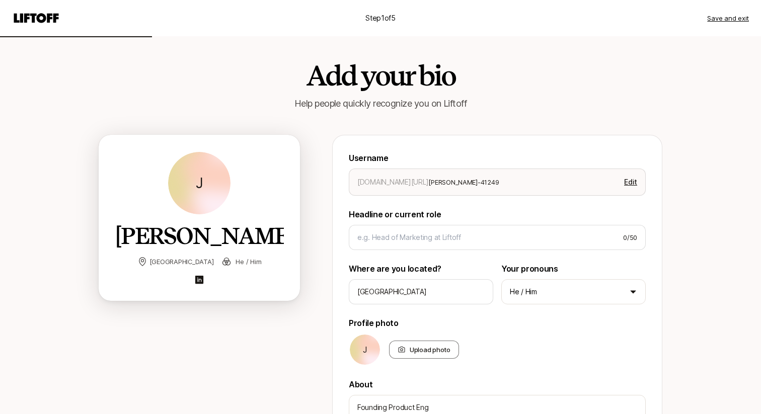
click at [668, 260] on div "Add your bio Help people quickly recognize you on Liftoff J Jeremy Chen Los Ang…" at bounding box center [381, 337] width 580 height 603
drag, startPoint x: 720, startPoint y: 14, endPoint x: 660, endPoint y: 43, distance: 66.9
click at [660, 43] on div "Step 1 of 5 Save and exit Add your bio Help people quickly recognize you on Lif…" at bounding box center [380, 339] width 761 height 679
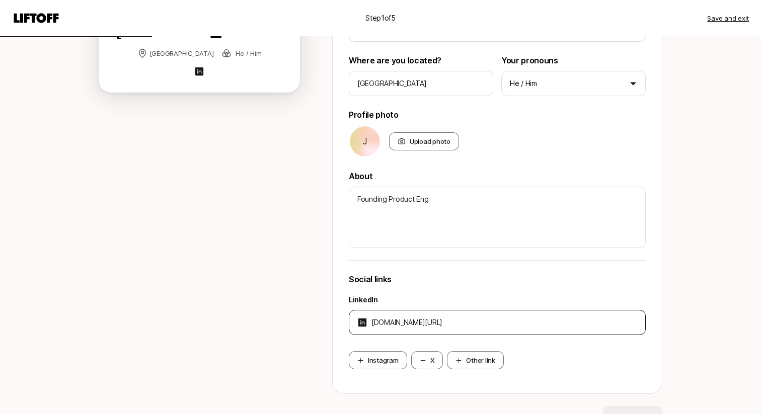
scroll to position [92, 0]
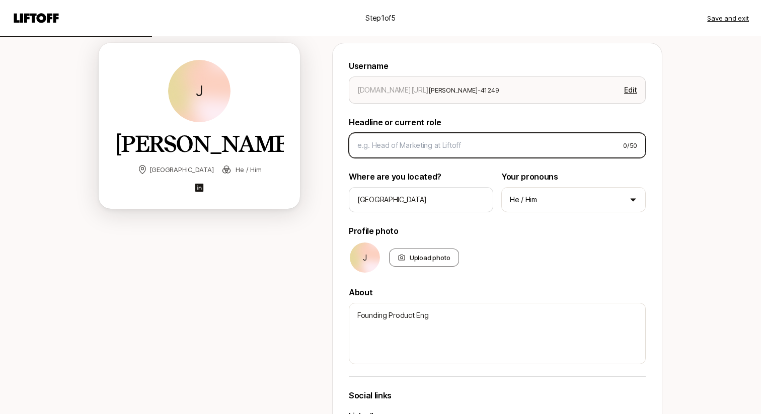
click at [478, 141] on input at bounding box center [486, 145] width 258 height 12
type textarea "x"
type input "F"
type textarea "x"
type input "Fo"
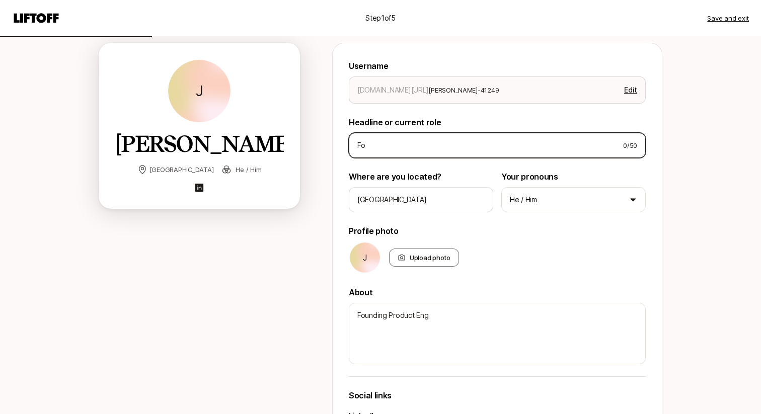
type textarea "x"
type input "Fou"
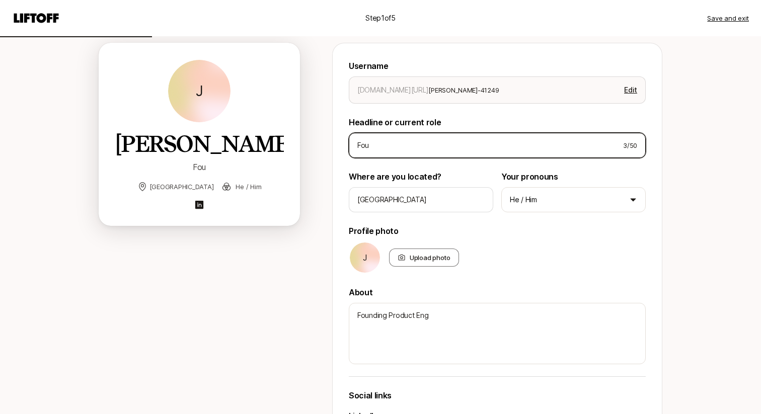
type textarea "x"
type input "Foun"
type textarea "x"
type input "Found"
type textarea "x"
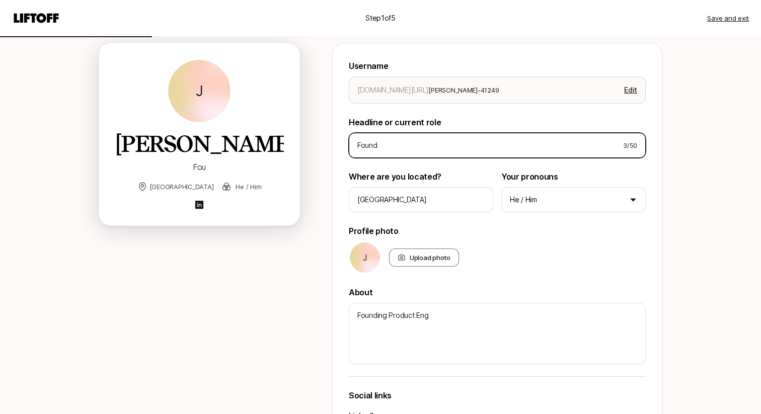
type input "Foundi"
type textarea "x"
type input "Foundin"
type textarea "x"
type input "Founding"
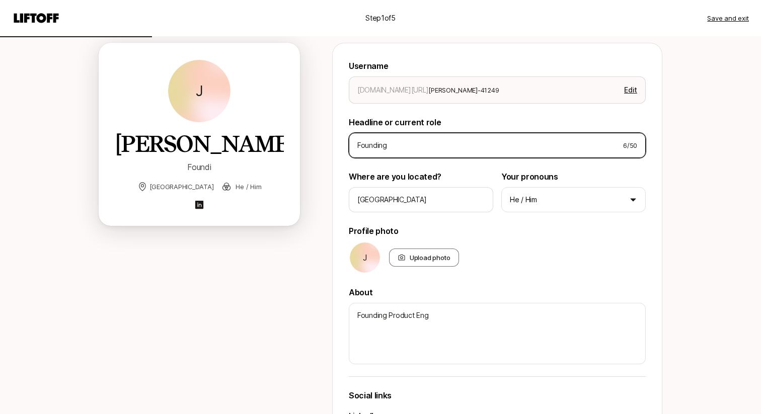
type textarea "x"
type input "Founding"
type textarea "x"
type input "Founding P"
type textarea "x"
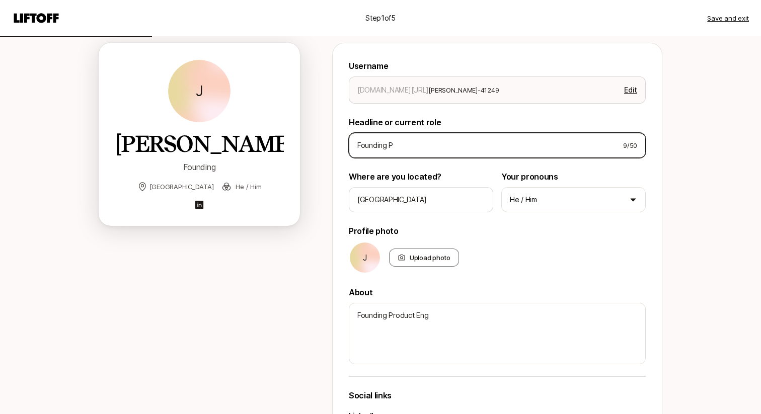
type input "Founding Pr"
type textarea "x"
type input "Founding Pro"
type textarea "x"
type input "Founding Prod"
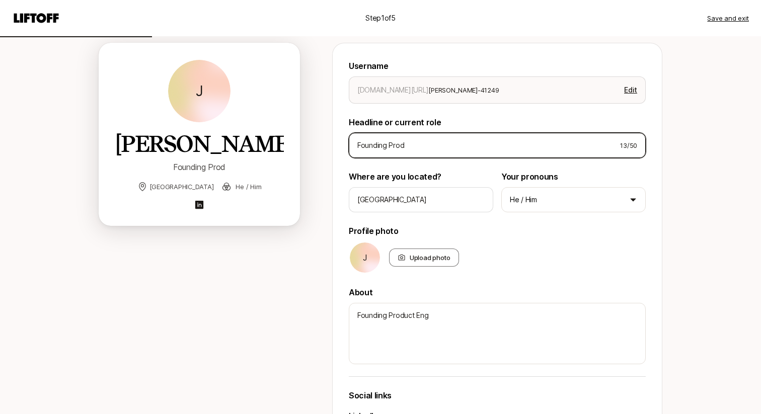
type textarea "x"
type input "Founding Produ"
type textarea "x"
type input "Founding Produc"
type textarea "x"
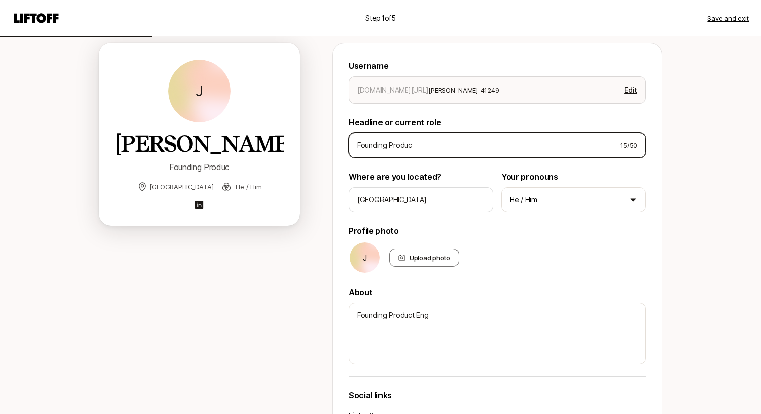
type input "Founding Product"
type textarea "x"
type input "Founding Product"
type textarea "x"
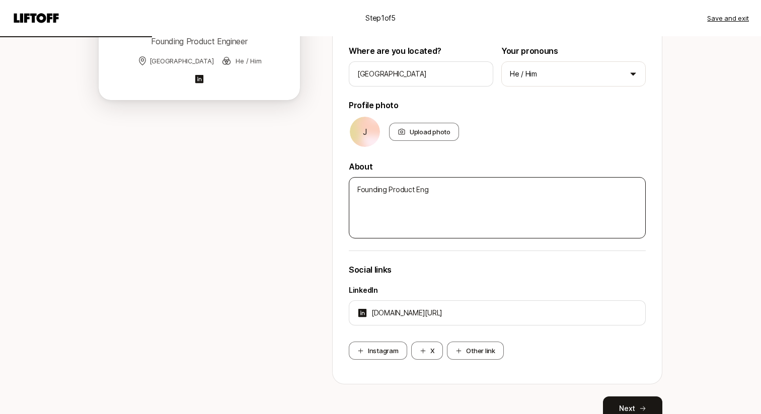
scroll to position [265, 0]
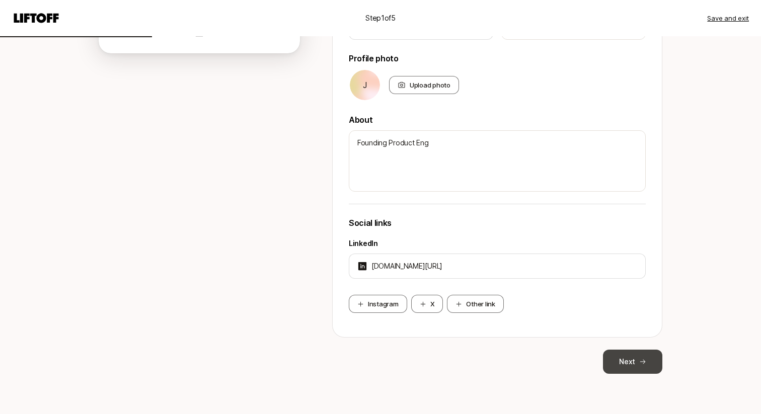
click at [644, 356] on button "Next" at bounding box center [632, 362] width 59 height 24
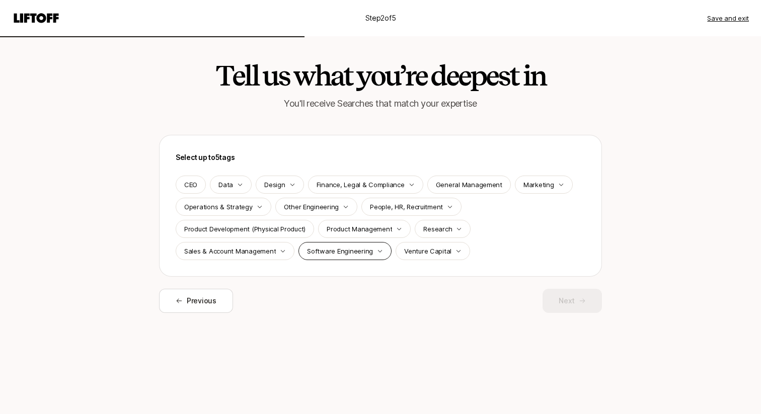
click at [337, 253] on p "Software Engineering" at bounding box center [340, 251] width 66 height 10
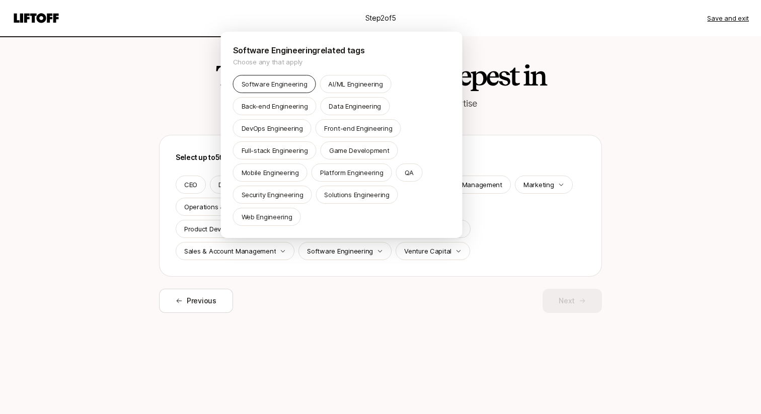
click at [290, 86] on p "Software Engineering" at bounding box center [275, 84] width 66 height 10
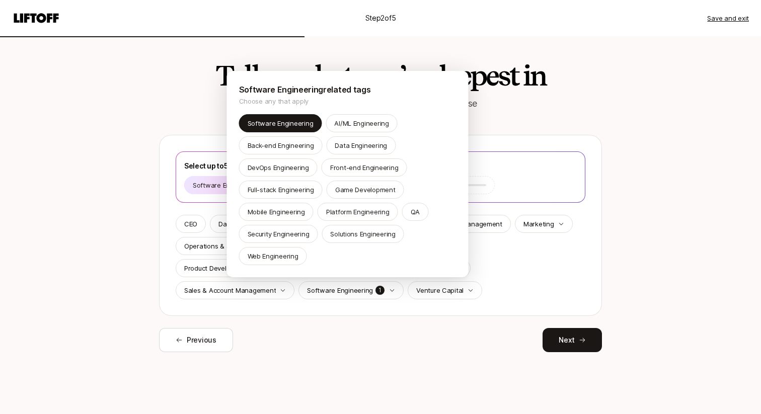
click at [344, 336] on html "Step 2 of 5 Save and exit Tell us what you’re deepest in You'll receive Searche…" at bounding box center [380, 207] width 761 height 414
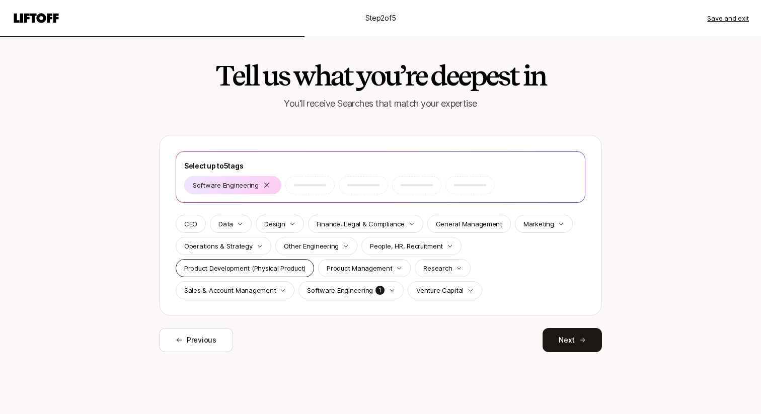
click at [243, 267] on p "Product Development (Physical Product)" at bounding box center [244, 268] width 121 height 10
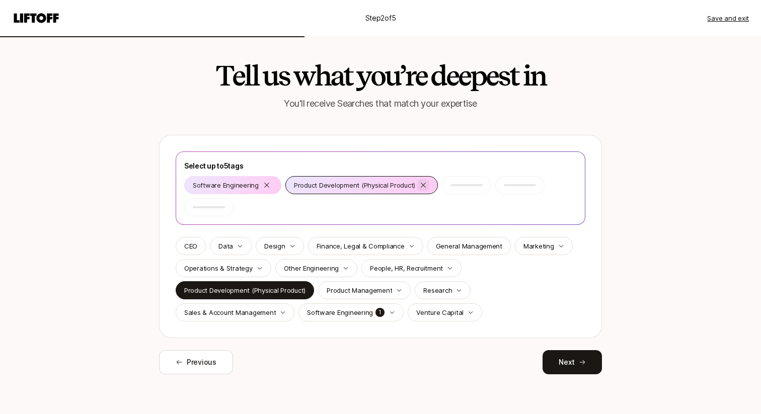
click at [423, 186] on icon at bounding box center [423, 185] width 8 height 8
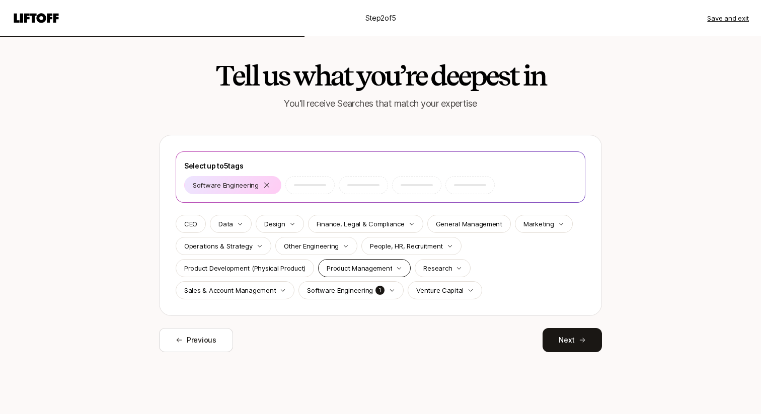
click at [380, 263] on p "Product Management" at bounding box center [359, 268] width 65 height 10
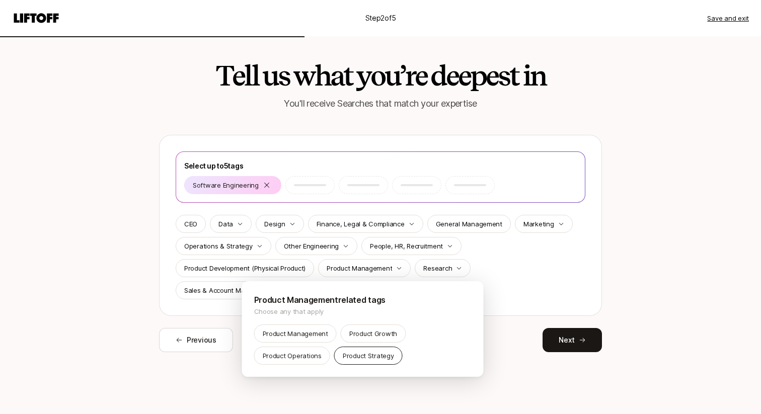
click at [348, 354] on p "Product Strategy" at bounding box center [368, 356] width 51 height 10
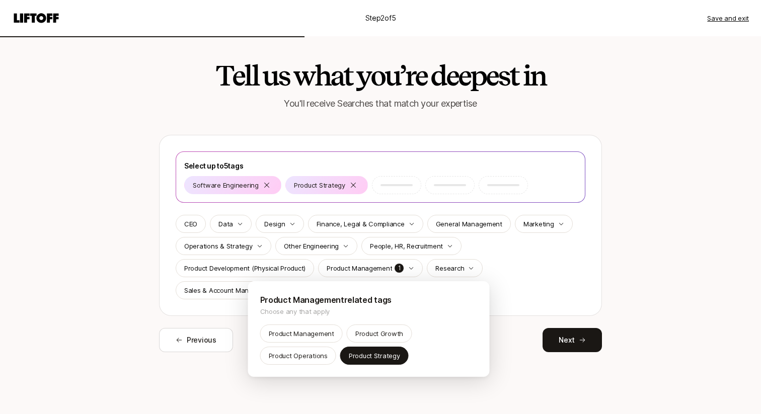
click at [518, 283] on html "Step 2 of 5 Save and exit Tell us what you’re deepest in You'll receive Searche…" at bounding box center [380, 207] width 761 height 414
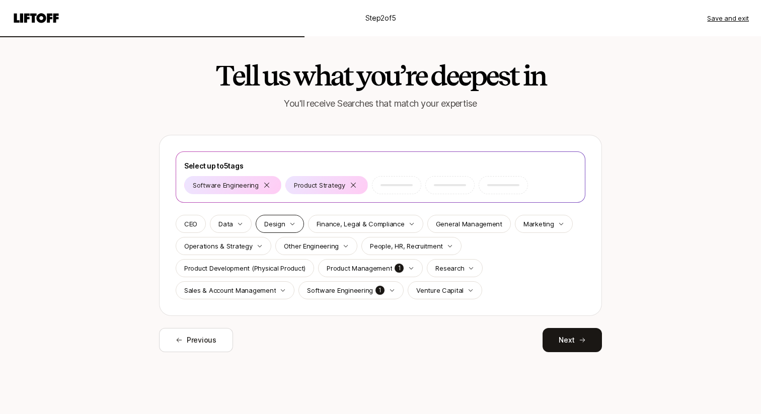
click at [281, 230] on div "Design" at bounding box center [280, 224] width 48 height 18
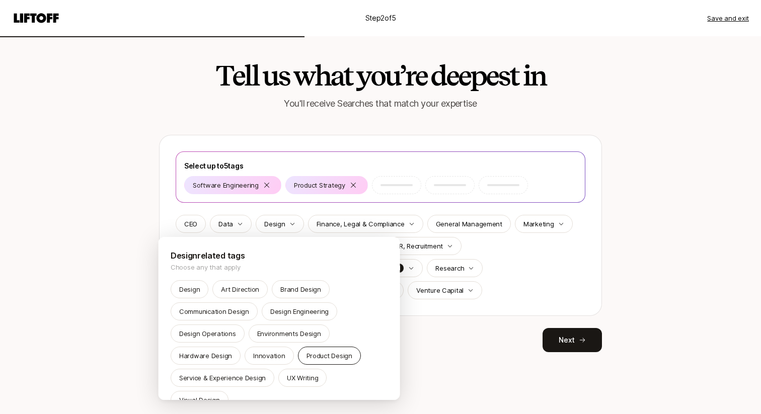
click at [334, 359] on p "Product Design" at bounding box center [329, 356] width 46 height 10
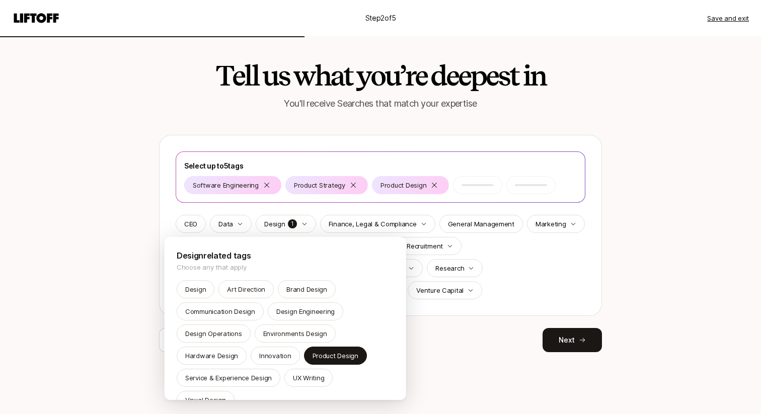
click at [465, 380] on html "Step 2 of 5 Save and exit Tell us what you’re deepest in You'll receive Searche…" at bounding box center [380, 207] width 761 height 414
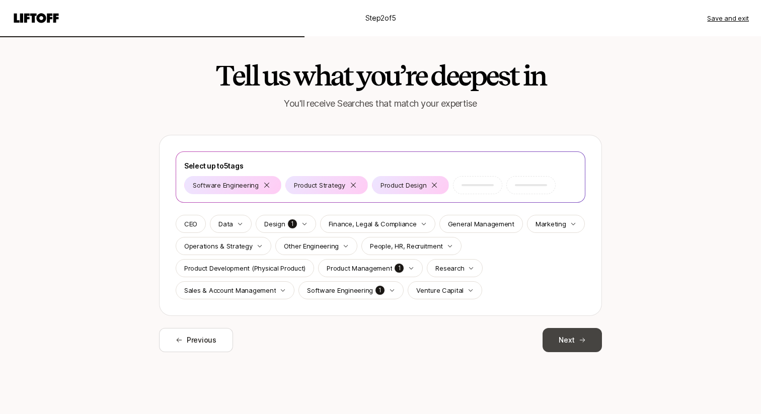
click at [592, 343] on button "Next" at bounding box center [572, 340] width 59 height 24
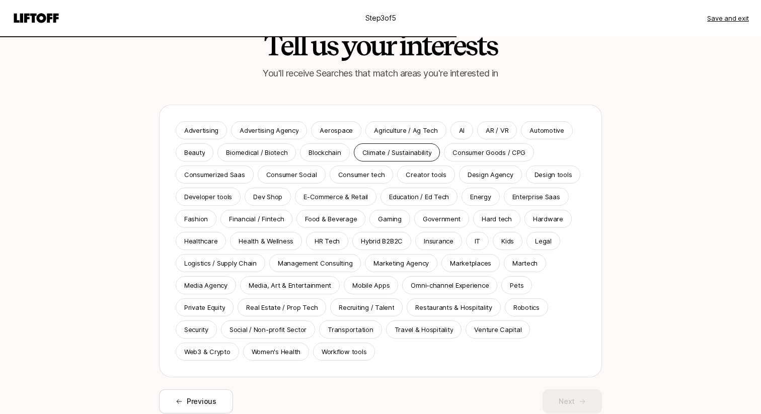
scroll to position [39, 0]
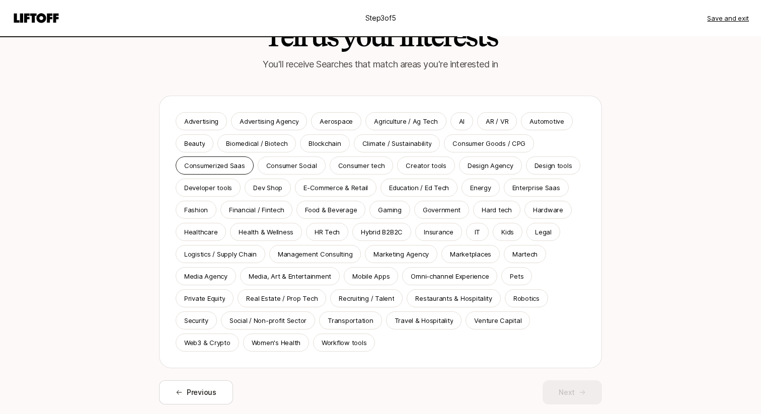
click at [241, 163] on p "Consumerized Saas" at bounding box center [214, 166] width 61 height 10
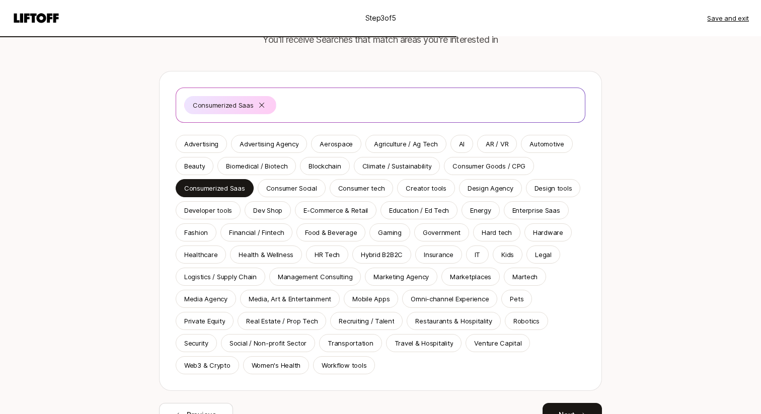
scroll to position [117, 0]
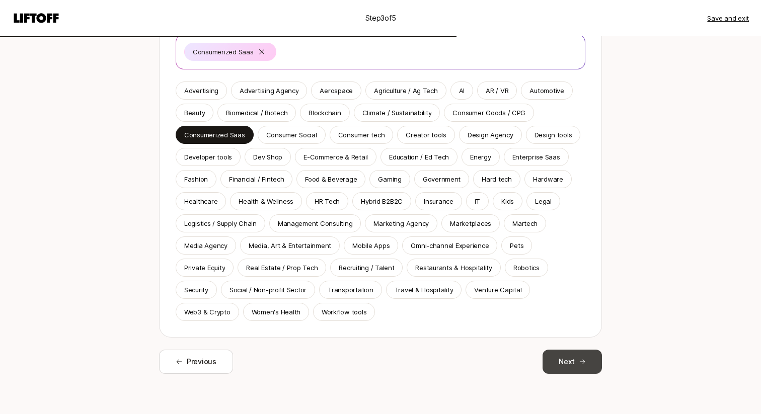
click at [569, 363] on button "Next" at bounding box center [572, 362] width 59 height 24
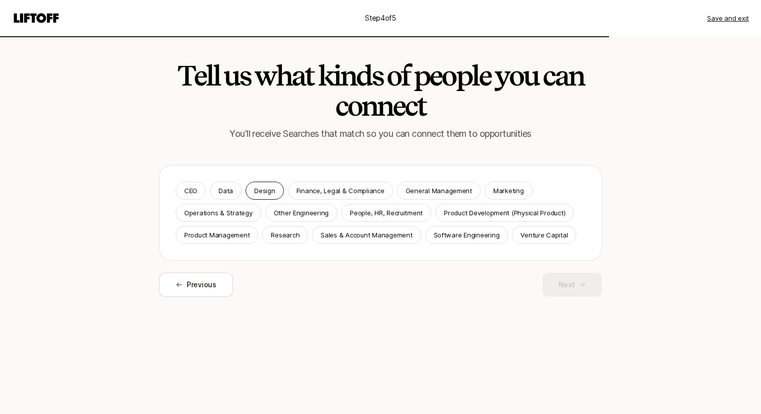
click at [266, 188] on p "Design" at bounding box center [264, 191] width 21 height 10
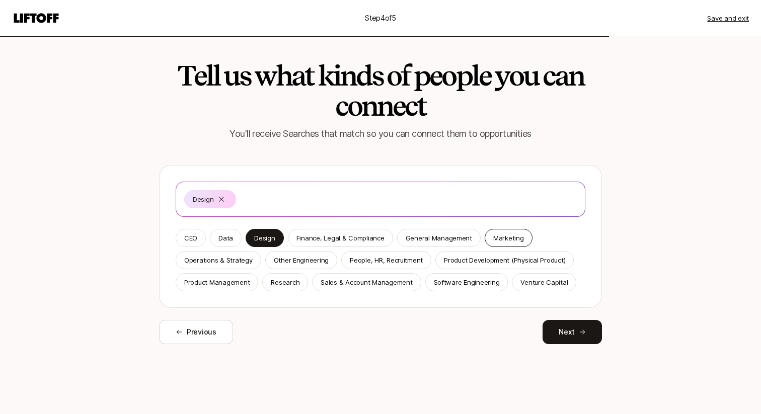
click at [494, 237] on p "Marketing" at bounding box center [508, 238] width 31 height 10
click at [458, 283] on p "Software Engineering" at bounding box center [467, 282] width 66 height 10
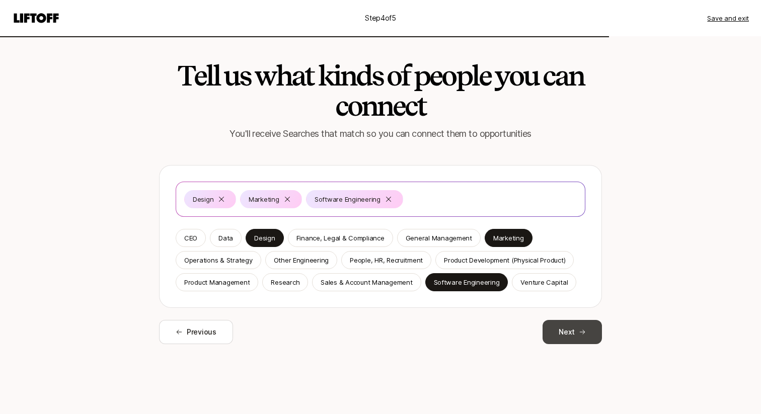
click at [575, 330] on button "Next" at bounding box center [572, 332] width 59 height 24
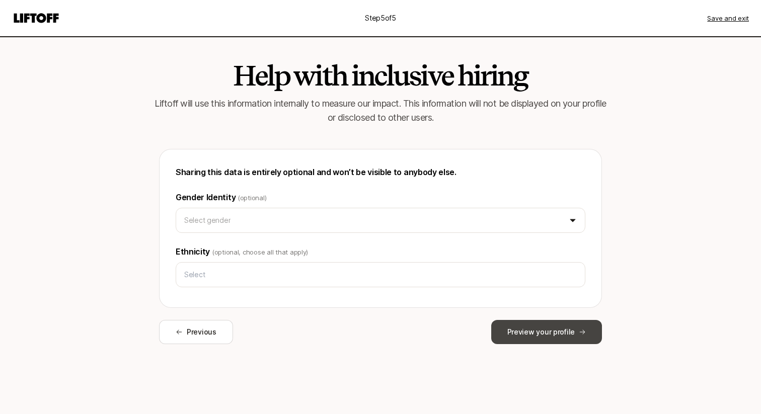
click at [540, 328] on button "Preview your profile" at bounding box center [546, 332] width 111 height 24
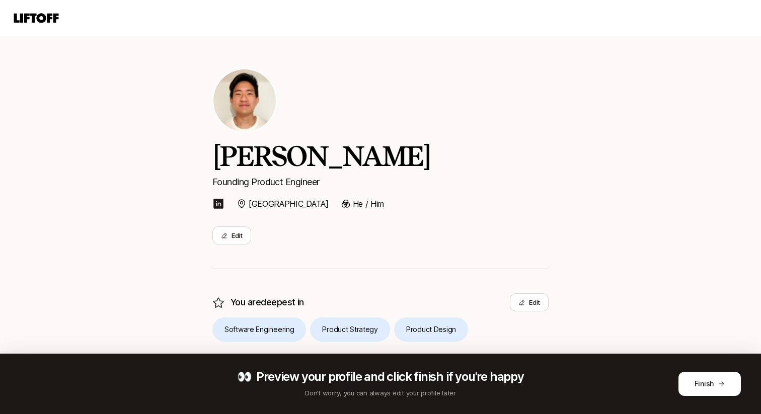
scroll to position [153, 0]
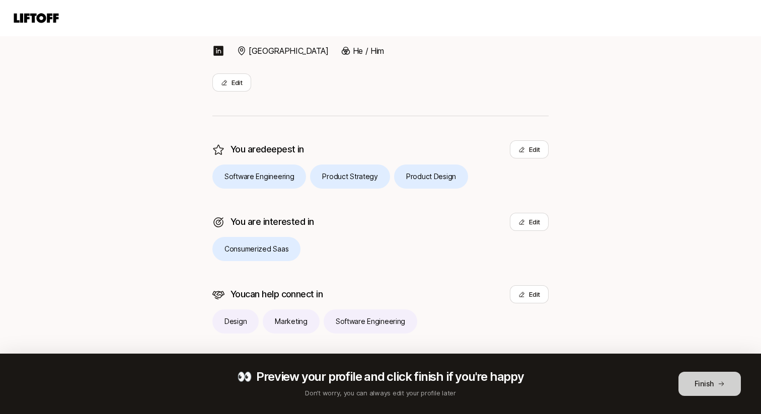
click at [705, 386] on button "Finish" at bounding box center [710, 384] width 62 height 24
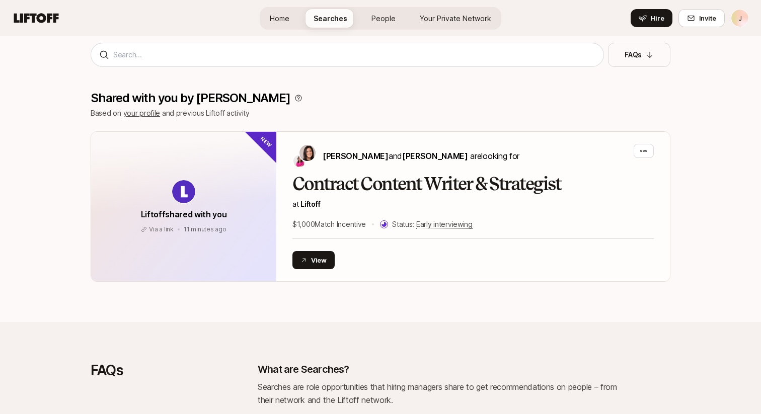
scroll to position [462, 0]
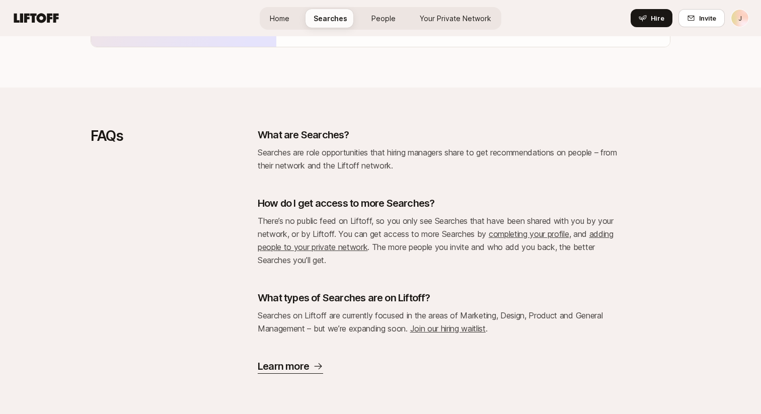
click at [381, 19] on span "People" at bounding box center [383, 18] width 24 height 11
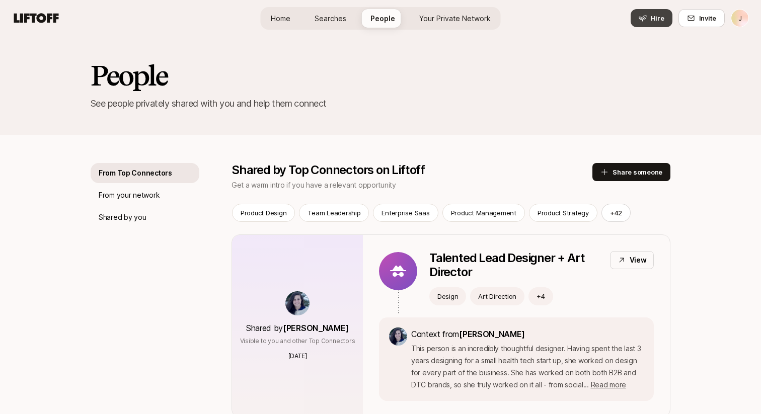
click at [650, 20] on button "Hire" at bounding box center [652, 18] width 42 height 18
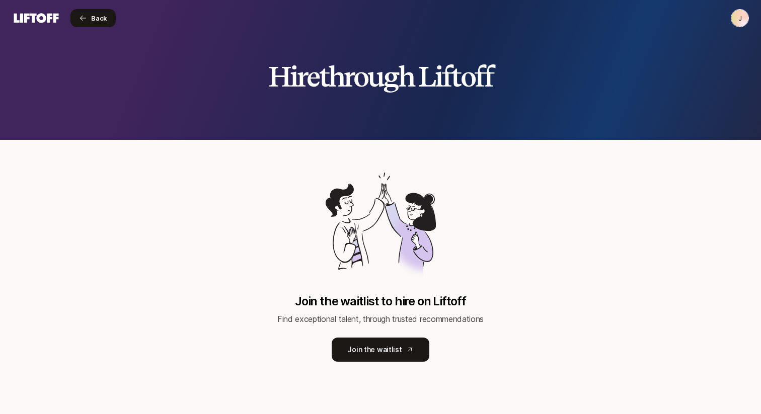
click at [102, 11] on button "Back" at bounding box center [92, 18] width 45 height 18
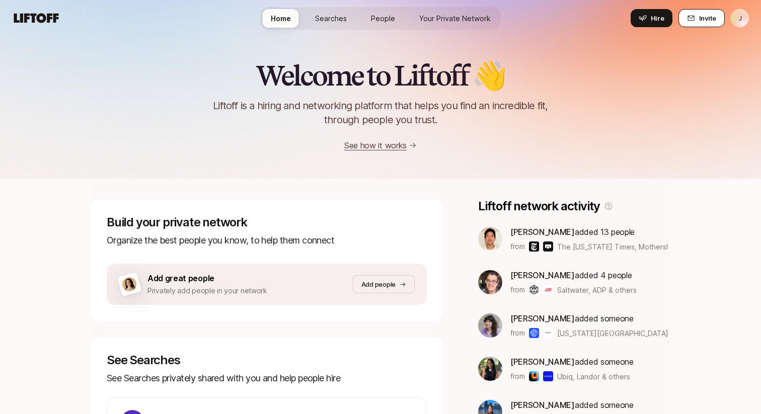
click at [700, 22] on span "Invite" at bounding box center [707, 18] width 17 height 10
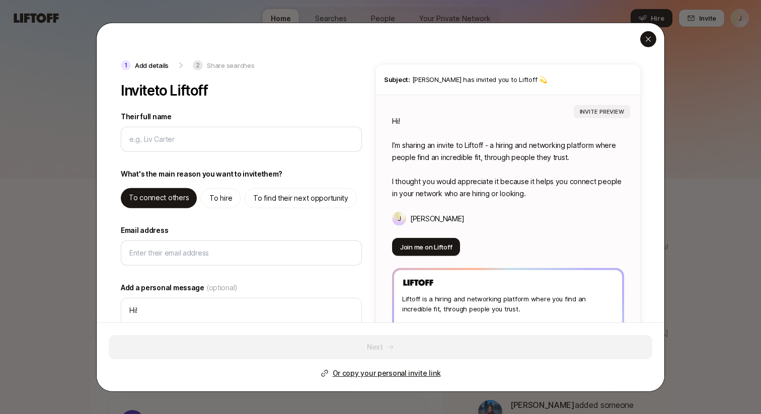
click at [651, 39] on icon "button" at bounding box center [648, 39] width 8 height 8
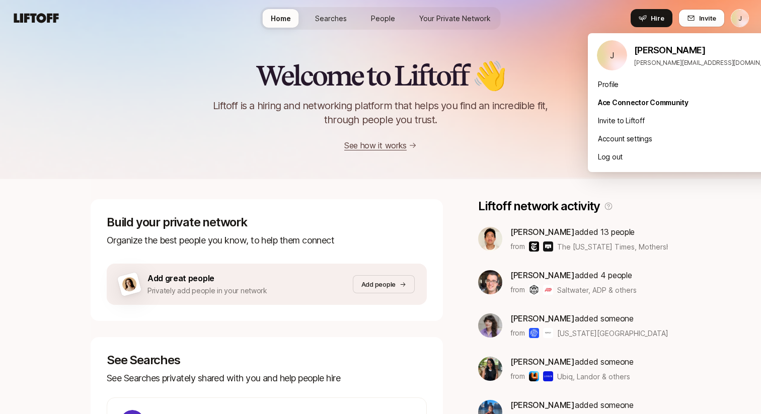
click at [739, 19] on html "J Home Searches People Your Private Network Hire Home Searches People Your Priv…" at bounding box center [380, 207] width 761 height 414
click at [577, 23] on html "J Home Searches People Your Private Network Hire Home Searches People Your Priv…" at bounding box center [380, 207] width 761 height 414
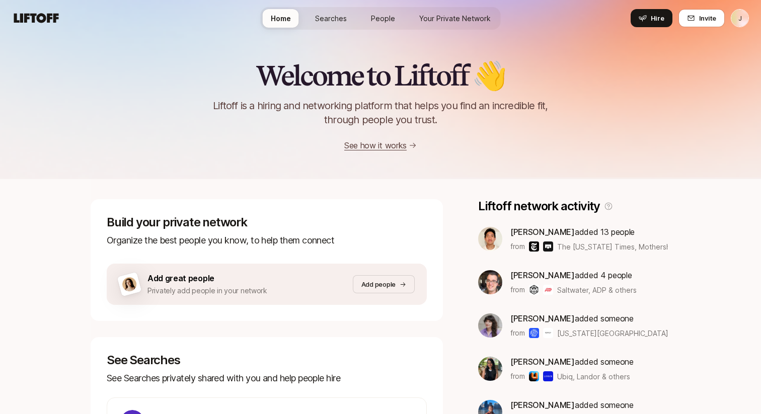
click at [584, 32] on nav "Home Searches People Your Private Network Hire Hire Invite J" at bounding box center [380, 18] width 761 height 36
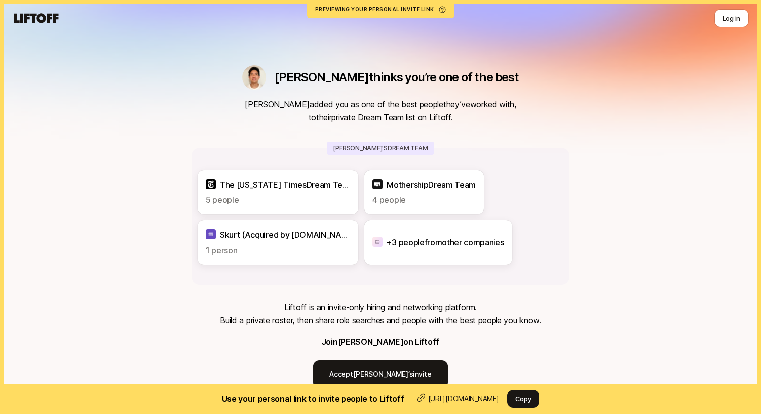
scroll to position [23, 0]
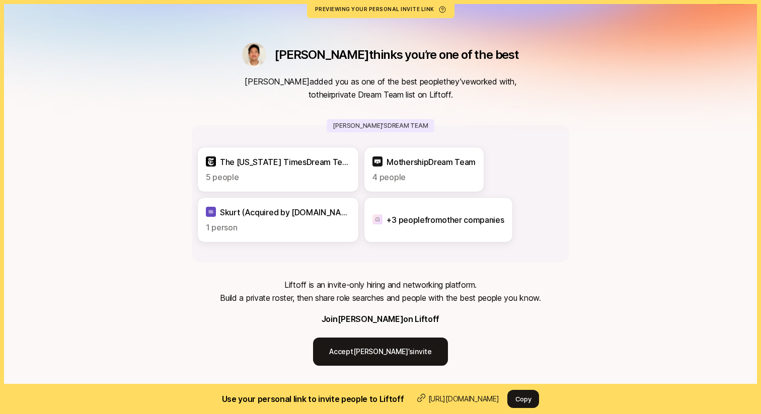
click at [397, 222] on p "+ 3 people from other companies" at bounding box center [445, 219] width 117 height 13
click at [209, 90] on div "Jeremy thinks you’re one of the best Jeremy added you as one of the best people…" at bounding box center [381, 204] width 378 height 323
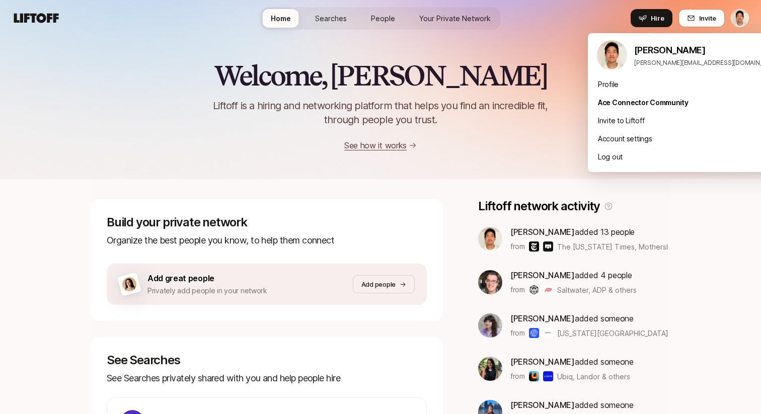
click at [738, 14] on html "Home Searches People Your Private Network Hire Home Searches People Your Privat…" at bounding box center [380, 207] width 761 height 414
click at [563, 64] on html "Home Searches People Your Private Network Hire Home Searches People Your Privat…" at bounding box center [380, 207] width 761 height 414
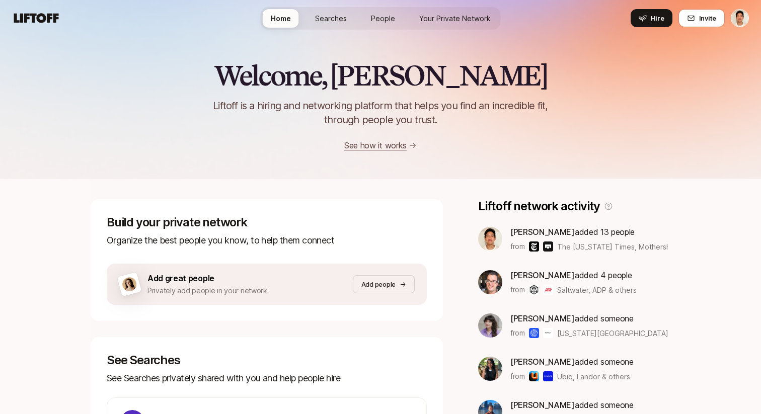
click at [563, 35] on nav "Home Searches People Your Private Network Hire Hire Invite" at bounding box center [380, 18] width 761 height 36
click at [314, 13] on link "Searches" at bounding box center [331, 18] width 48 height 19
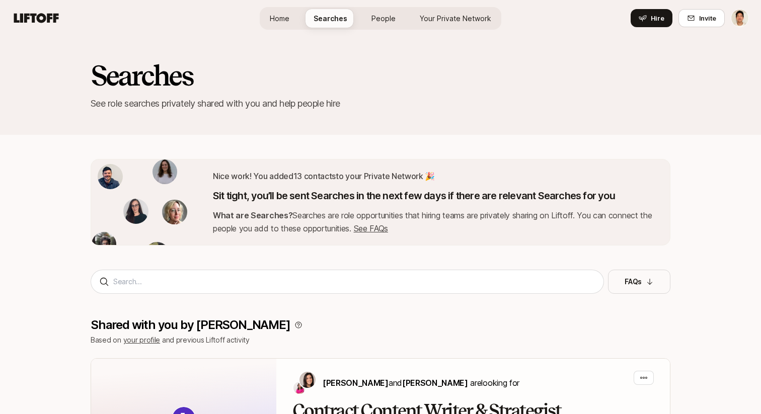
scroll to position [462, 0]
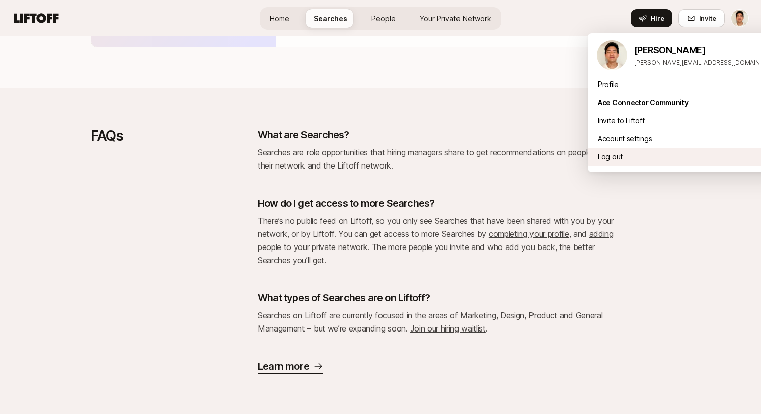
click at [628, 155] on div "Log out" at bounding box center [688, 157] width 201 height 18
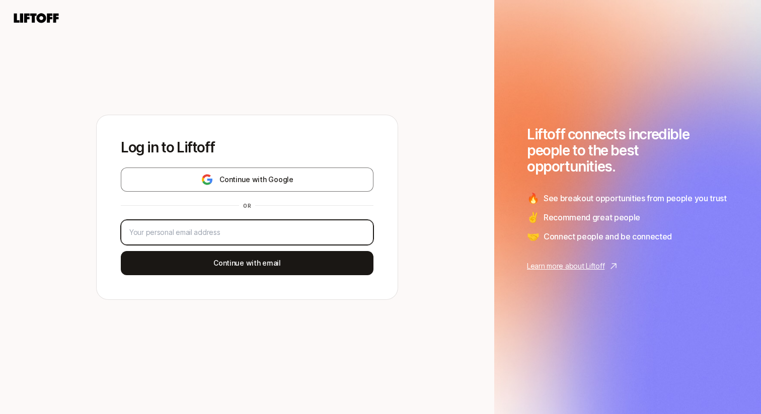
click at [225, 233] on input "email" at bounding box center [247, 233] width 236 height 12
type input "jeremy@liftoff.xyz"
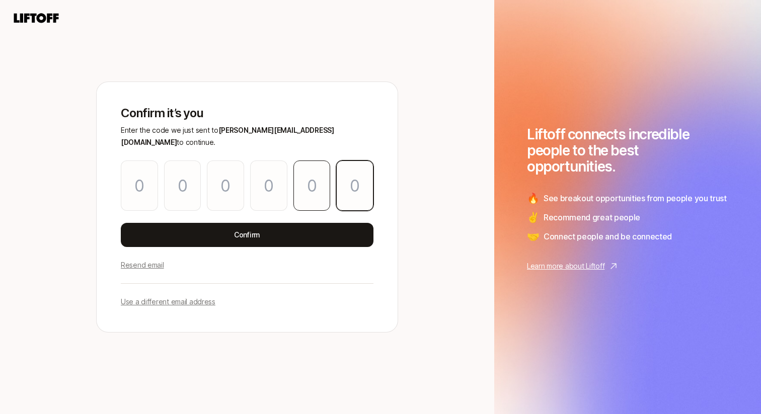
paste input "8"
type input "1"
type input "8"
type input "5"
type input "7"
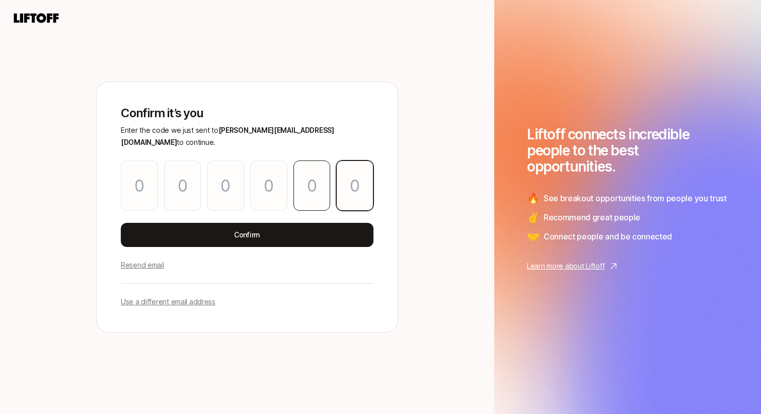
type input "2"
type input "8"
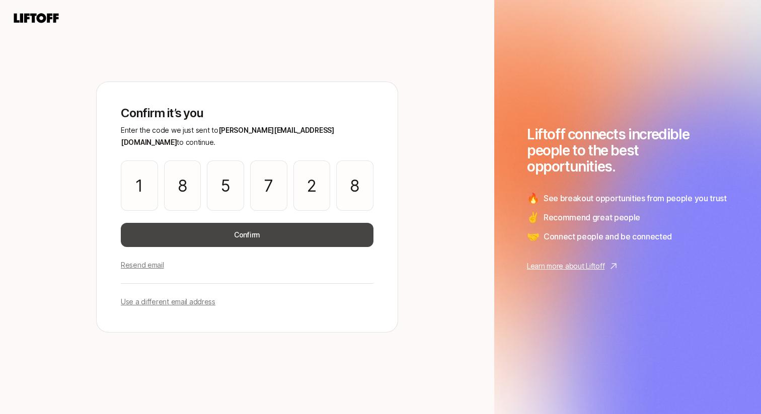
click at [302, 230] on button "Confirm" at bounding box center [247, 235] width 253 height 24
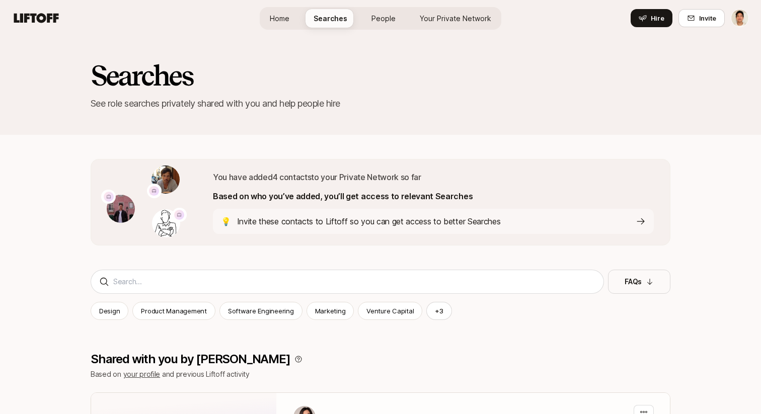
click at [461, 80] on h2 "Searches" at bounding box center [381, 75] width 580 height 30
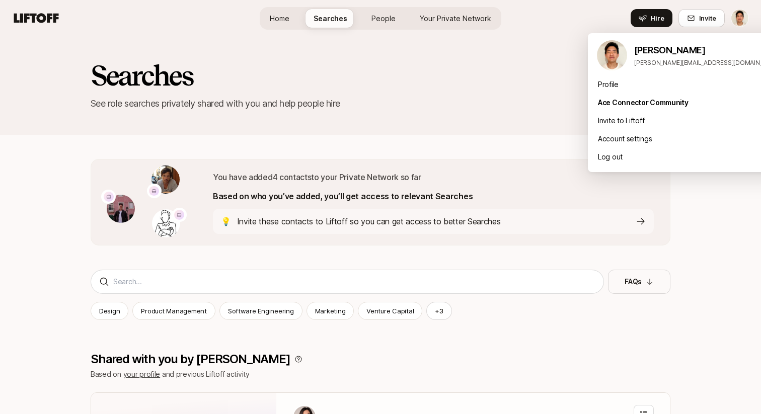
click at [736, 22] on html "Home Searches People Your Private Network Hire Home Searches People Your Privat…" at bounding box center [380, 207] width 761 height 414
click at [479, 89] on html "Home Searches People Your Private Network Hire Home Searches People Your Privat…" at bounding box center [380, 207] width 761 height 414
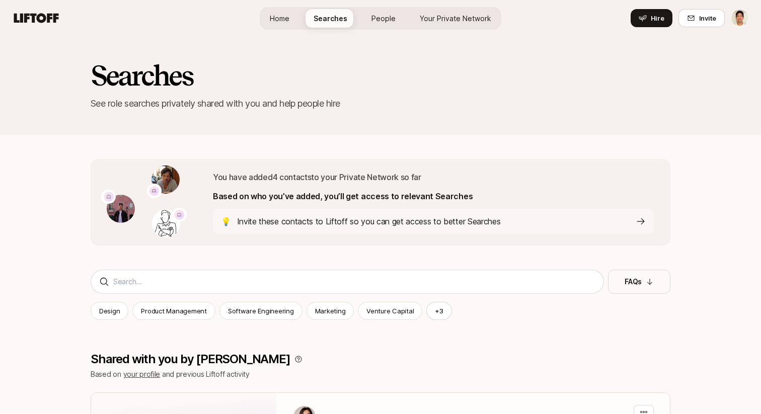
click at [443, 17] on span "Your Private Network" at bounding box center [455, 18] width 71 height 11
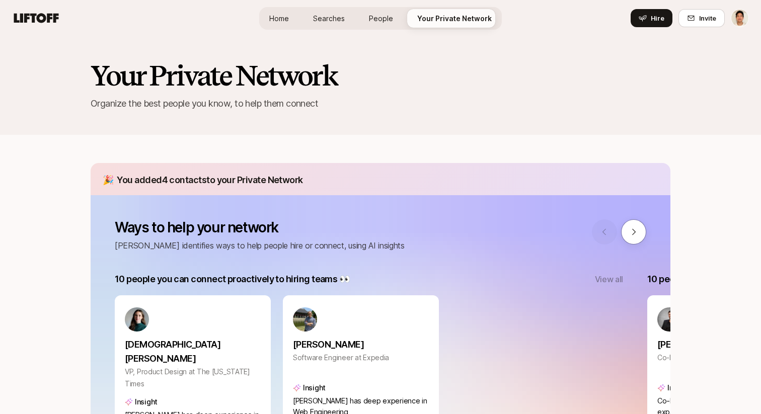
click at [376, 15] on span "People" at bounding box center [381, 18] width 24 height 11
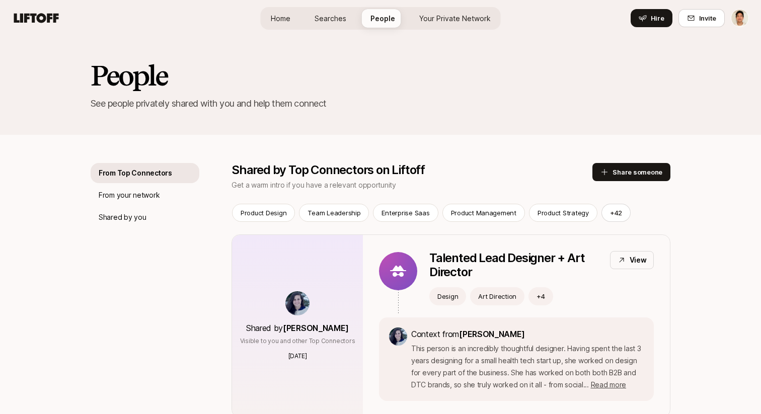
click at [422, 19] on span "Your Private Network" at bounding box center [454, 18] width 71 height 11
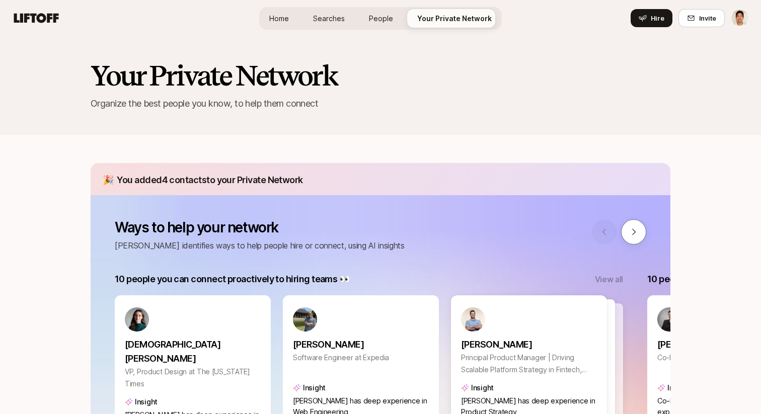
click at [340, 26] on link "Searches" at bounding box center [329, 18] width 48 height 19
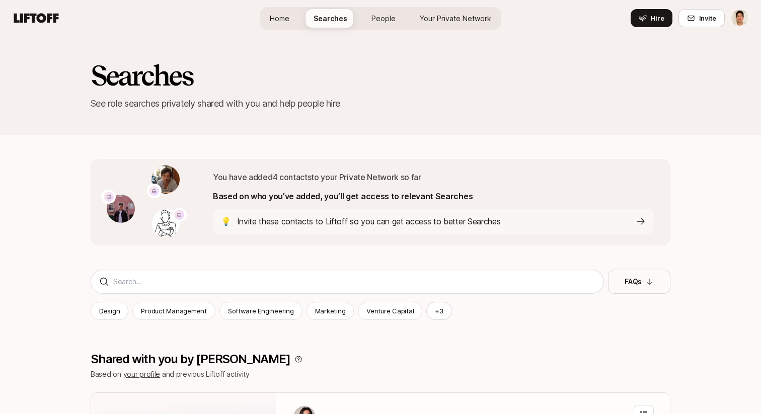
click at [279, 12] on link "Home" at bounding box center [280, 18] width 36 height 19
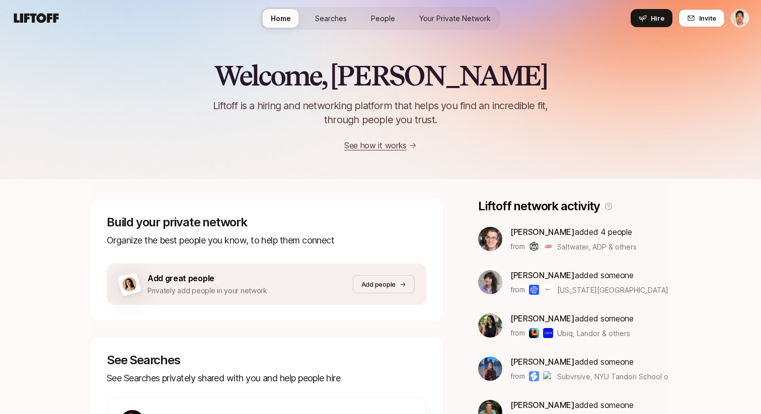
click at [463, 24] on link "Your Private Network" at bounding box center [455, 18] width 88 height 19
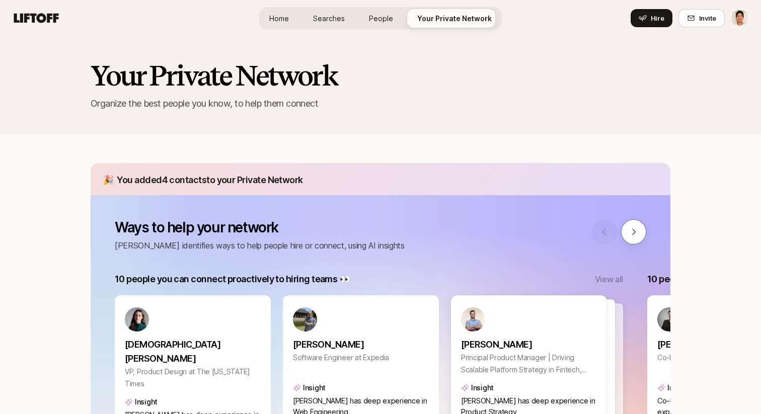
click at [335, 18] on span "Searches" at bounding box center [329, 18] width 32 height 11
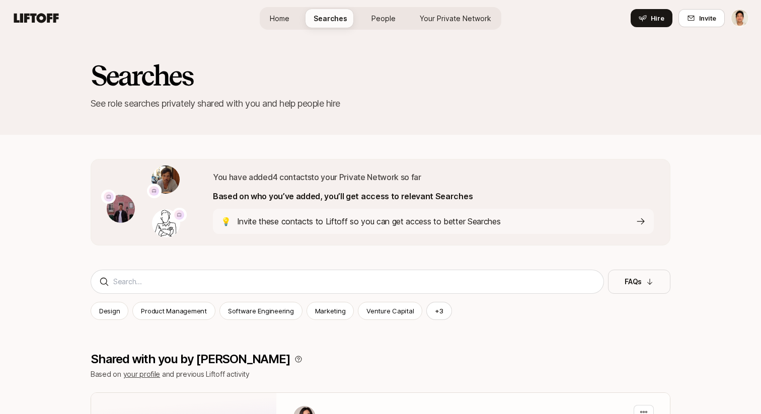
click at [401, 39] on div "Searches See role searches privately shared with you and help people hire" at bounding box center [380, 85] width 761 height 99
click at [435, 18] on span "Your Private Network" at bounding box center [455, 18] width 71 height 11
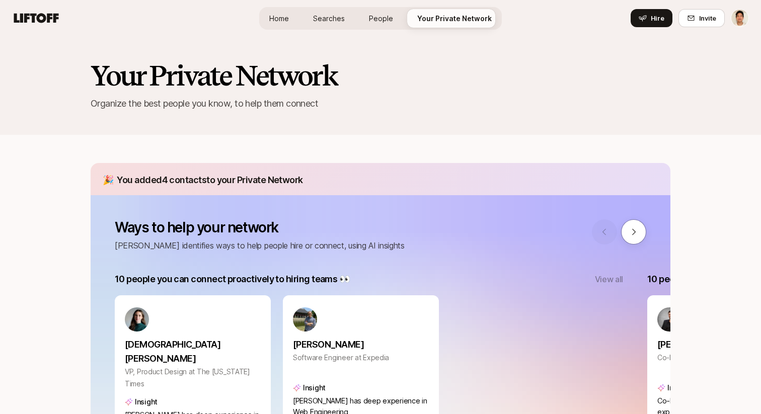
click at [328, 17] on span "Searches" at bounding box center [329, 18] width 32 height 11
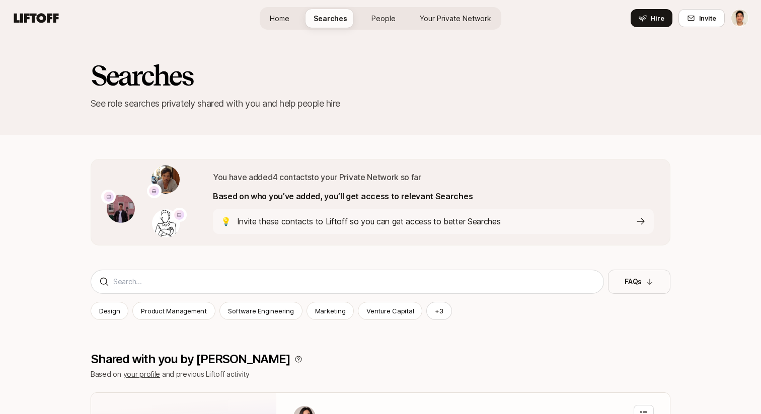
click at [453, 16] on span "Your Private Network" at bounding box center [455, 18] width 71 height 11
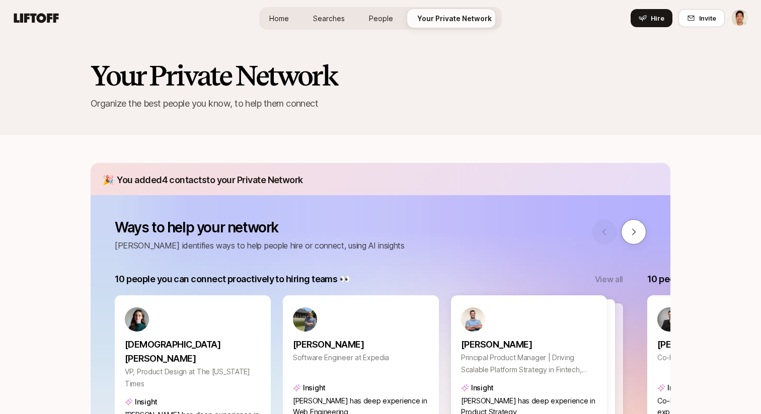
click at [339, 18] on span "Searches" at bounding box center [329, 18] width 32 height 11
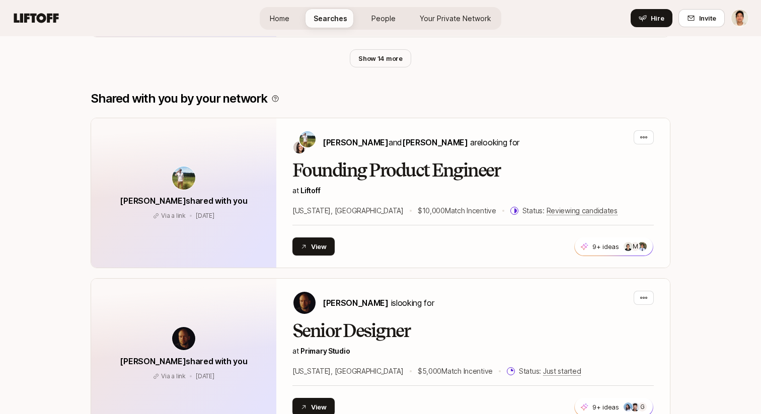
scroll to position [989, 0]
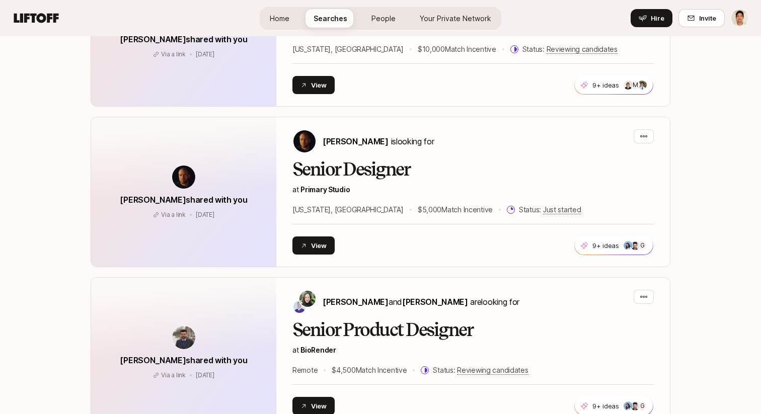
click at [440, 24] on link "Your Private Network" at bounding box center [456, 18] width 88 height 19
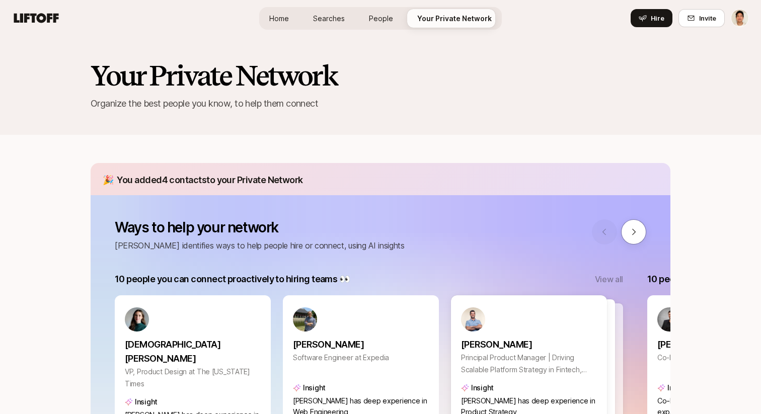
click at [330, 15] on span "Searches" at bounding box center [329, 18] width 32 height 11
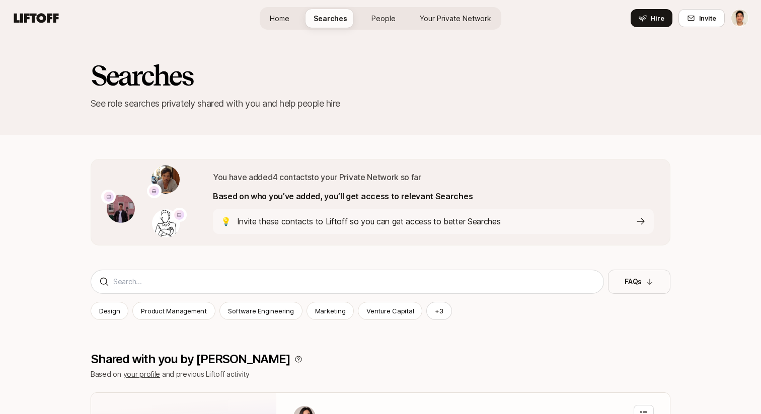
click at [419, 86] on h2 "Searches" at bounding box center [381, 75] width 580 height 30
